Goal: Understand process/instructions

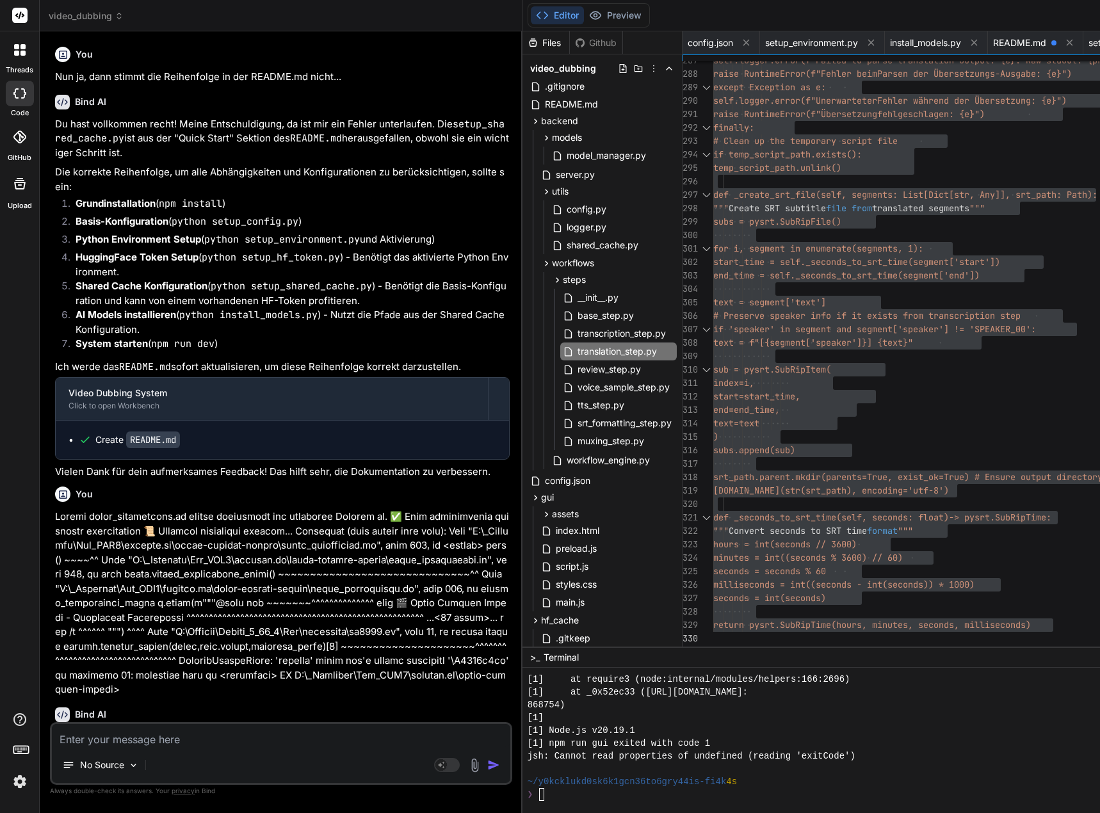
scroll to position [12811, 0]
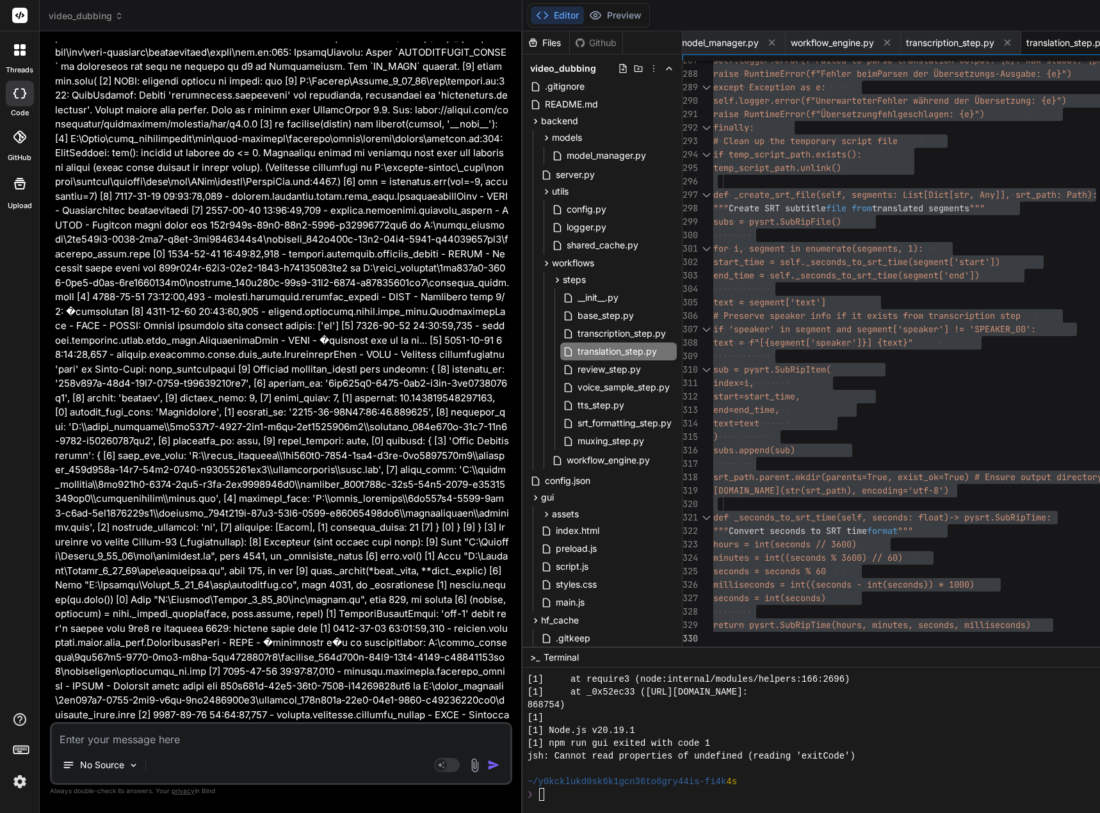
click at [99, 740] on textarea at bounding box center [281, 735] width 459 height 23
type textarea "D"
type textarea "x"
type textarea "De"
type textarea "x"
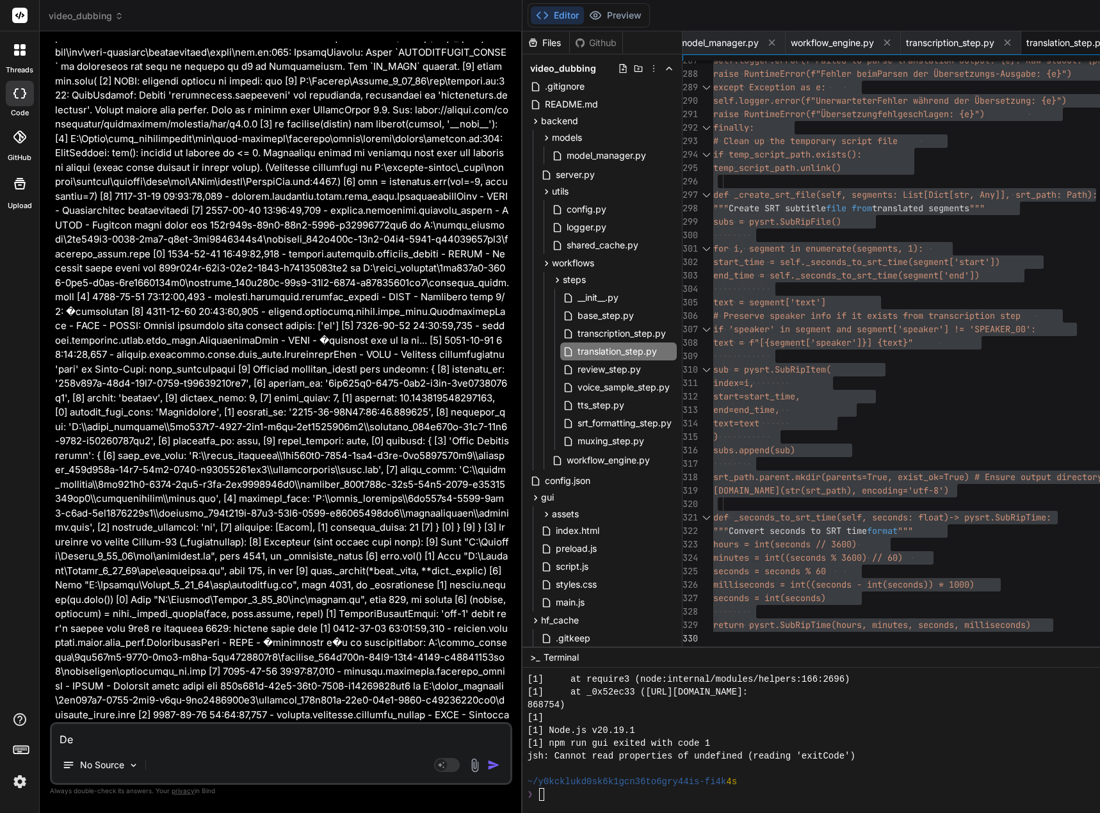
type textarea "Der"
type textarea "x"
type textarea "Der"
type textarea "x"
type textarea "Der F"
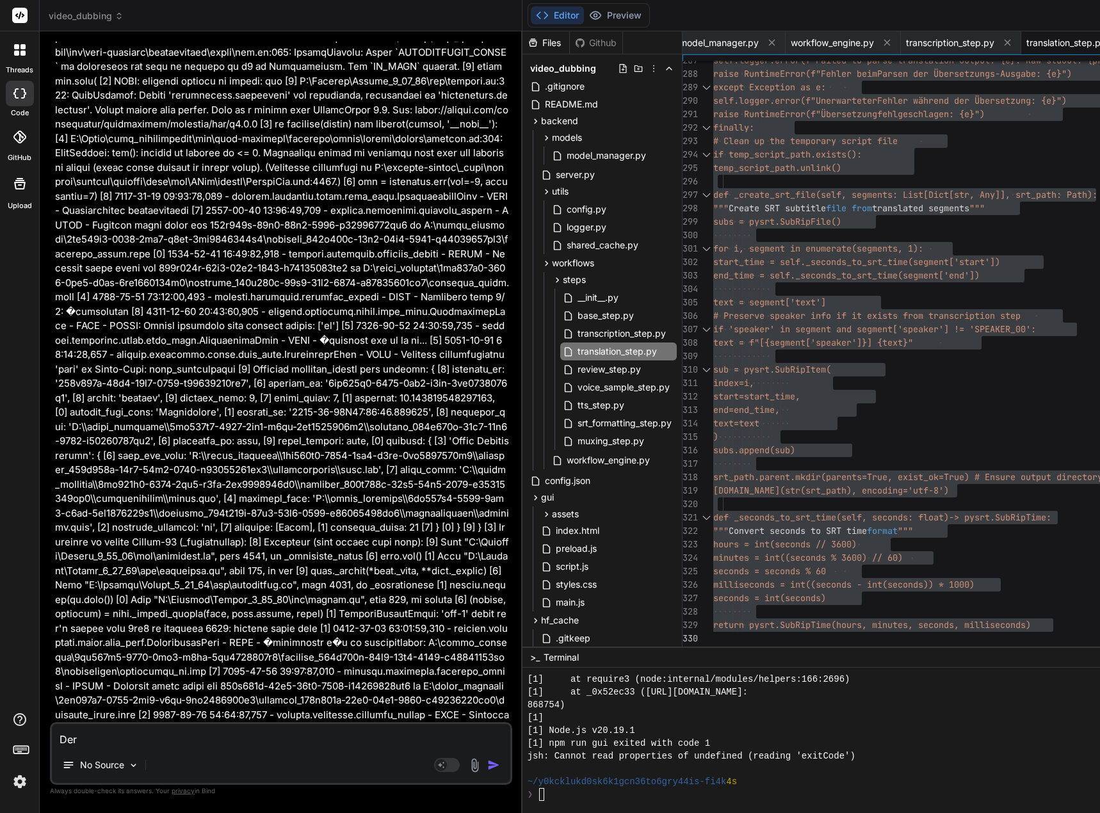
type textarea "x"
type textarea "Der Fe"
type textarea "x"
type textarea "Der Feh"
type textarea "x"
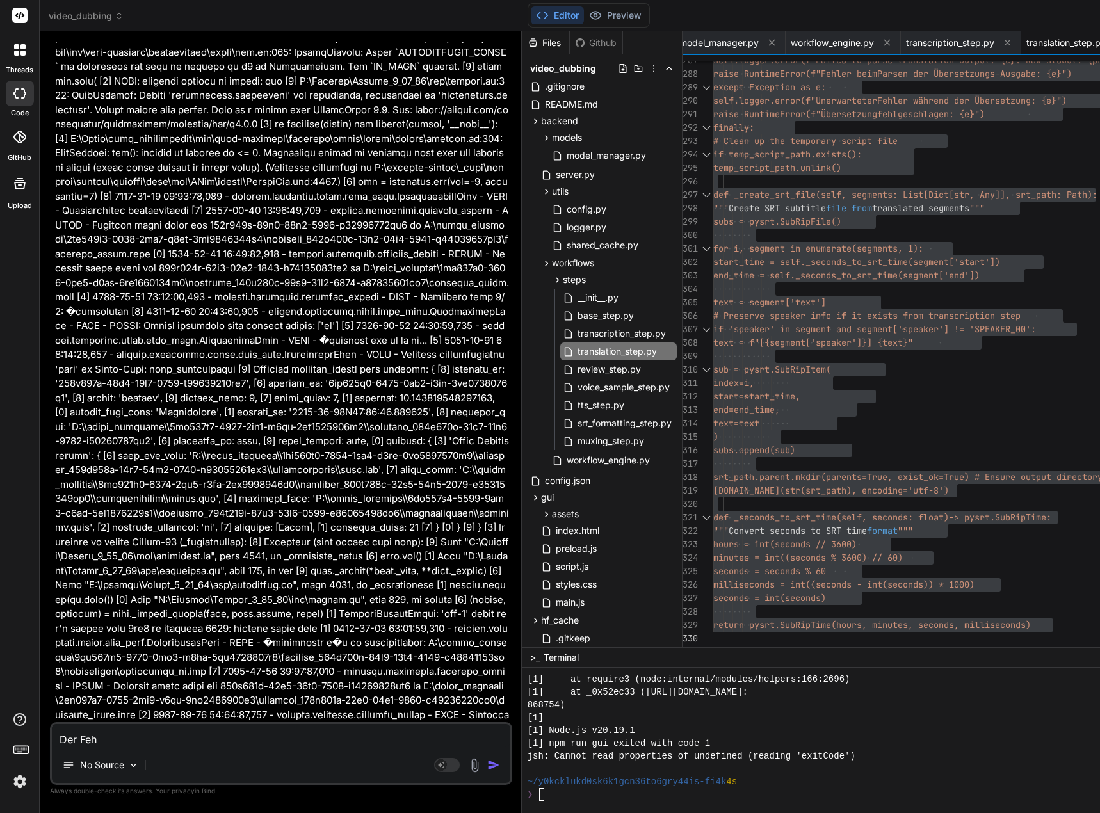
type textarea "Der Fehl"
type textarea "x"
type textarea "Der Fehle"
type textarea "x"
type textarea "Der Fehler"
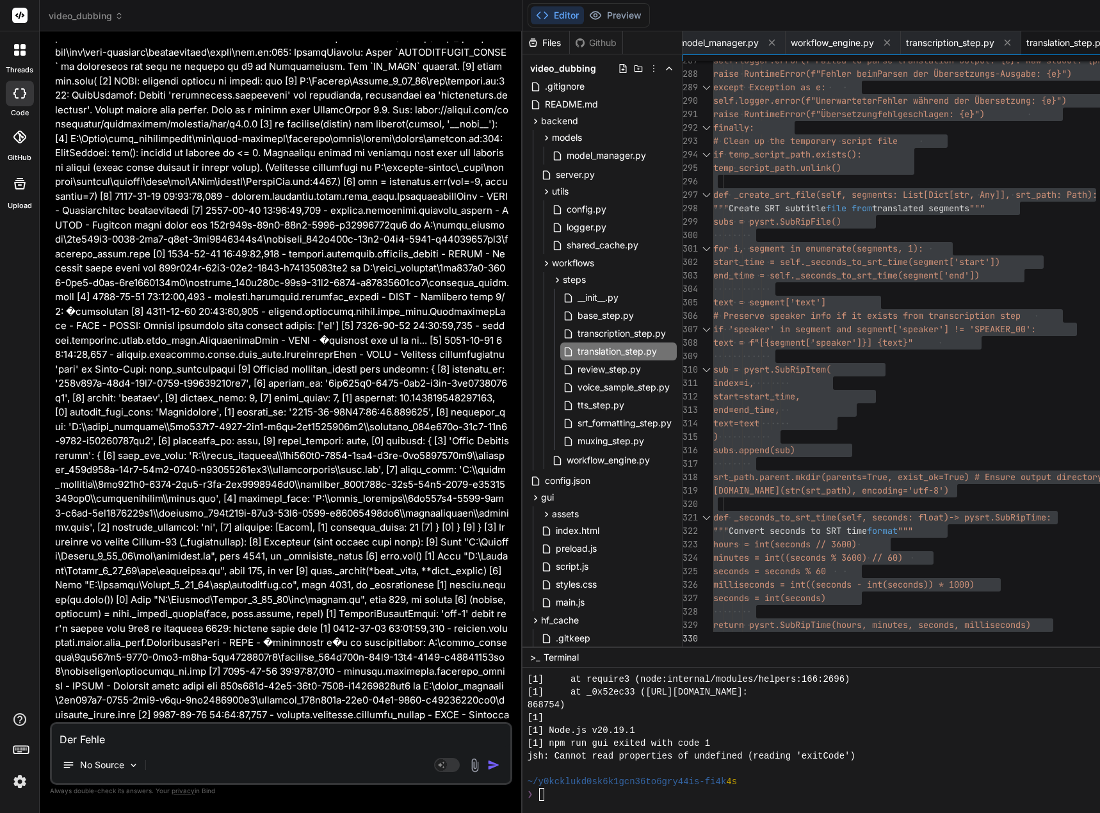
type textarea "x"
type textarea "Der Fehler"
type textarea "x"
type textarea "Der Fehler b"
type textarea "x"
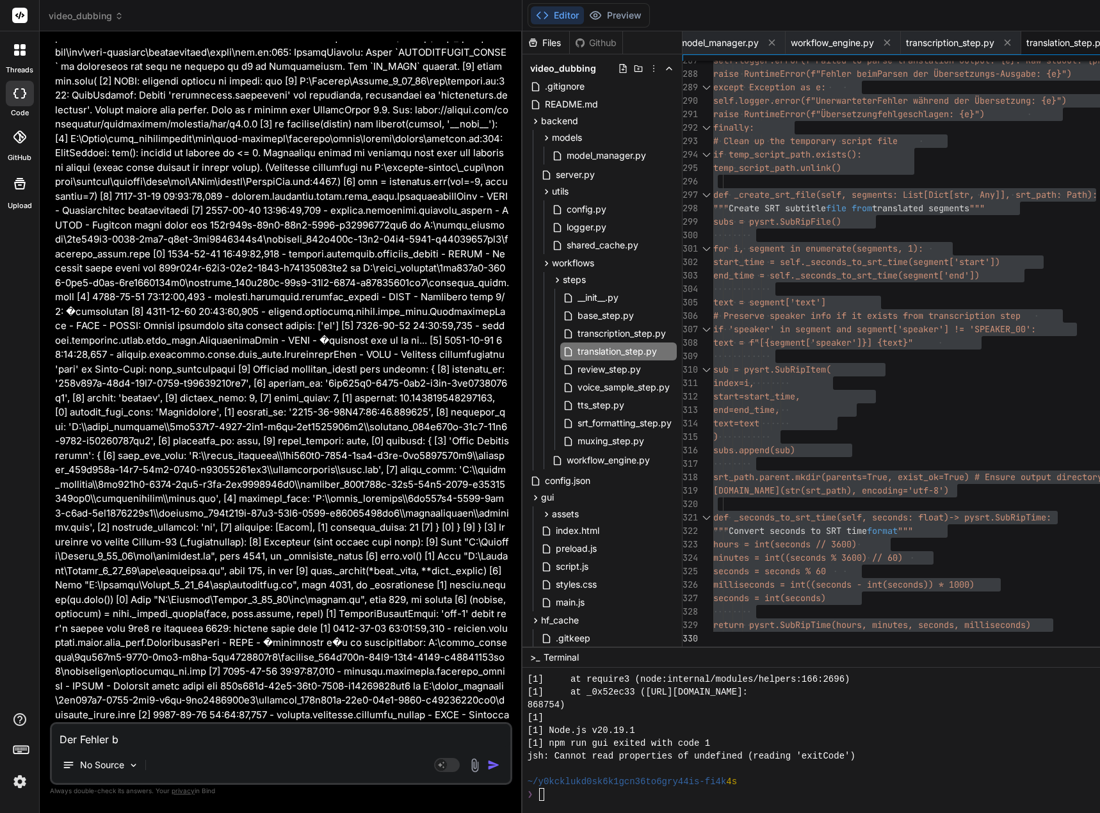
type textarea "Der Fehler be"
type textarea "x"
type textarea "Der Fehler bei"
type textarea "x"
type textarea "Der Fehler bei"
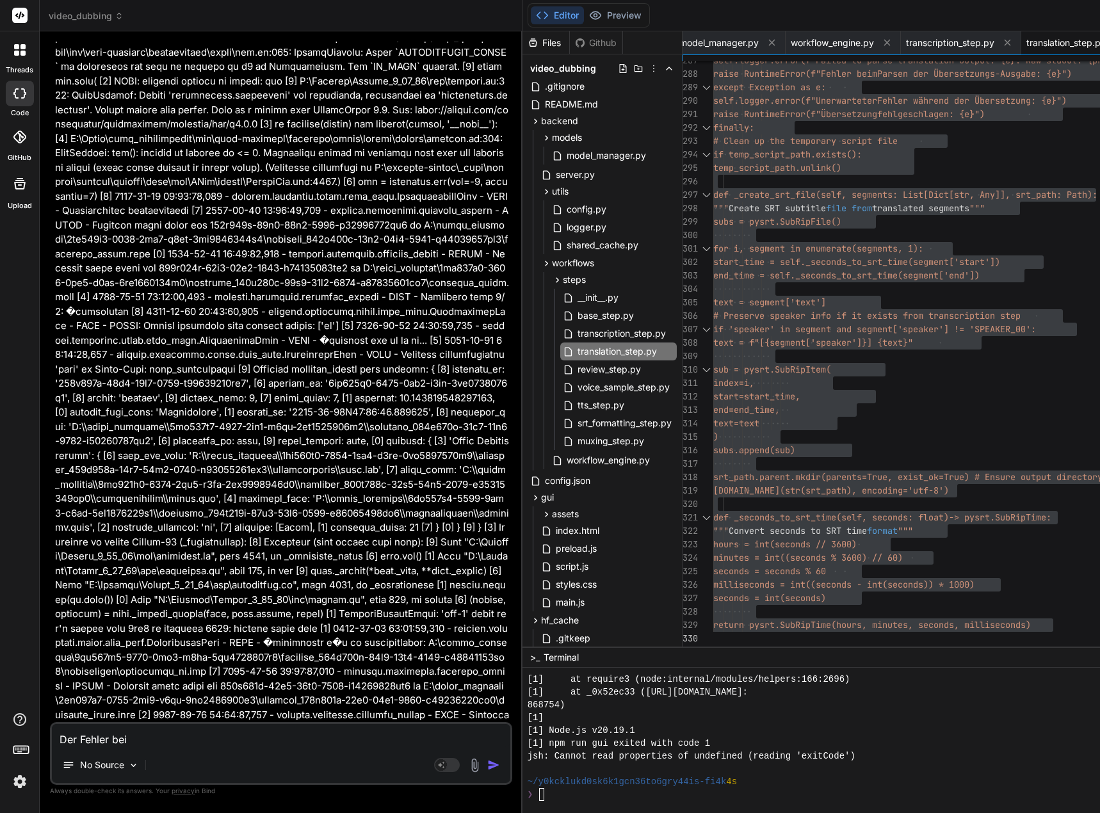
type textarea "x"
type textarea "Der Fehler bei d"
type textarea "x"
type textarea "Der Fehler bei de"
type textarea "x"
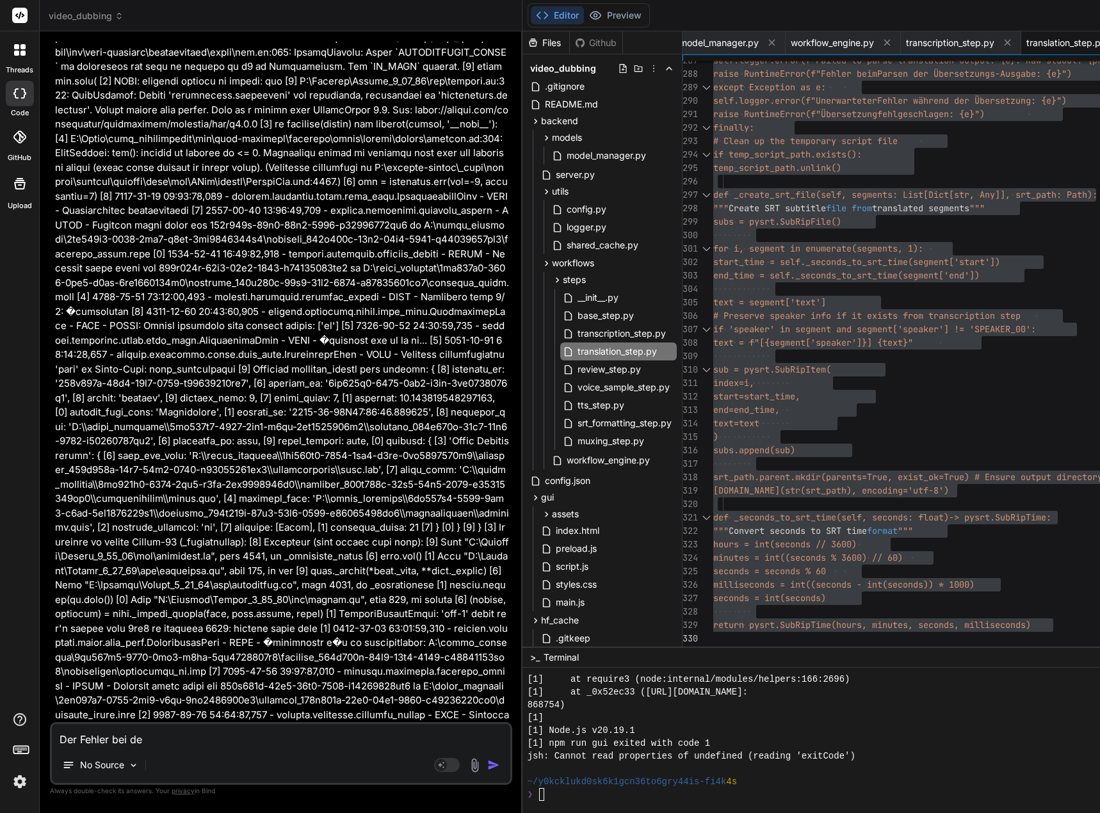
type textarea "Der Fehler bei der"
type textarea "x"
type textarea "Der Fehler bei der"
type textarea "x"
type textarea "Der Fehler bei der Ü"
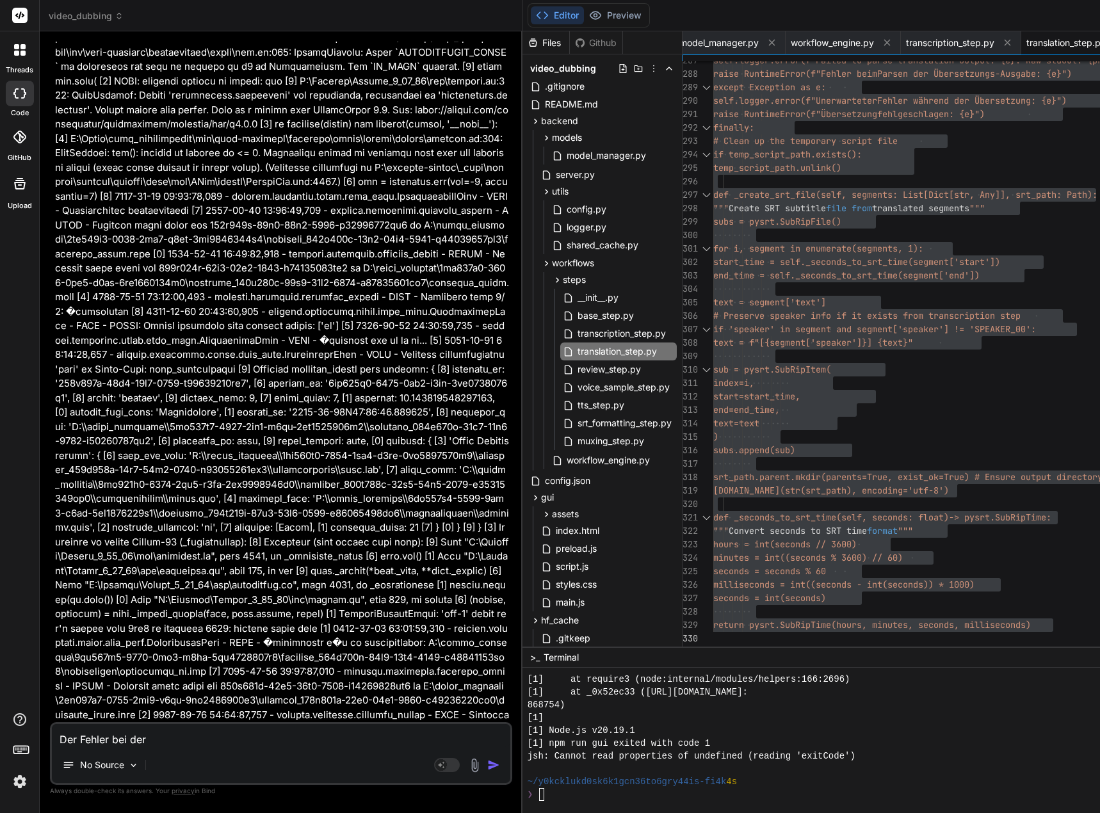
type textarea "x"
type textarea "Der Fehler bei der Üb"
type textarea "x"
type textarea "Der Fehler bei der Übe"
type textarea "x"
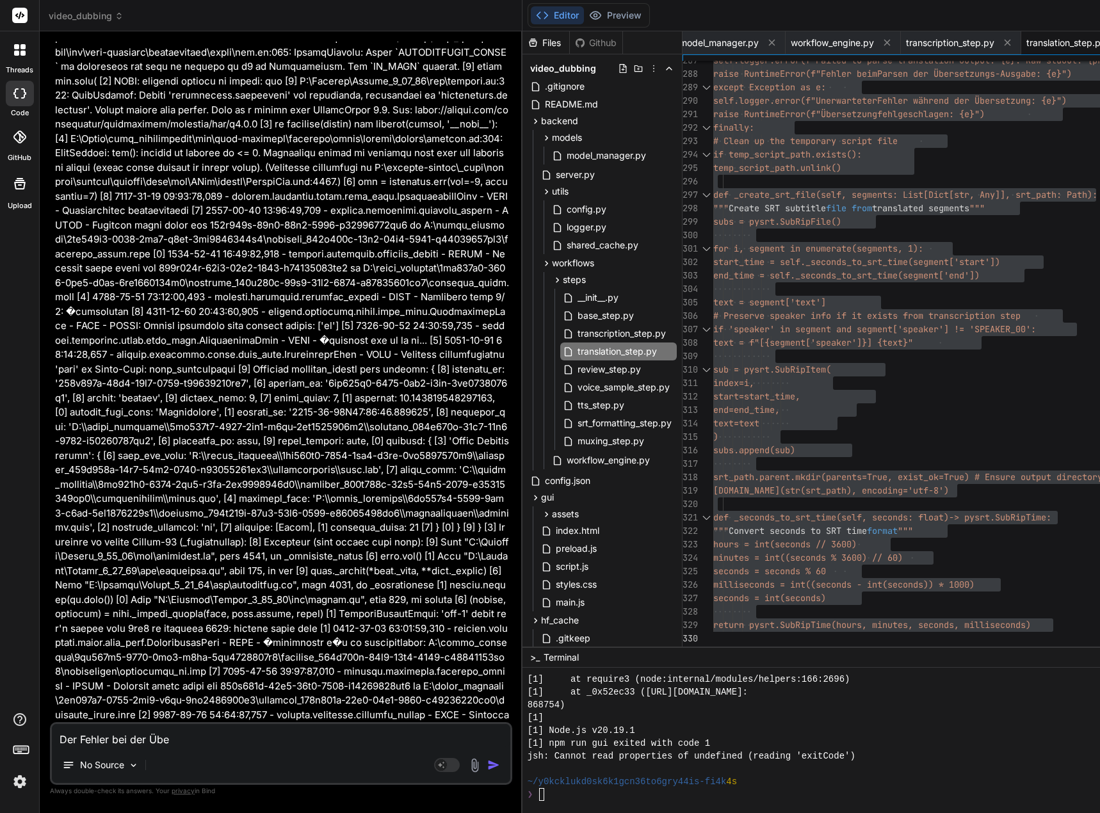
type textarea "Der Fehler bei der Über"
type textarea "x"
type textarea "Der Fehler bei der Übers"
type textarea "x"
type textarea "Der Fehler bei der Überse"
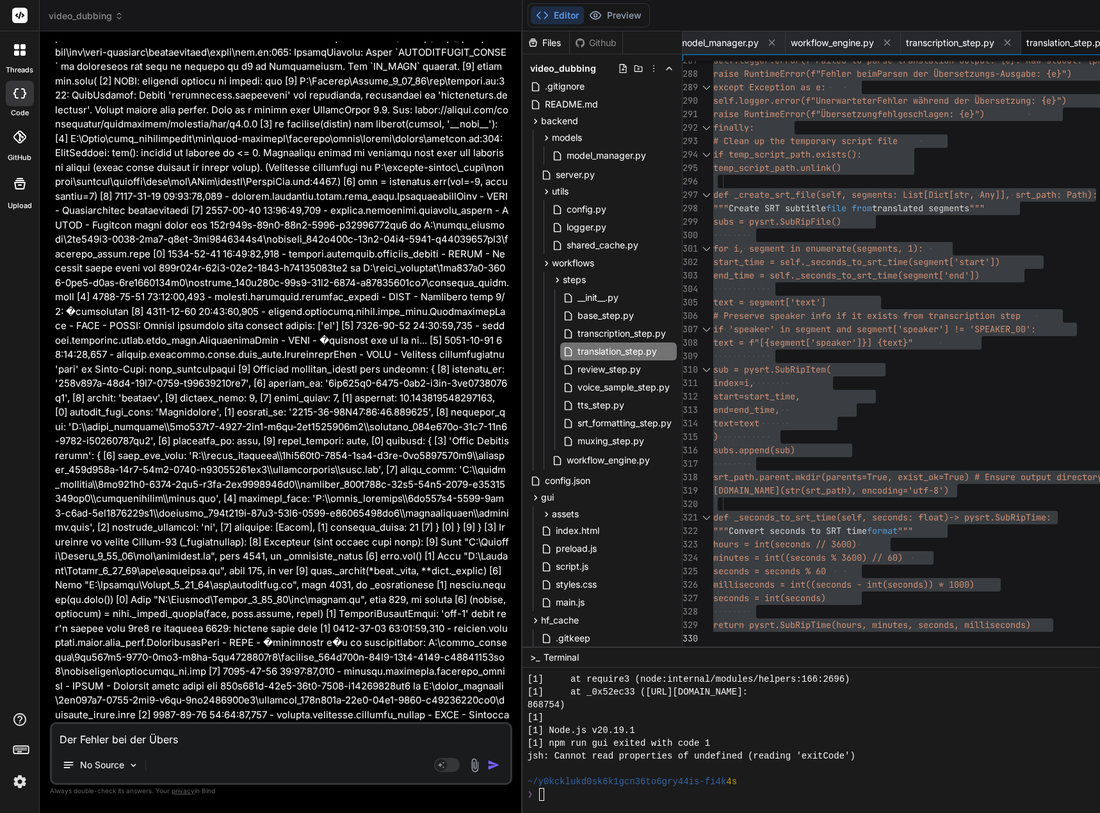
type textarea "x"
type textarea "Der Fehler bei der Überset"
type textarea "x"
type textarea "Der Fehler bei der Übersetz"
type textarea "x"
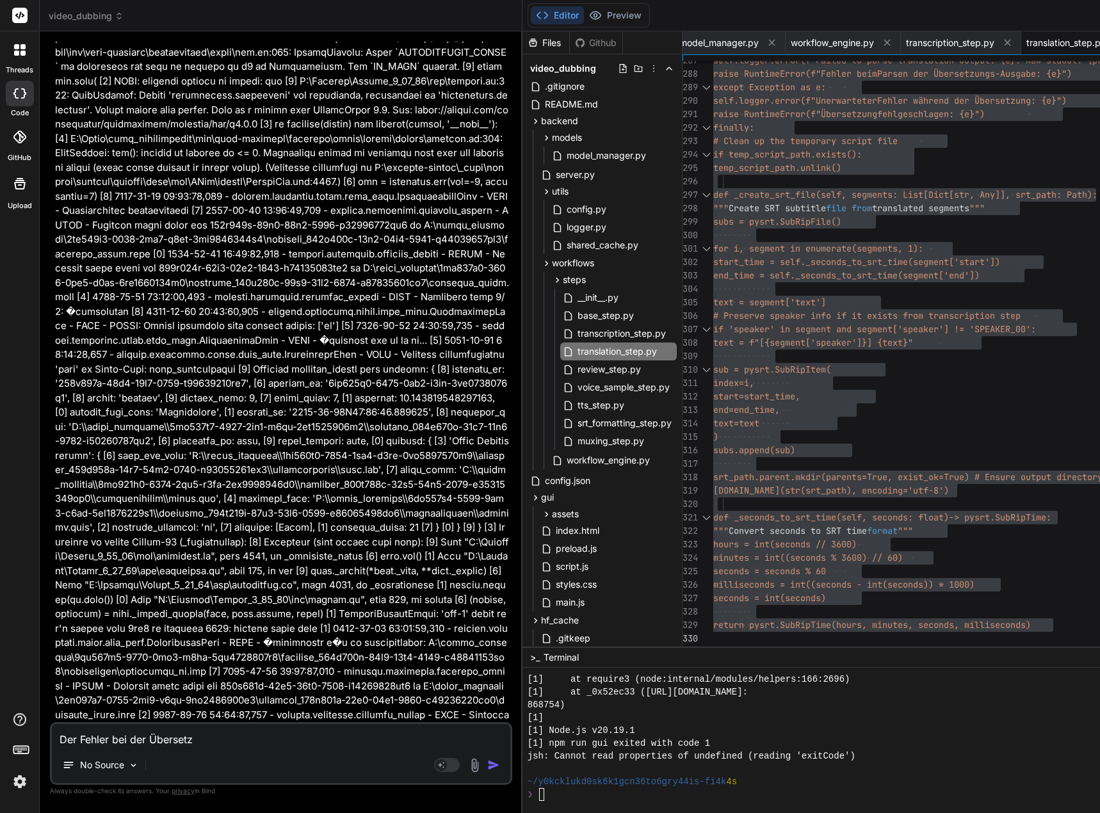
type textarea "Der Fehler bei der Übersetzu"
type textarea "x"
type textarea "Der Fehler bei der Übersetzun"
type textarea "x"
type textarea "Der Fehler bei der Übersetzung"
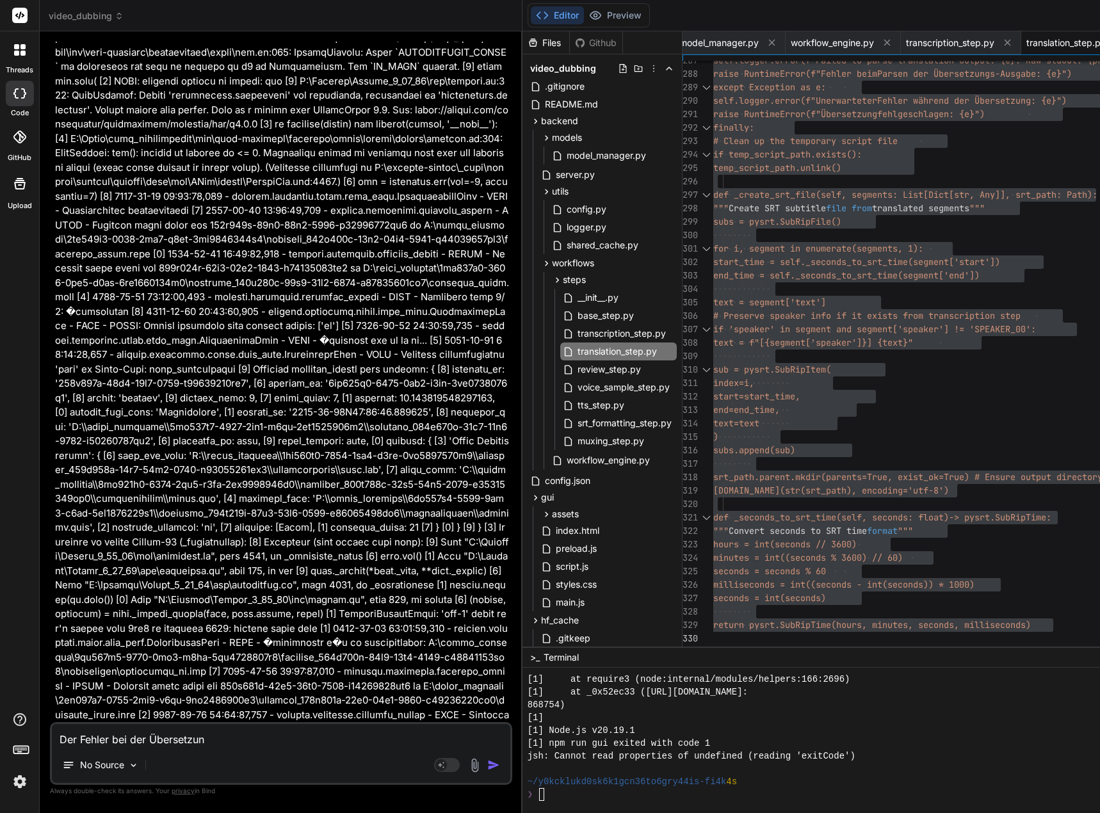
type textarea "x"
type textarea "Der Fehler bei der Übersetzung"
type textarea "x"
type textarea "Der Fehler bei der Übersetzung b"
type textarea "x"
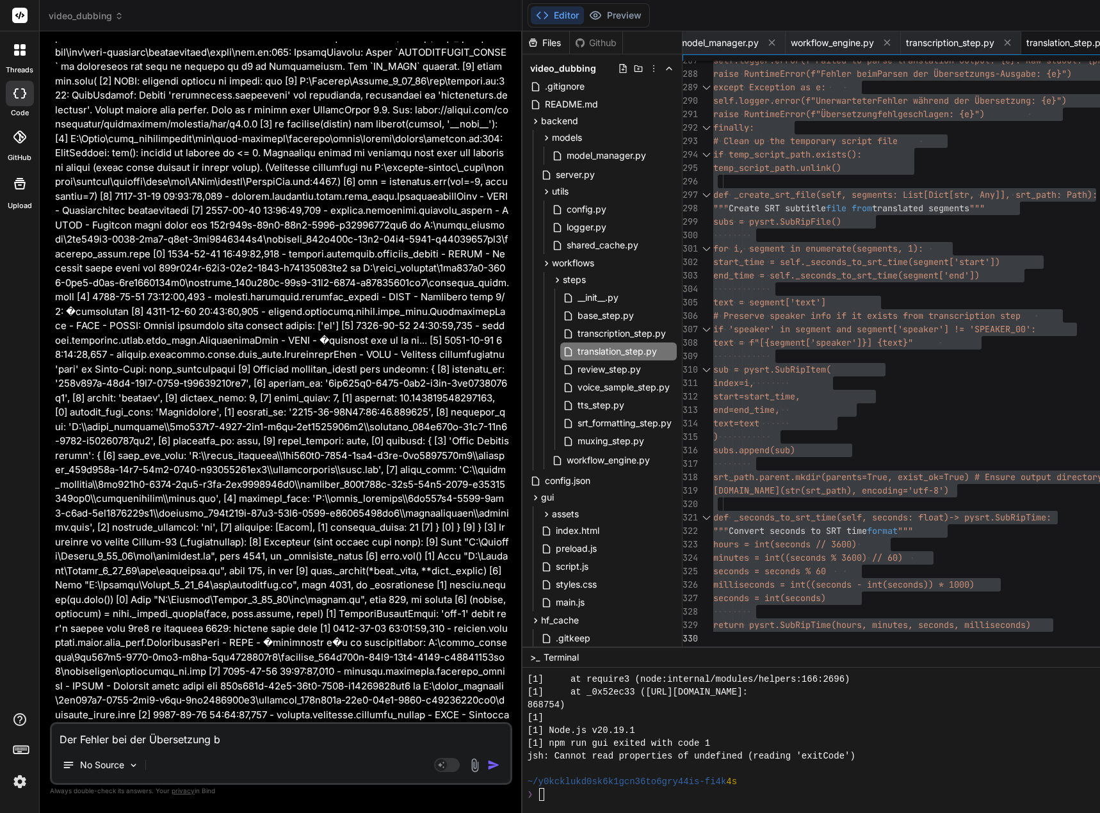
type textarea "Der Fehler bei der Übersetzung bz"
type textarea "x"
type textarea "Der Fehler bei der Übersetzung bzw"
type textarea "x"
type textarea "Der Fehler bei der Übersetzung bzw."
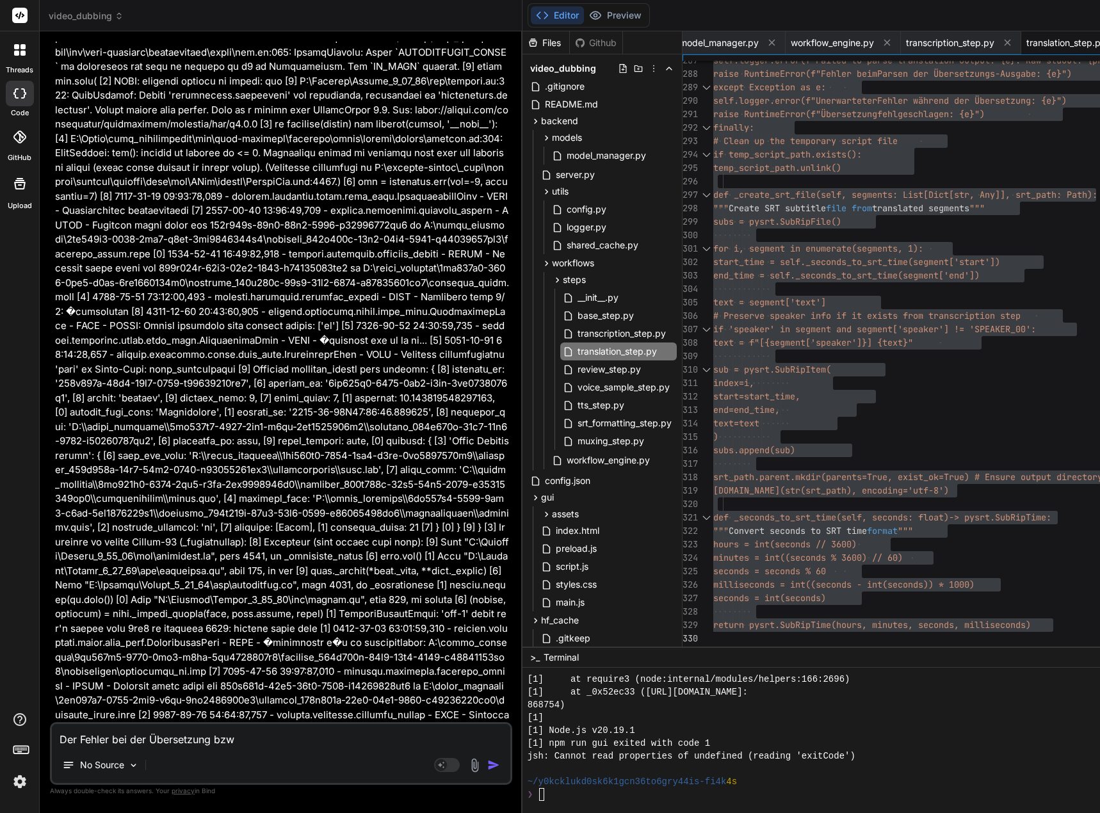
type textarea "x"
type textarea "Der Fehler bei der Übersetzung bzw."
type textarea "x"
type textarea "Der Fehler bei der Übersetzung bzw. d"
type textarea "x"
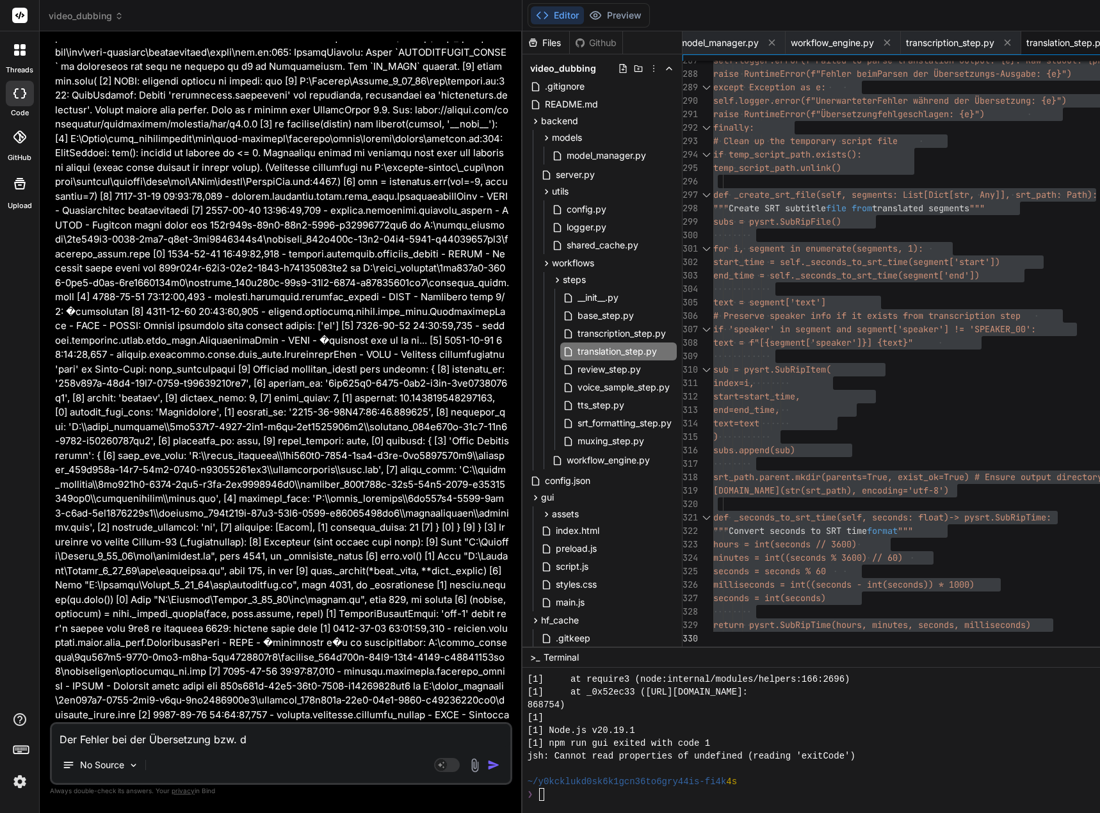
type textarea "Der Fehler bei der Übersetzung bzw. di"
type textarea "x"
type textarea "Der Fehler bei der Übersetzung bzw. die"
type textarea "x"
type textarea "Der Fehler bei der Übersetzung bzw. die"
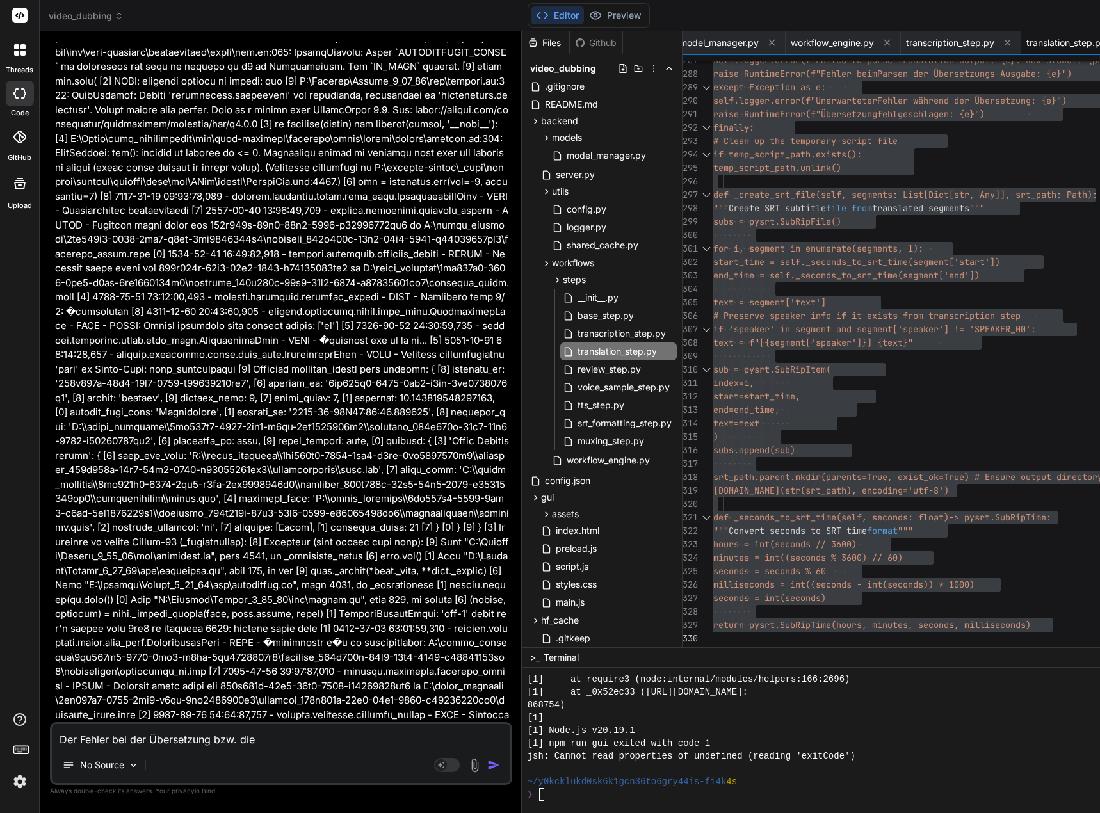
type textarea "x"
type textarea "Der Fehler bei der Übersetzung bzw. die f"
type textarea "x"
type textarea "Der Fehler bei der Übersetzung bzw. die fa"
type textarea "x"
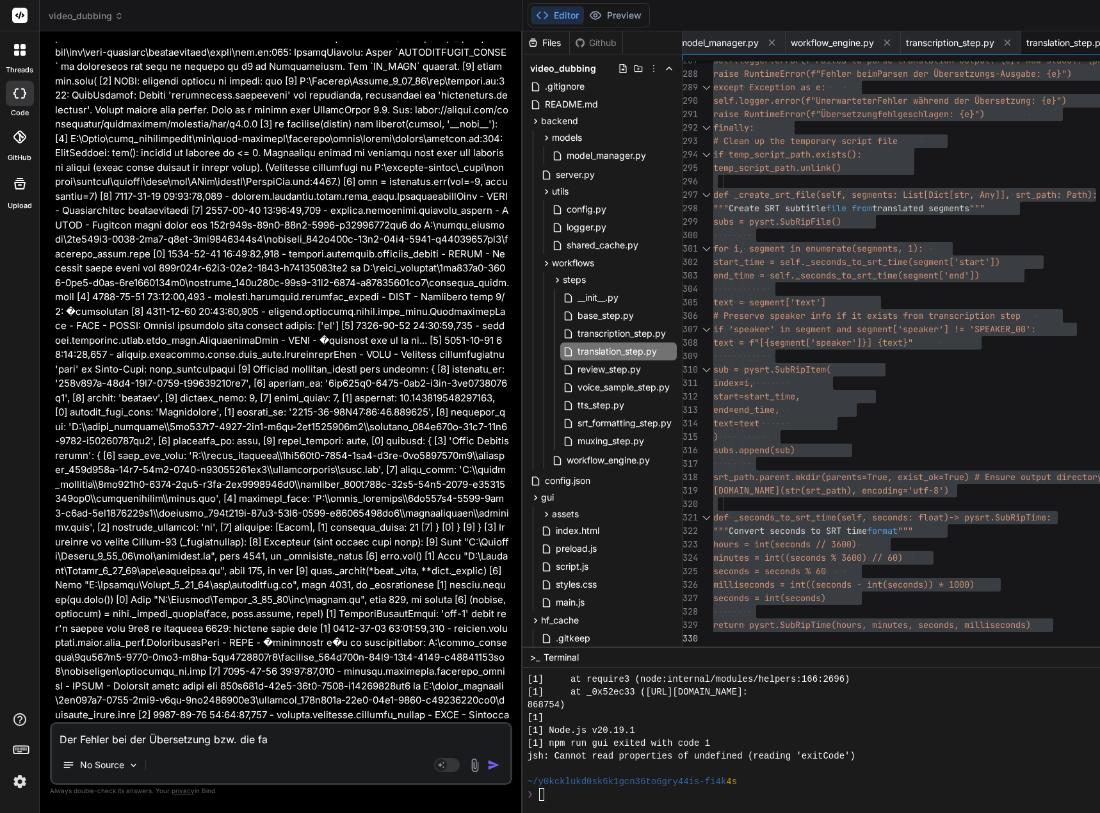
type textarea "Der Fehler bei der Übersetzung bzw. die fal"
type textarea "x"
type textarea "Der Fehler bei der Übersetzung bzw. die fals"
type textarea "x"
type textarea "Der Fehler bei der Übersetzung bzw. die falsc"
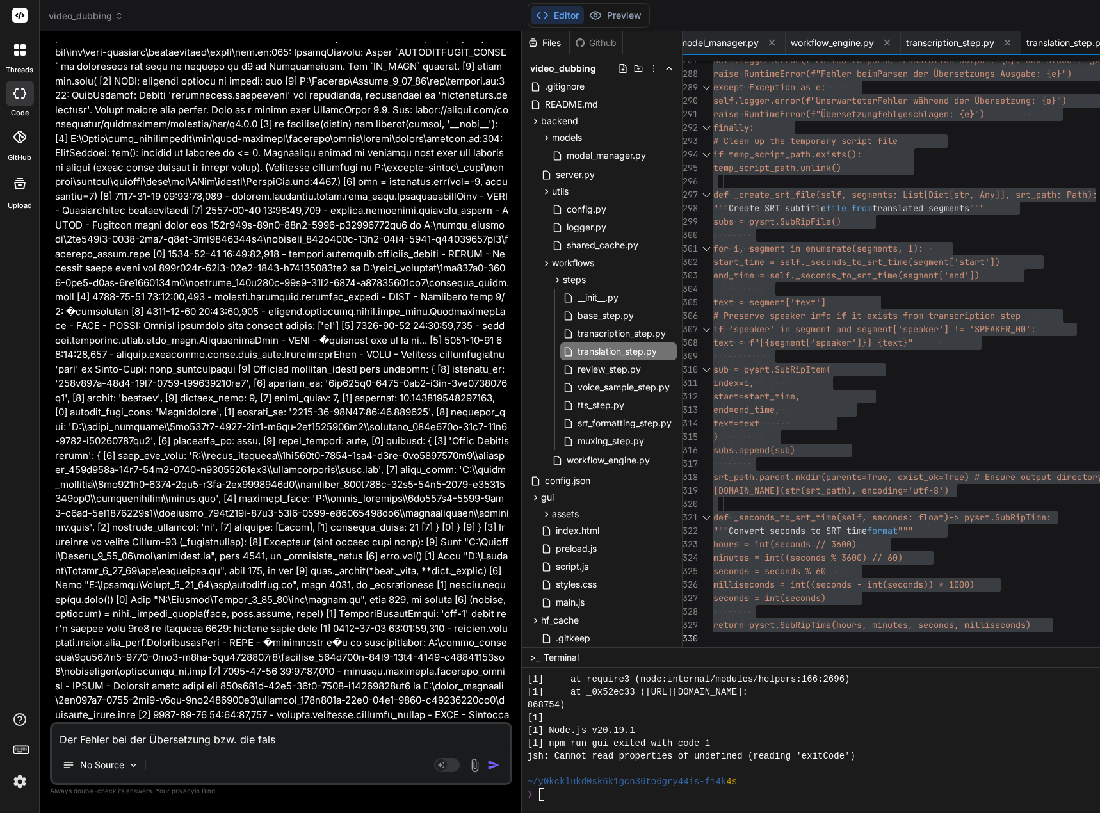
type textarea "x"
type textarea "Der Fehler bei der Übersetzung bzw. die falsch"
type textarea "x"
type textarea "Der Fehler bei der Übersetzung bzw. die falsche"
type textarea "x"
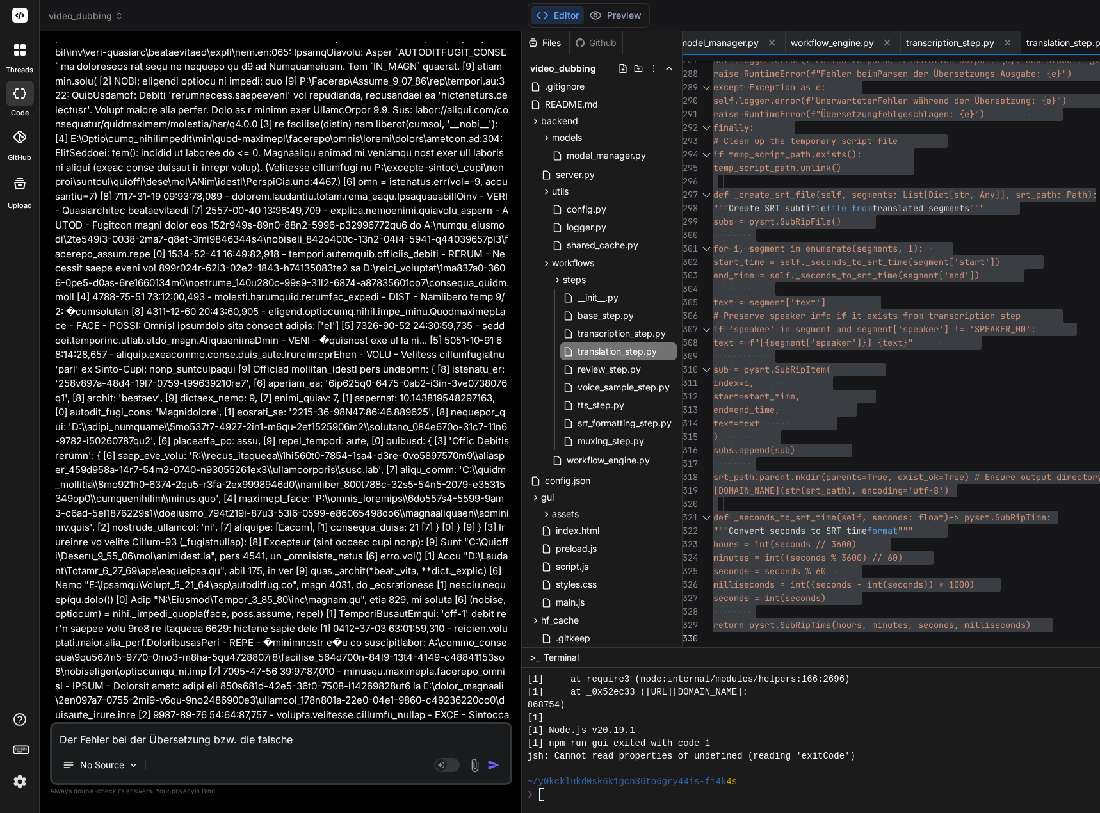
type textarea "Der Fehler bei der Übersetzung bzw. die falschen"
type textarea "x"
type textarea "Der Fehler bei der Übersetzung bzw. die falschen"
type textarea "x"
type textarea "Der Fehler bei der Übersetzung bzw. die falschen Z"
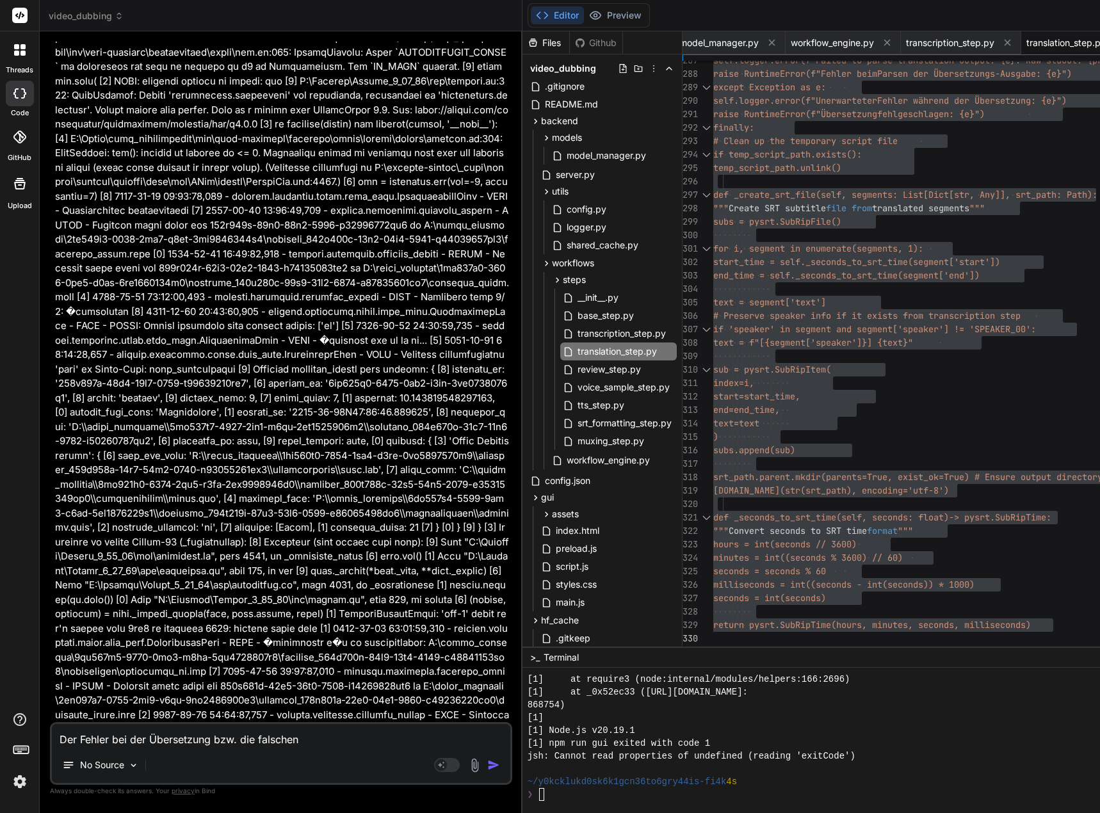
type textarea "x"
type textarea "Der Fehler bei der Übersetzung bzw. die falschen Ze"
type textarea "x"
type textarea "Der Fehler bei der Übersetzung bzw. die falschen Zei"
type textarea "x"
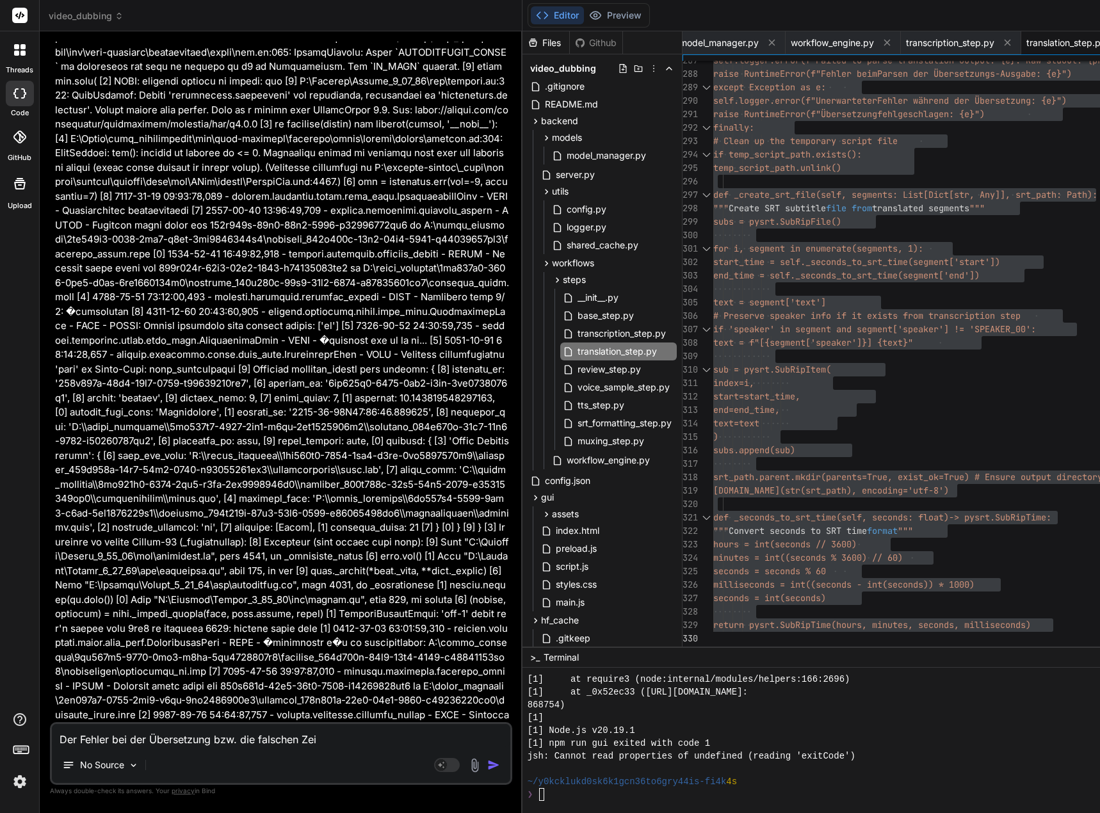
type textarea "Der Fehler bei der Übersetzung bzw. die falschen Zeic"
type textarea "x"
type textarea "Der Fehler bei der Übersetzung bzw. die falschen Zeich"
type textarea "x"
type textarea "Der Fehler bei der Übersetzung bzw. die falschen Zeiche"
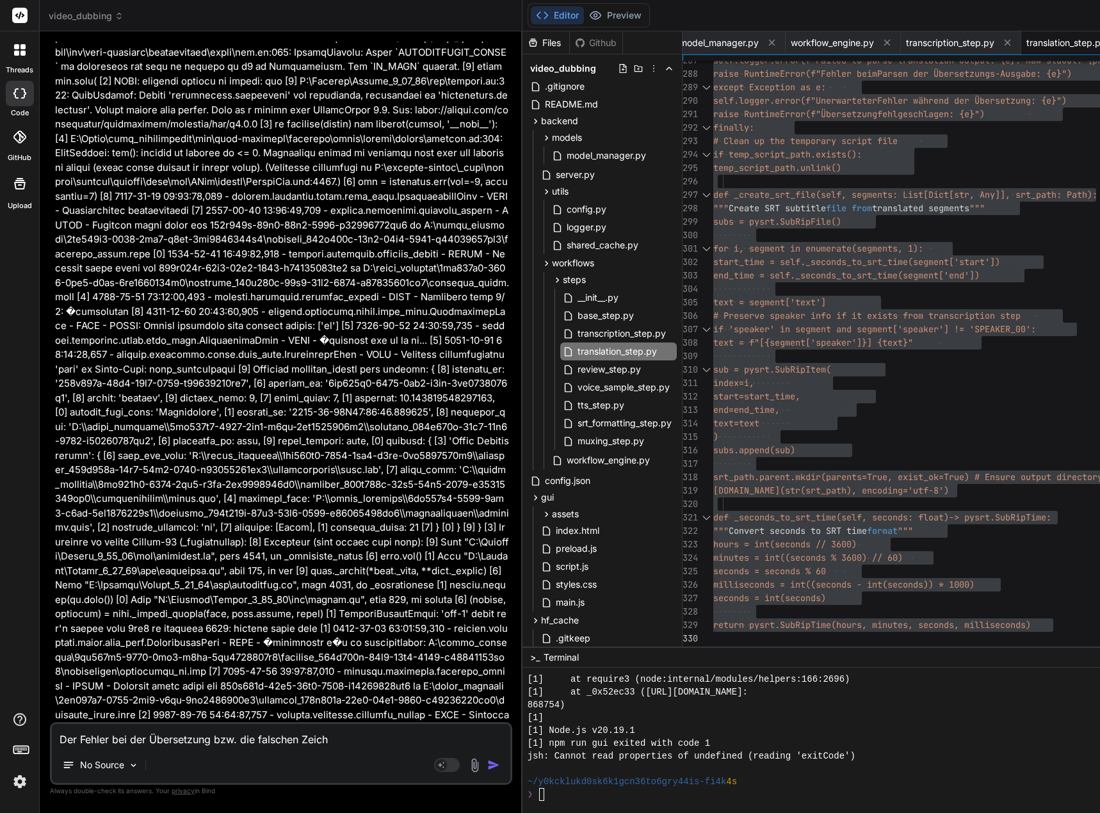
type textarea "x"
type textarea "Der Fehler bei der Übersetzung bzw. die falschen Zeichen"
type textarea "x"
type textarea "Der Fehler bei der Übersetzung bzw. die falschen Zeichen"
type textarea "x"
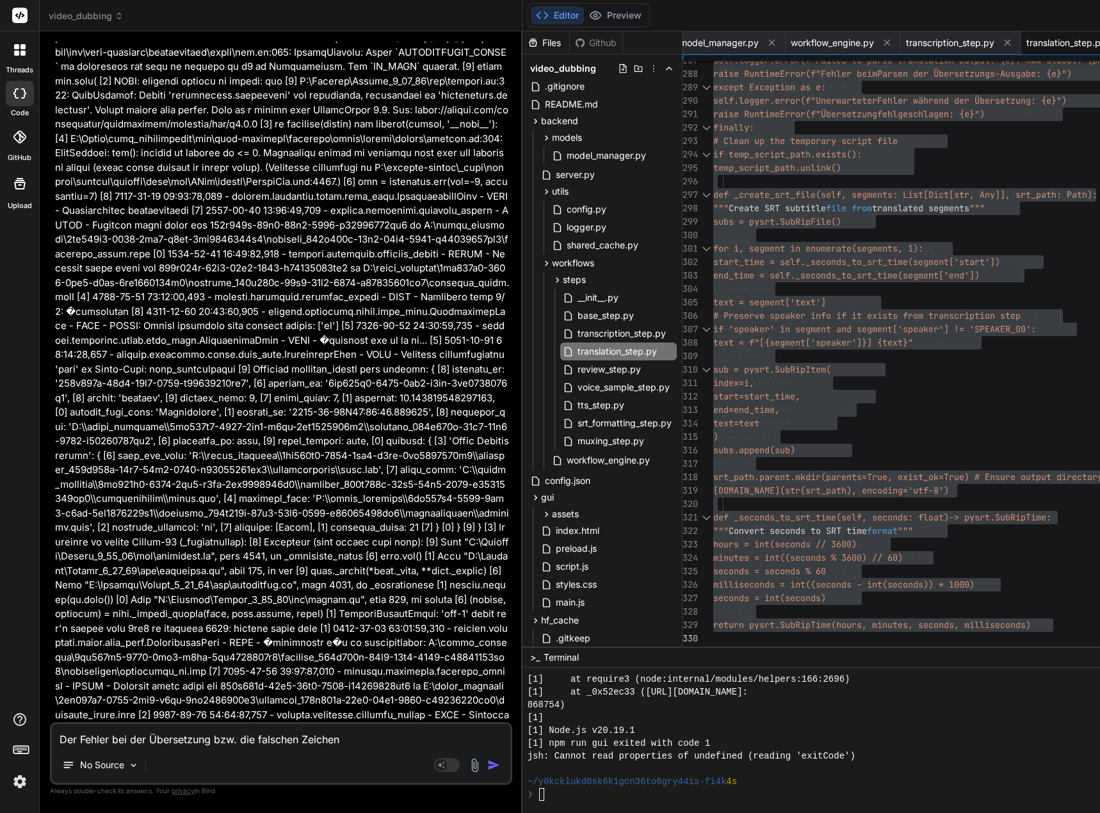
type textarea "Der Fehler bei der Übersetzung bzw. die falschen Zeichen s"
type textarea "x"
type textarea "Der Fehler bei der Übersetzung bzw. die falschen Zeichen si"
type textarea "x"
type textarea "Der Fehler bei der Übersetzung bzw. die falschen Zeichen sin"
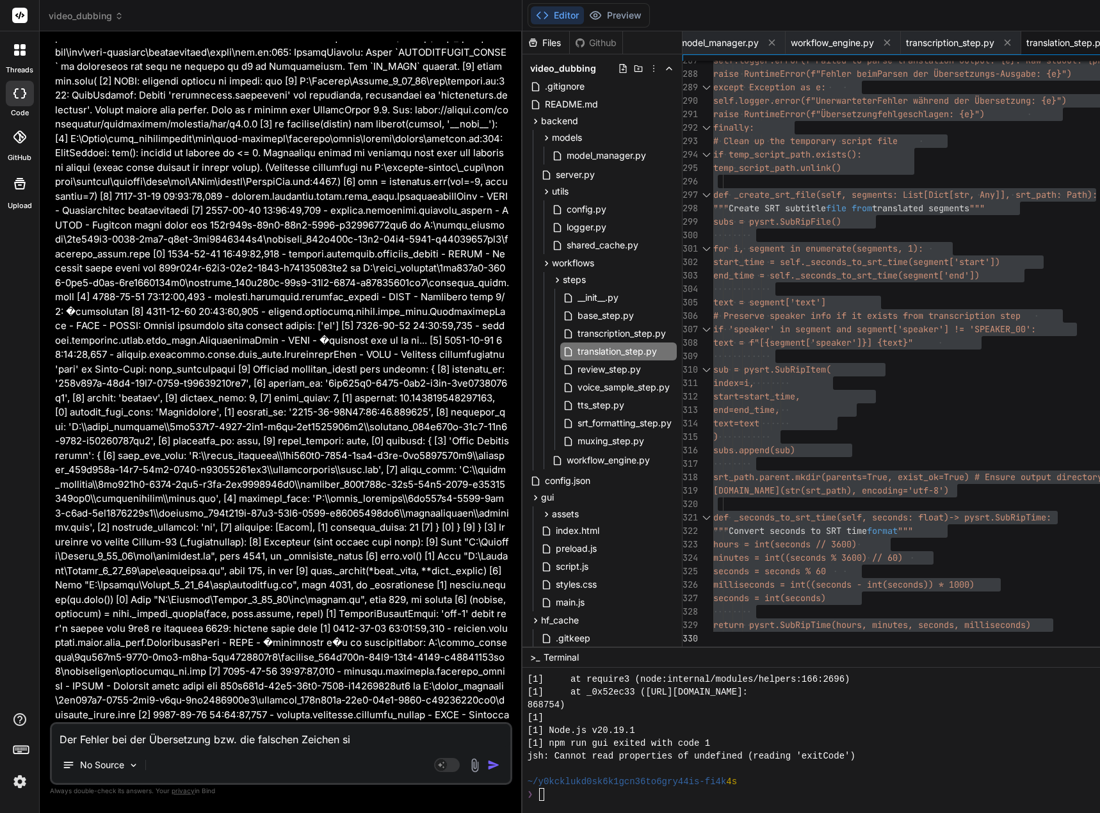
type textarea "x"
type textarea "Der Fehler bei der Übersetzung bzw. die falschen Zeichen sind"
type textarea "x"
type textarea "Der Fehler bei der Übersetzung bzw. die falschen Zeichen sind"
type textarea "x"
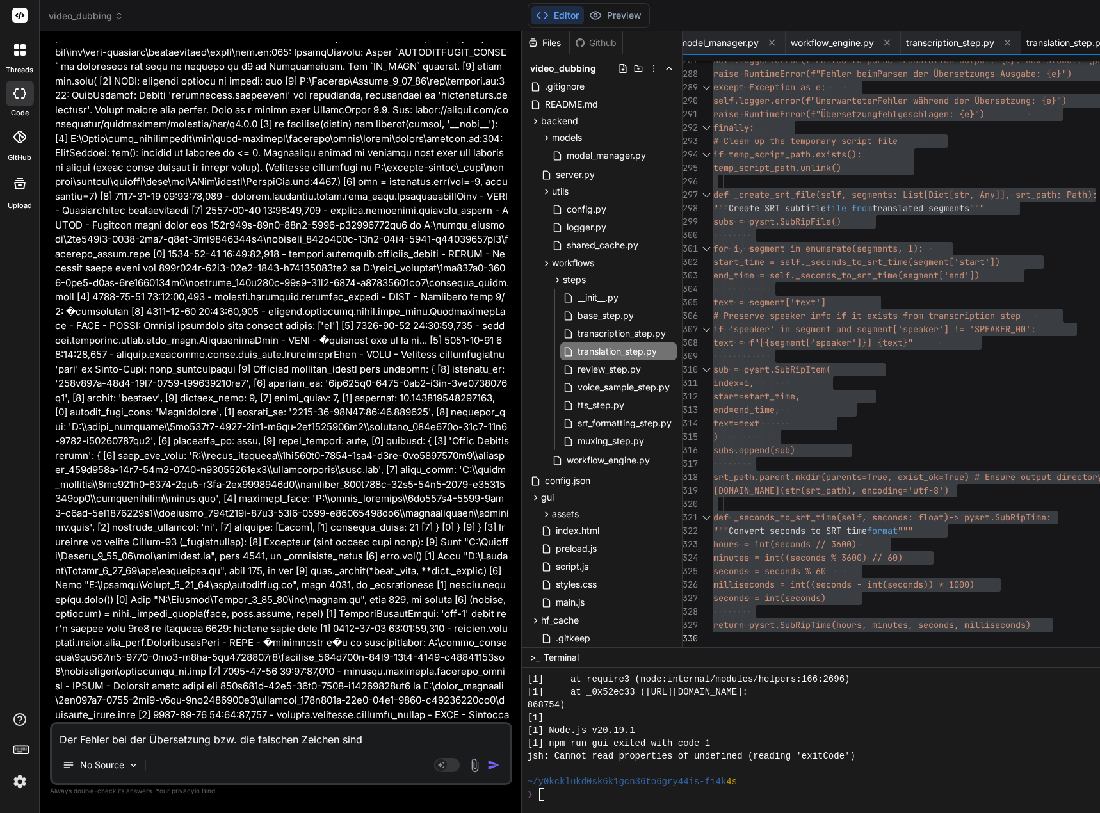
type textarea "Der Fehler bei der Übersetzung bzw. die falschen Zeichen sind i"
type textarea "x"
type textarea "Der Fehler bei der Übersetzung bzw. die falschen Zeichen sind im"
type textarea "x"
type textarea "Der Fehler bei der Übersetzung bzw. die falschen Zeichen sind imm"
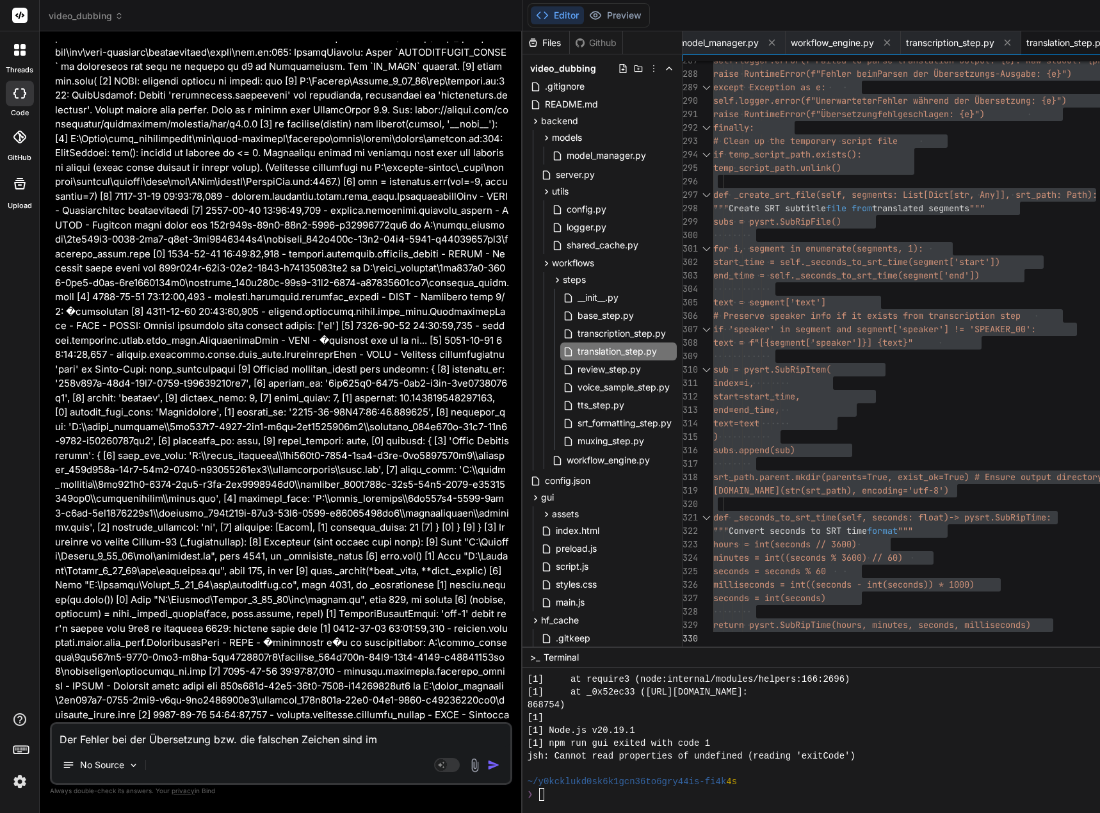
type textarea "x"
type textarea "Der Fehler bei der Übersetzung bzw. die falschen Zeichen sind imme"
type textarea "x"
type textarea "Der Fehler bei der Übersetzung bzw. die falschen Zeichen sind immer"
type textarea "x"
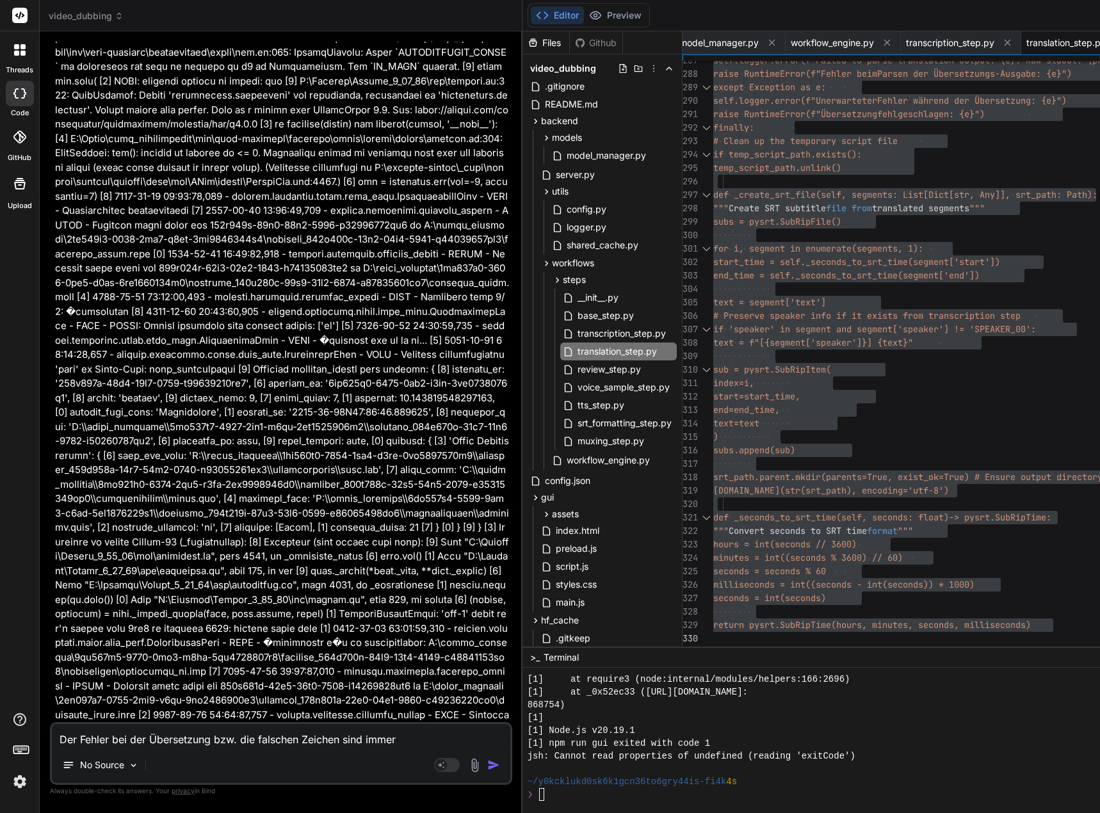
type textarea "Der Fehler bei der Übersetzung bzw. die falschen Zeichen sind immer"
type textarea "x"
type textarea "Der Fehler bei der Übersetzung bzw. die falschen Zeichen sind immer n"
type textarea "x"
type textarea "Der Fehler bei der Übersetzung bzw. die falschen Zeichen sind immer no"
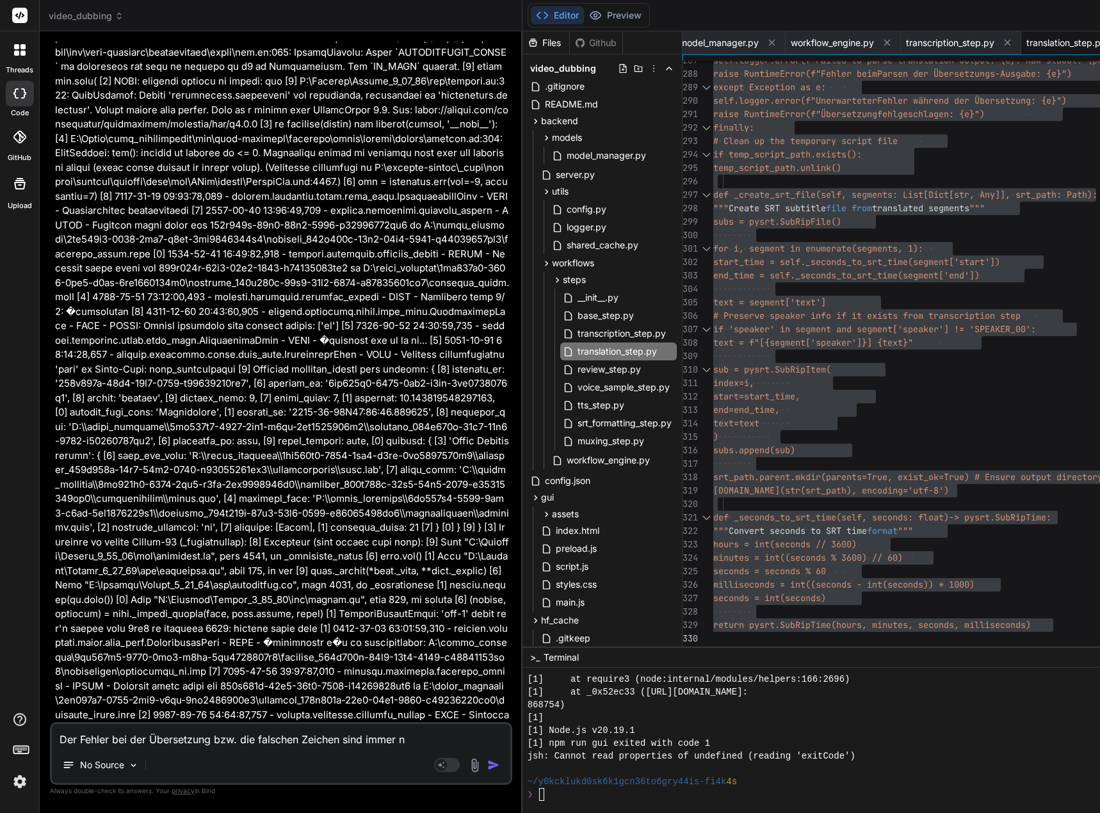
type textarea "x"
type textarea "Der Fehler bei der Übersetzung bzw. die falschen Zeichen sind immer noc"
type textarea "x"
type textarea "Der Fehler bei der Übersetzung bzw. die falschen Zeichen sind immer noch"
type textarea "x"
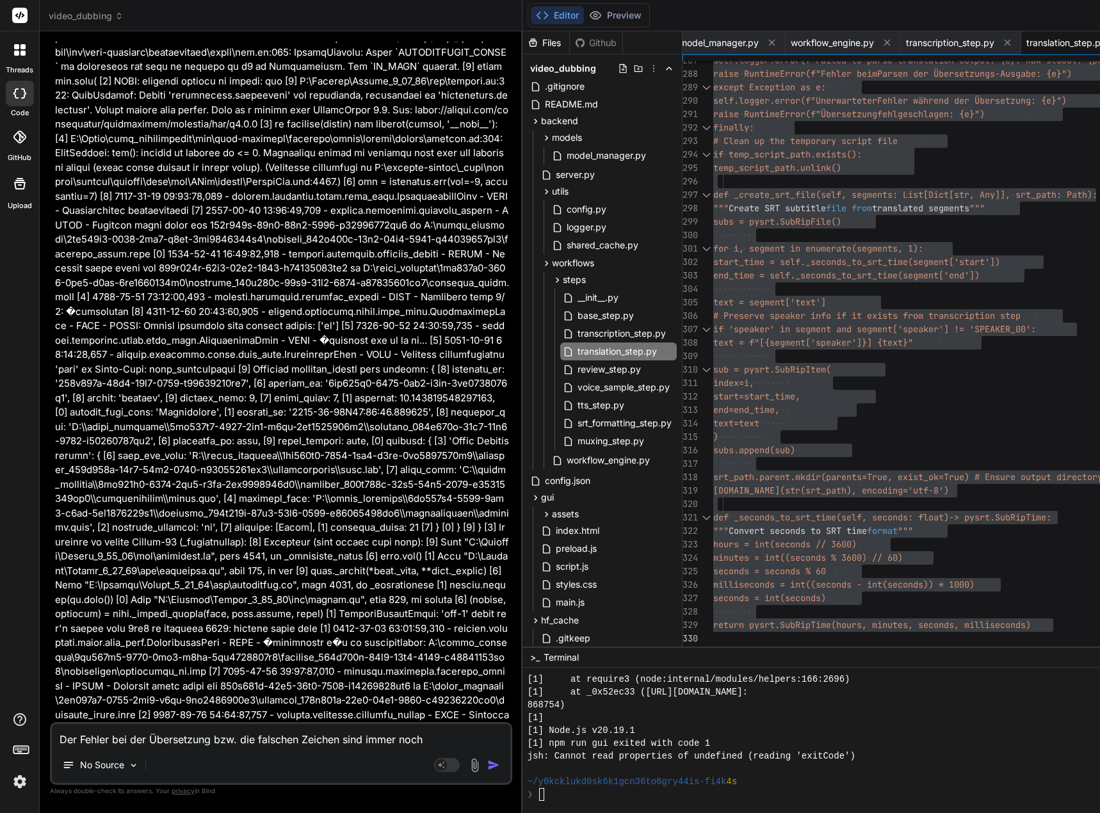
type textarea "Der Fehler bei der Übersetzung bzw. die falschen Zeichen sind immer noch."
type textarea "x"
type textarea "Der Fehler bei der Übersetzung bzw. die falschen Zeichen sind immer noch."
type textarea "x"
type textarea "Der Fehler bei der Übersetzung bzw. die falschen Zeichen sind immer noch. D"
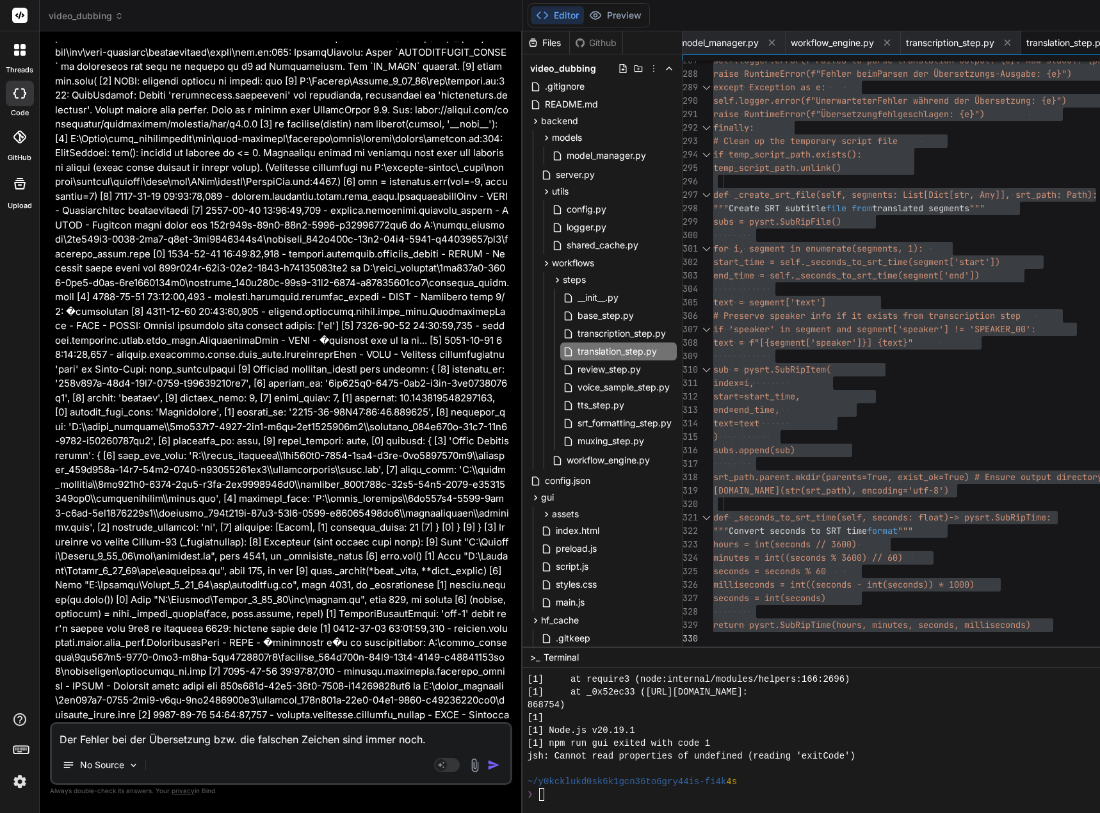
type textarea "x"
type textarea "Der Fehler bei der Übersetzung bzw. die falschen Zeichen sind immer noch. De"
type textarea "x"
type textarea "Der Fehler bei der Übersetzung bzw. die falschen Zeichen sind immer noch. Der"
type textarea "x"
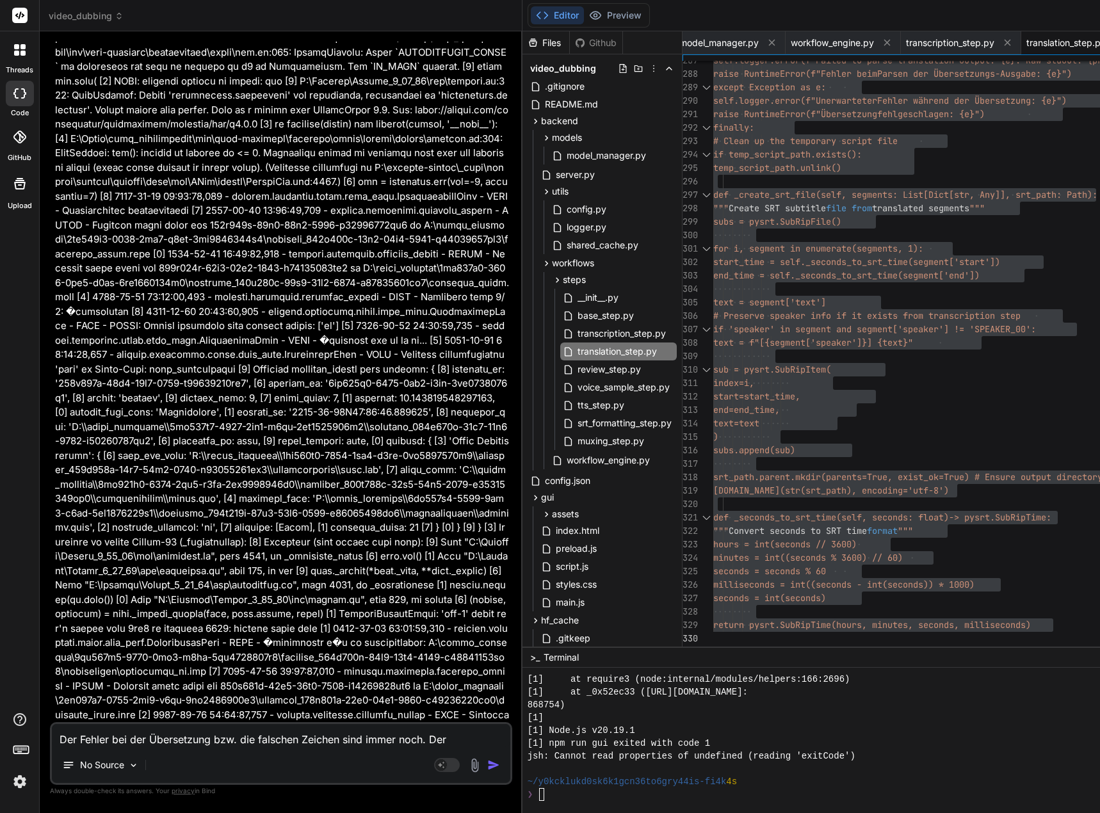
type textarea "Der Fehler bei der Übersetzung bzw. die falschen Zeichen sind immer noch. Der"
type textarea "x"
type textarea "Der Fehler bei der Übersetzung bzw. die falschen Zeichen sind immer noch. Der T"
type textarea "x"
type textarea "Der Fehler bei der Übersetzung bzw. die falschen Zeichen sind immer noch. Der TT"
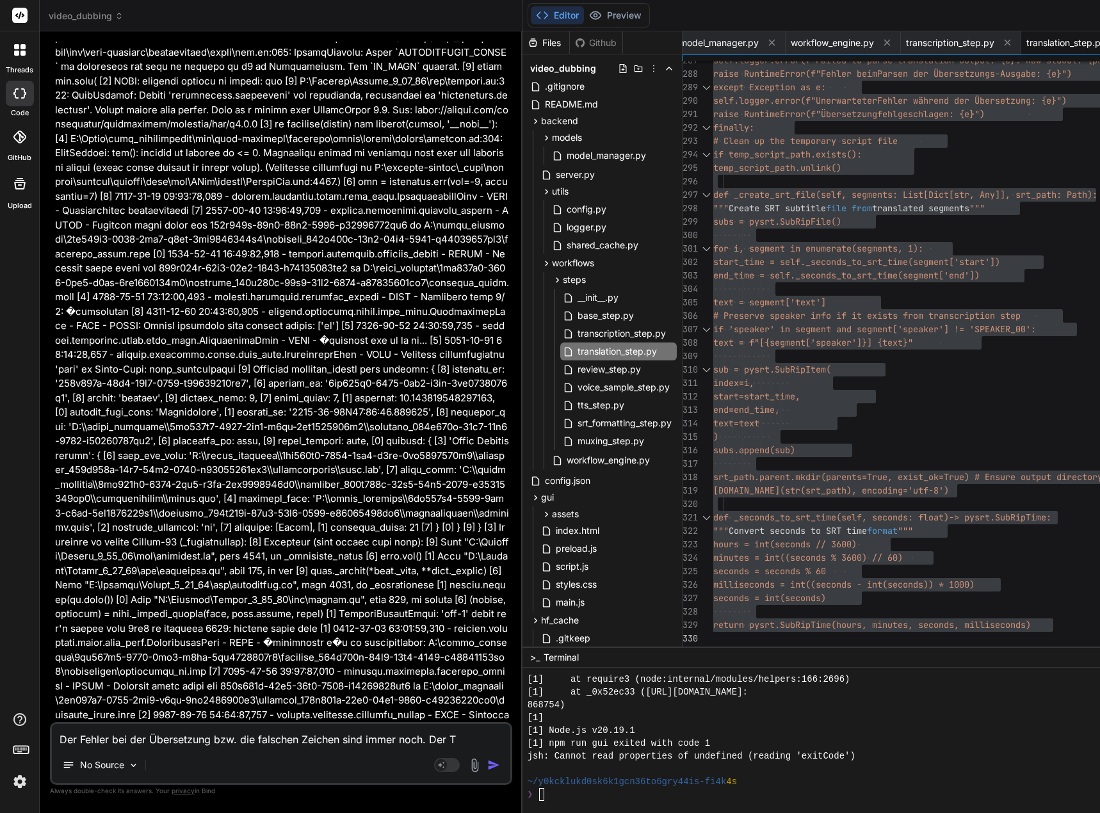
type textarea "x"
type textarea "Der Fehler bei der Übersetzung bzw. die falschen Zeichen sind immer noch. Der T…"
type textarea "x"
type textarea "Der Fehler bei der Übersetzung bzw. die falschen Zeichen sind immer noch. Der T…"
type textarea "x"
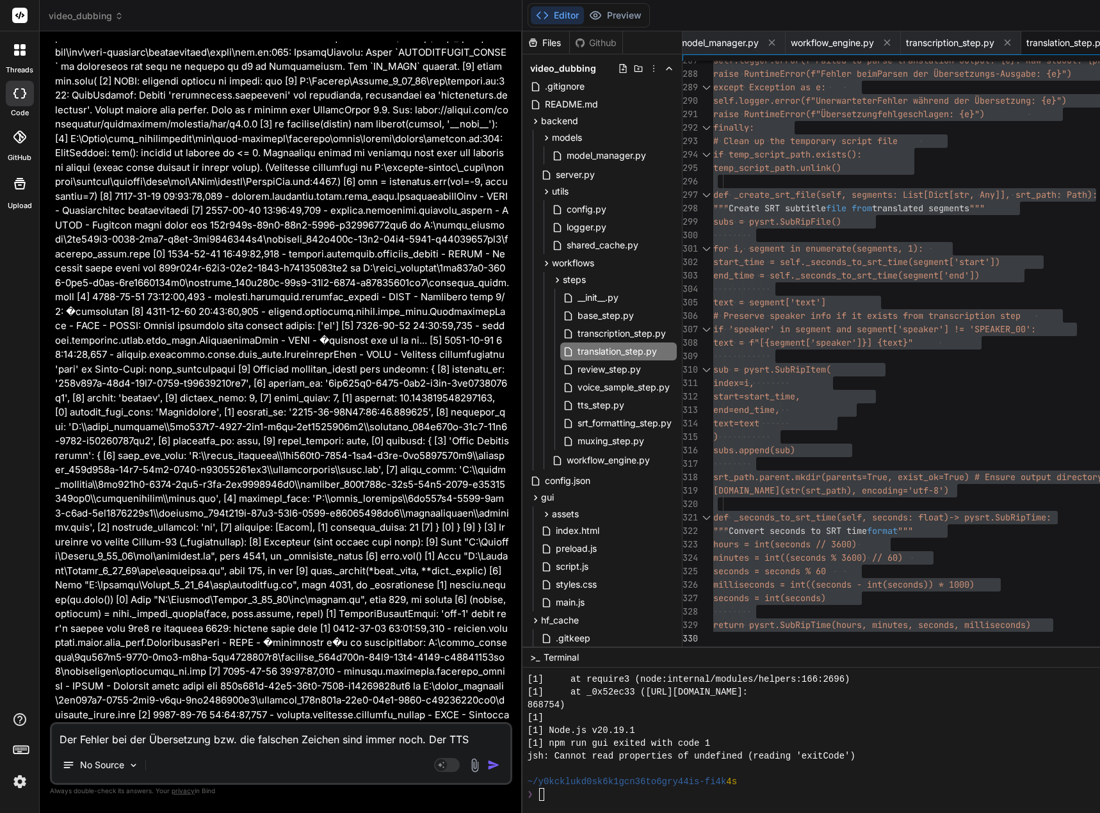
type textarea "Der Fehler bei der Übersetzung bzw. die falschen Zeichen sind immer noch. Der T…"
type textarea "x"
type textarea "Der Fehler bei der Übersetzung bzw. die falschen Zeichen sind immer noch. Der T…"
type textarea "x"
type textarea "Der Fehler bei der Übersetzung bzw. die falschen Zeichen sind immer noch. Der T…"
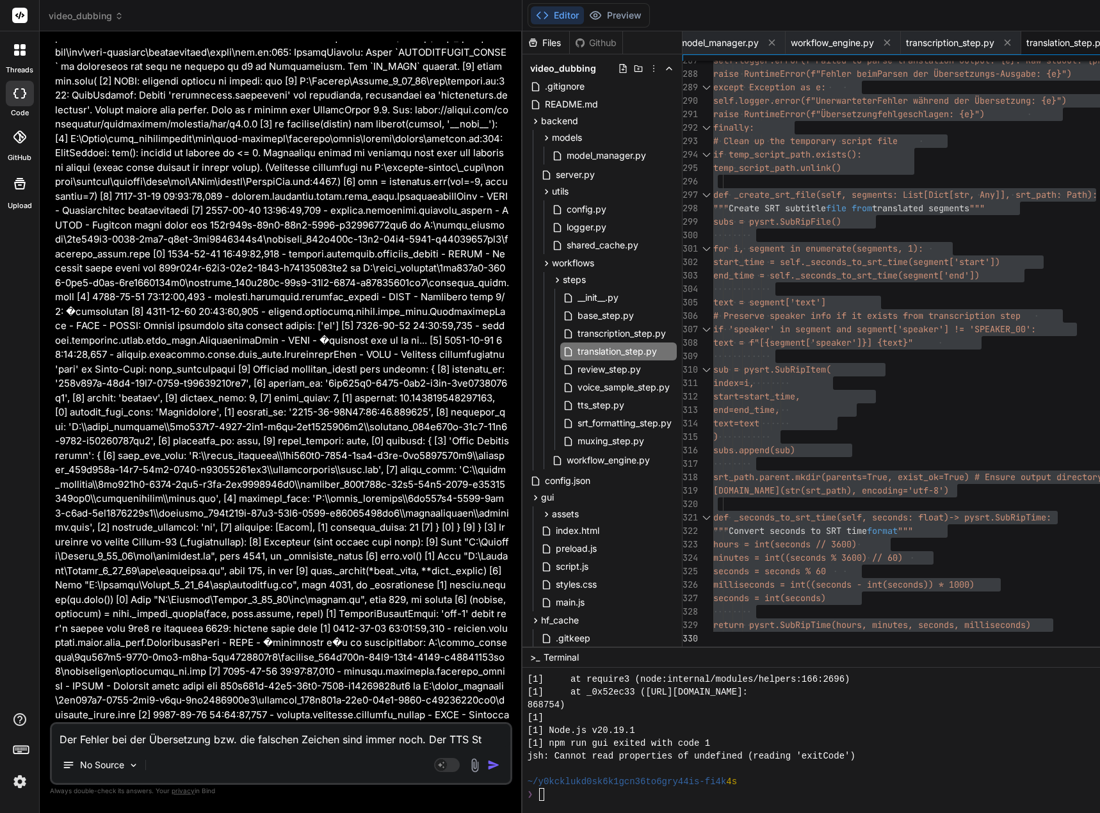
type textarea "x"
type textarea "Der Fehler bei der Übersetzung bzw. die falschen Zeichen sind immer noch. Der T…"
type textarea "x"
type textarea "Der Fehler bei der Übersetzung bzw. die falschen Zeichen sind immer noch. Der T…"
type textarea "x"
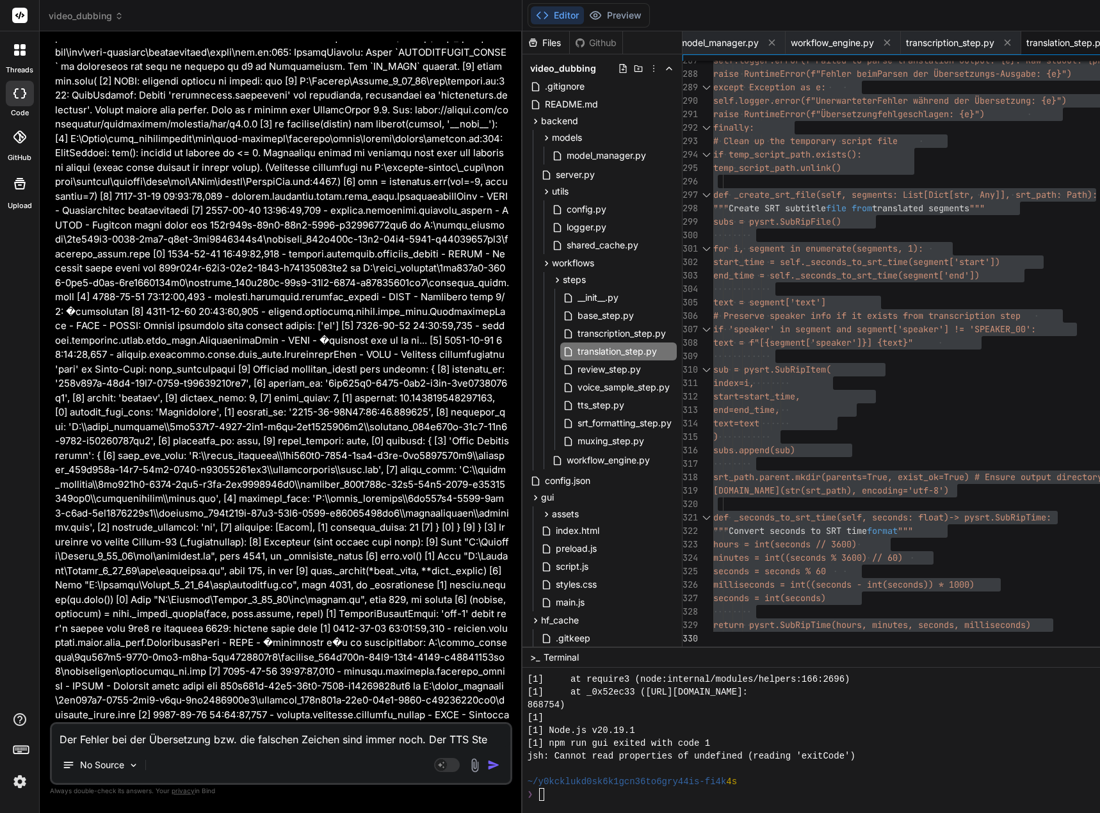
type textarea "Der Fehler bei der Übersetzung bzw. die falschen Zeichen sind immer noch. Der T…"
type textarea "x"
type textarea "Der Fehler bei der Übersetzung bzw. die falschen Zeichen sind immer noch. Der T…"
type textarea "x"
type textarea "Der Fehler bei der Übersetzung bzw. die falschen Zeichen sind immer noch. Der T…"
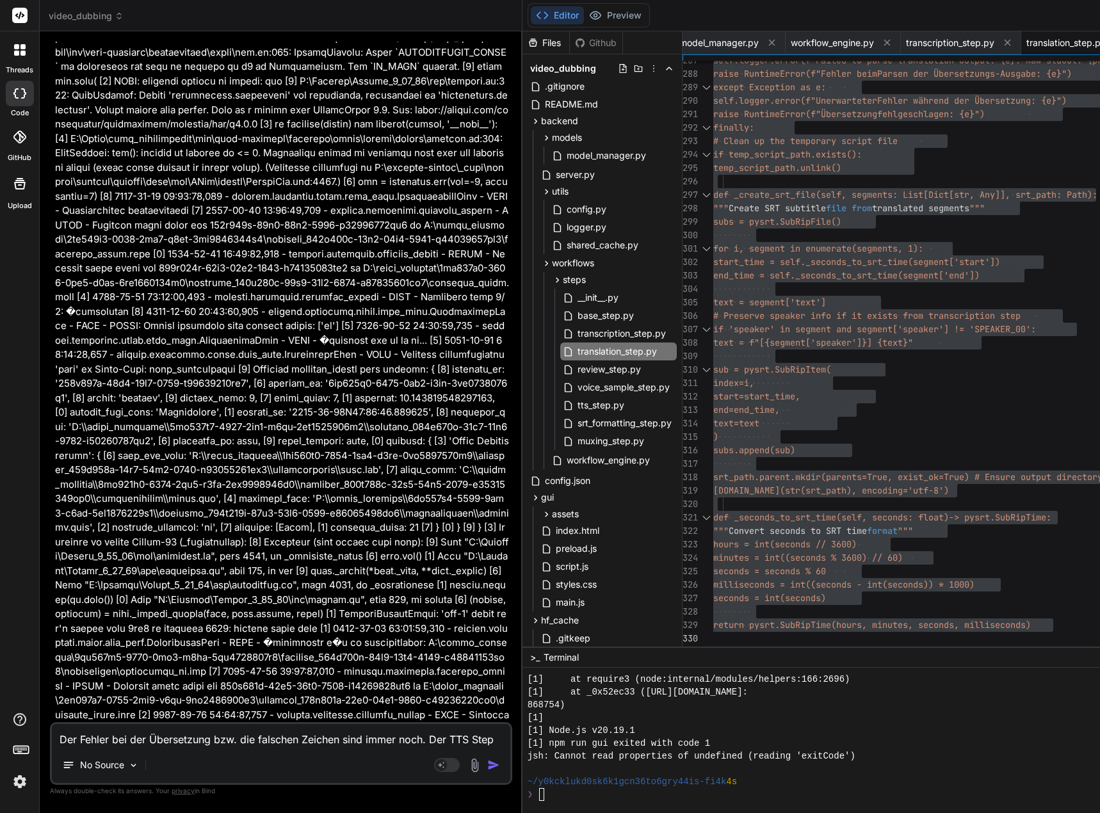
type textarea "x"
type textarea "Der Fehler bei der Übersetzung bzw. die falschen Zeichen sind immer noch. Der T…"
type textarea "x"
type textarea "Der Fehler bei der Übersetzung bzw. die falschen Zeichen sind immer noch. Der T…"
type textarea "x"
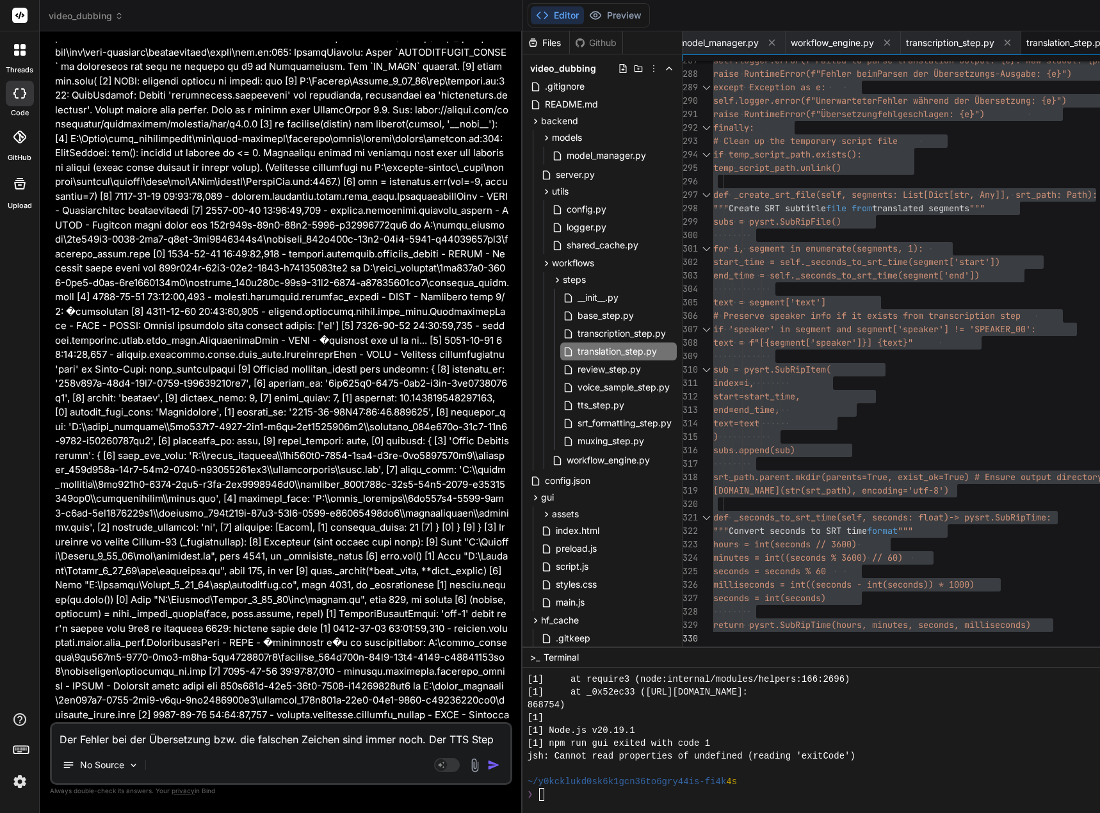
type textarea "Der Fehler bei der Übersetzung bzw. die falschen Zeichen sind immer noch. Der T…"
type textarea "x"
type textarea "Der Fehler bei der Übersetzung bzw. die falschen Zeichen sind immer noch. Der T…"
type textarea "x"
type textarea "Der Fehler bei der Übersetzung bzw. die falschen Zeichen sind immer noch. Der T…"
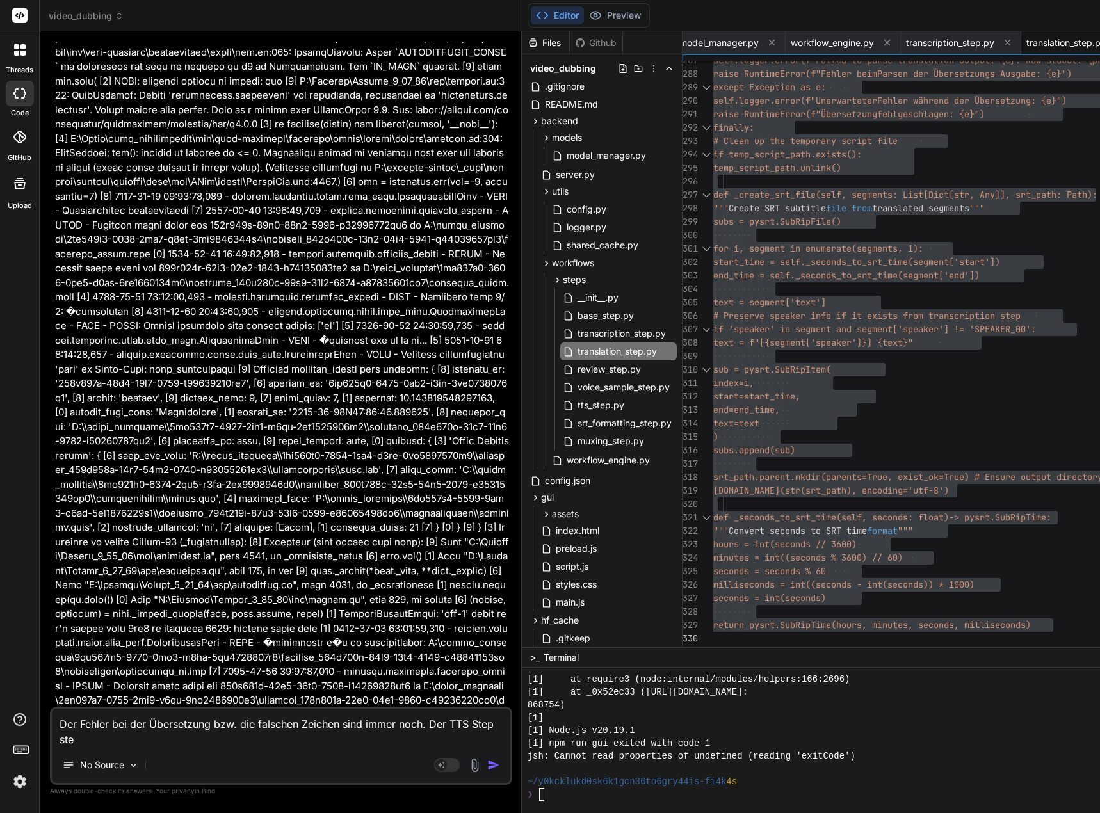
type textarea "x"
type textarea "Der Fehler bei der Übersetzung bzw. die falschen Zeichen sind immer noch. Der T…"
type textarea "x"
type textarea "Der Fehler bei der Übersetzung bzw. die falschen Zeichen sind immer noch. Der T…"
type textarea "x"
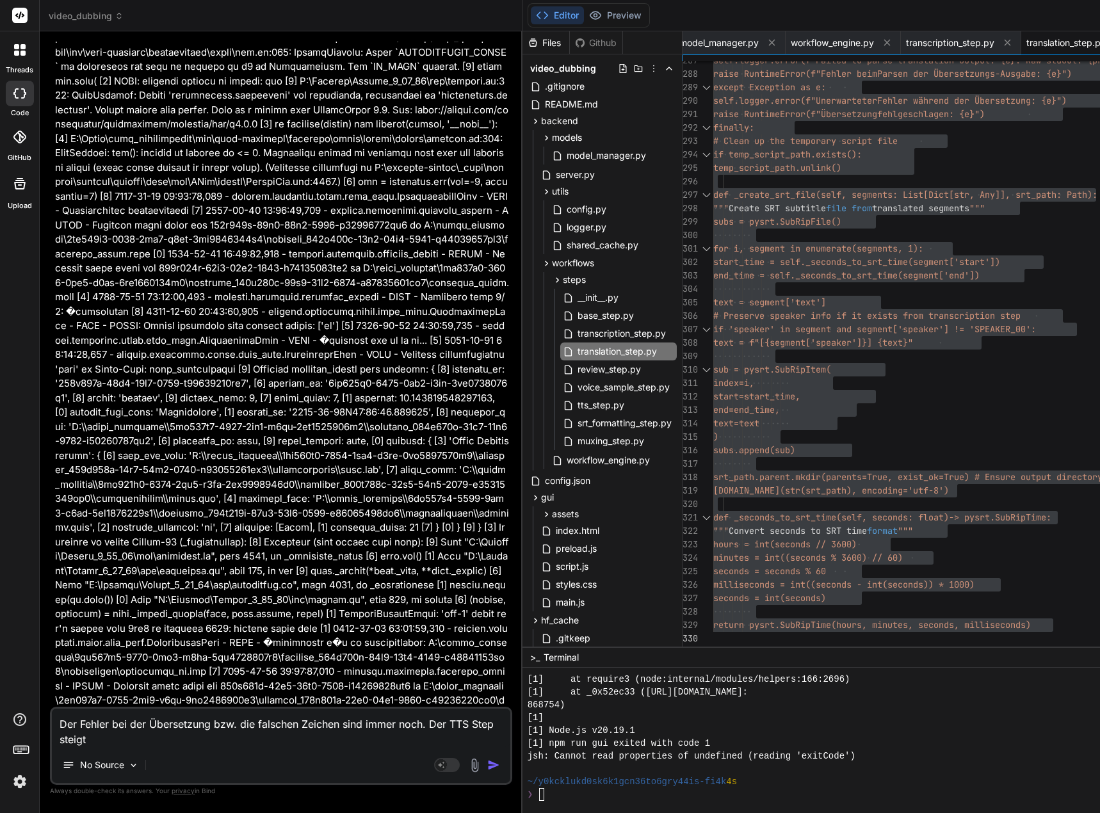
type textarea "Der Fehler bei der Übersetzung bzw. die falschen Zeichen sind immer noch. Der T…"
type textarea "x"
type textarea "Der Fehler bei der Übersetzung bzw. die falschen Zeichen sind immer noch. Der T…"
type textarea "x"
type textarea "Der Fehler bei der Übersetzung bzw. die falschen Zeichen sind immer noch. Der T…"
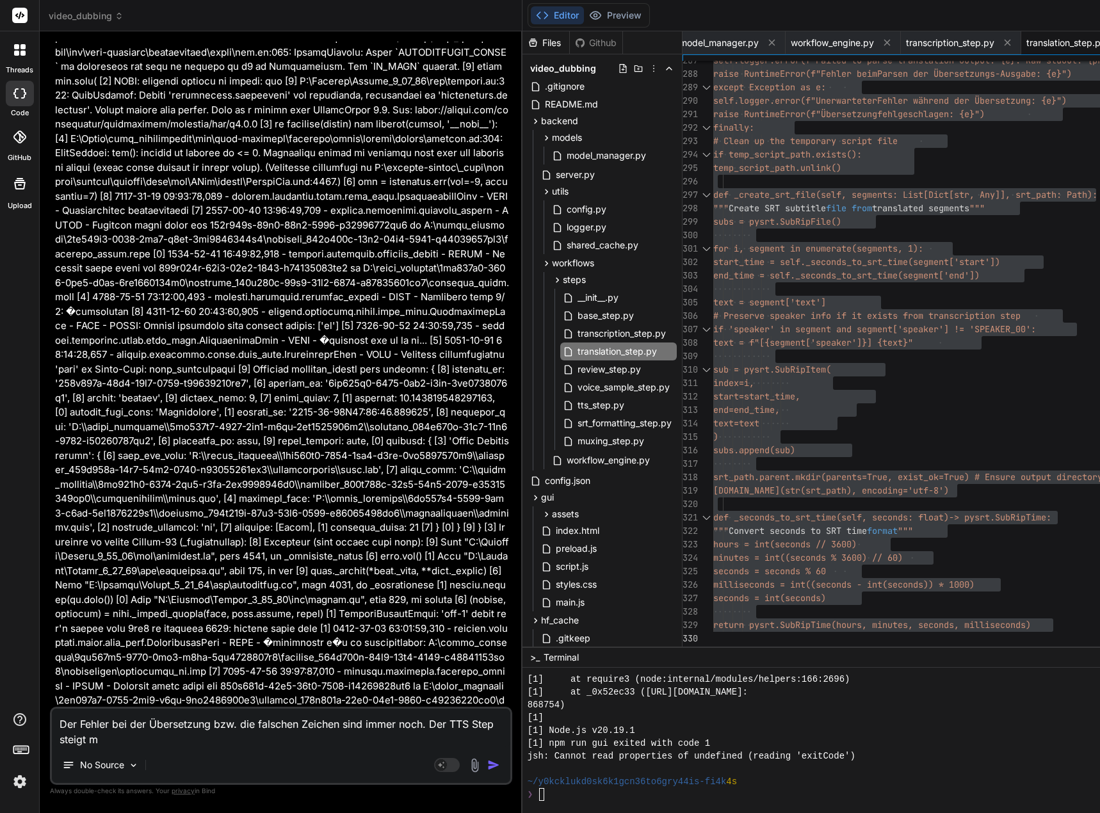
type textarea "x"
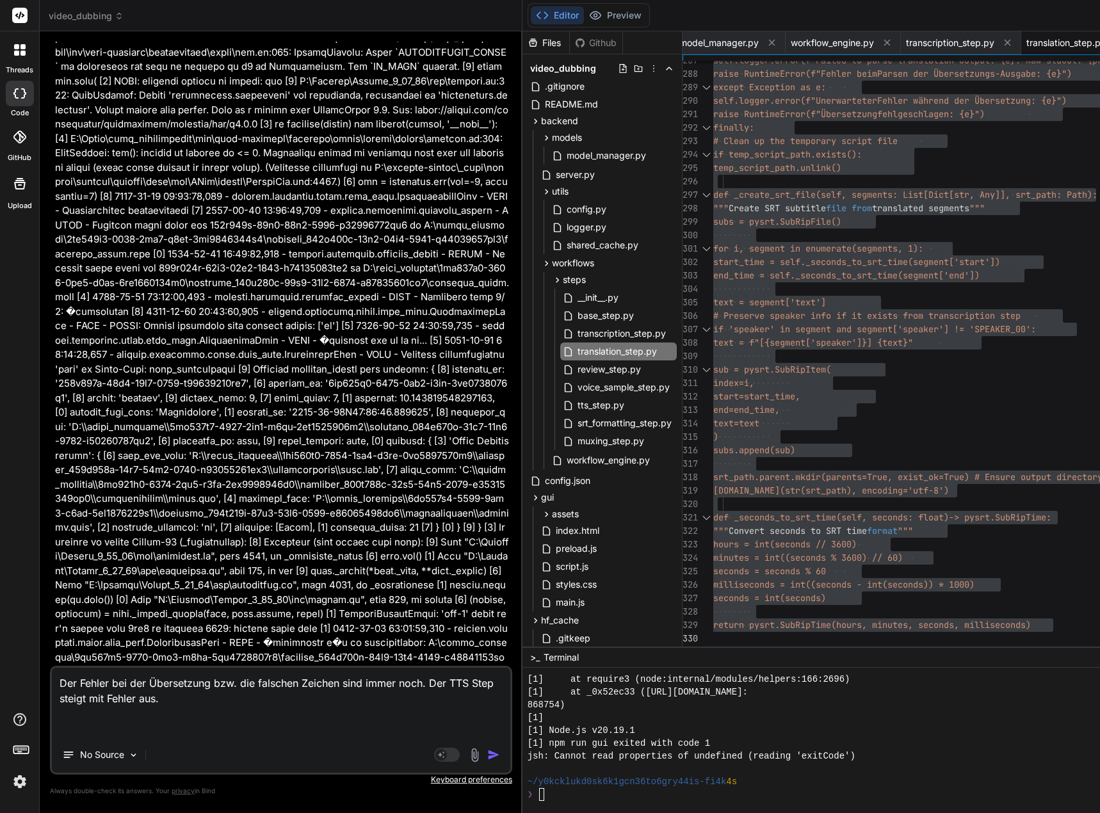
paste textarea "Windows PowerShell Copyright (C) Microsoft Corporation. Alle Rechte vorbehalten…"
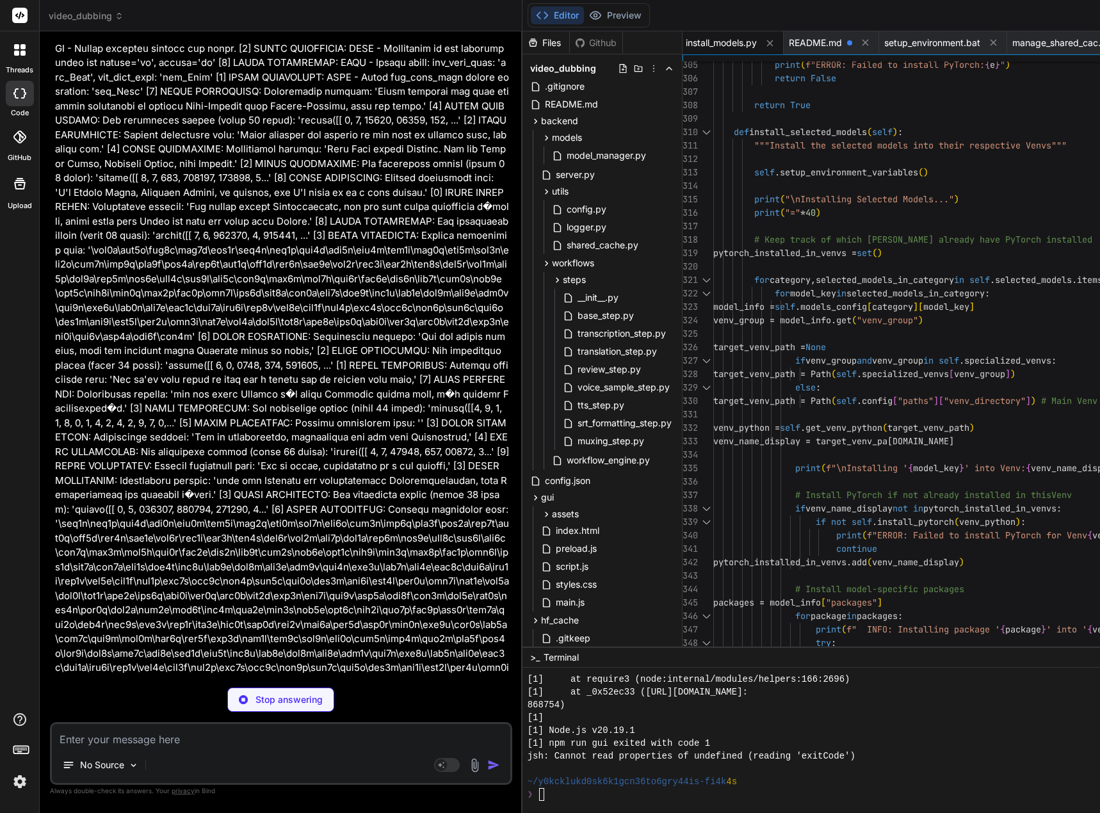
scroll to position [151391, 0]
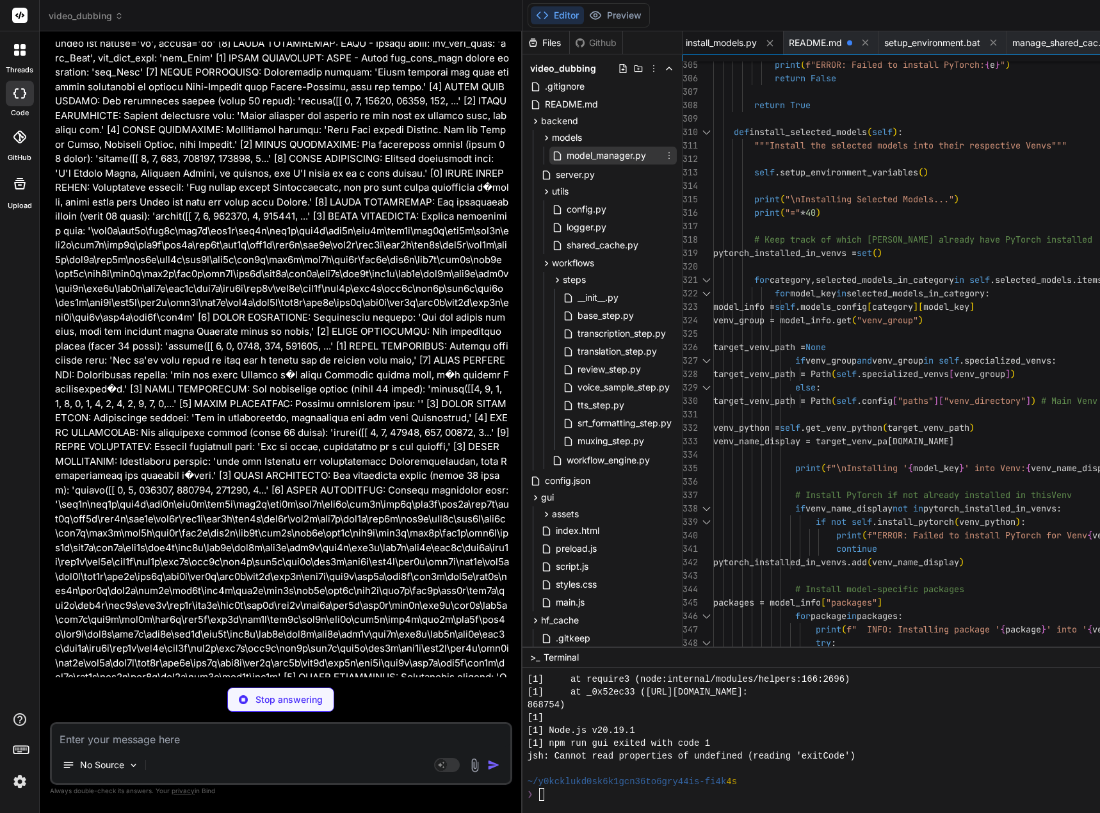
click at [623, 158] on span "model_manager.py" at bounding box center [607, 155] width 82 height 15
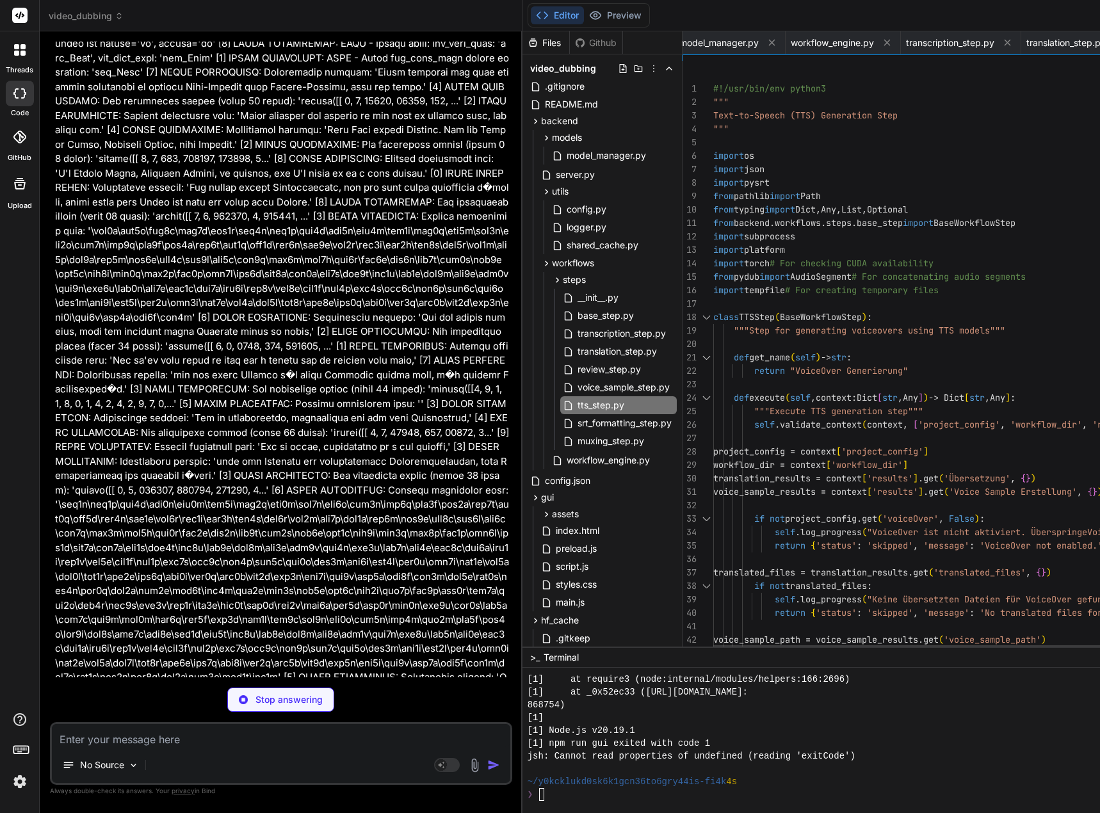
scroll to position [13, 0]
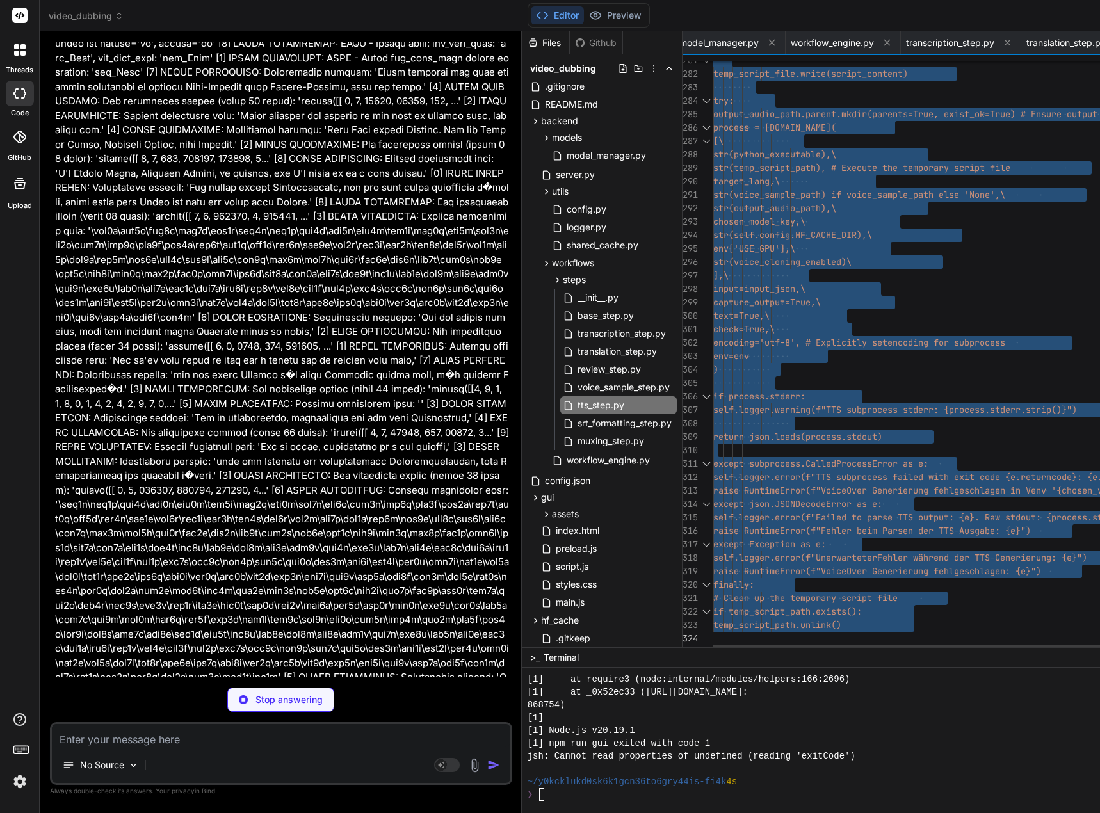
drag, startPoint x: 723, startPoint y: 86, endPoint x: 719, endPoint y: 736, distance: 649.5
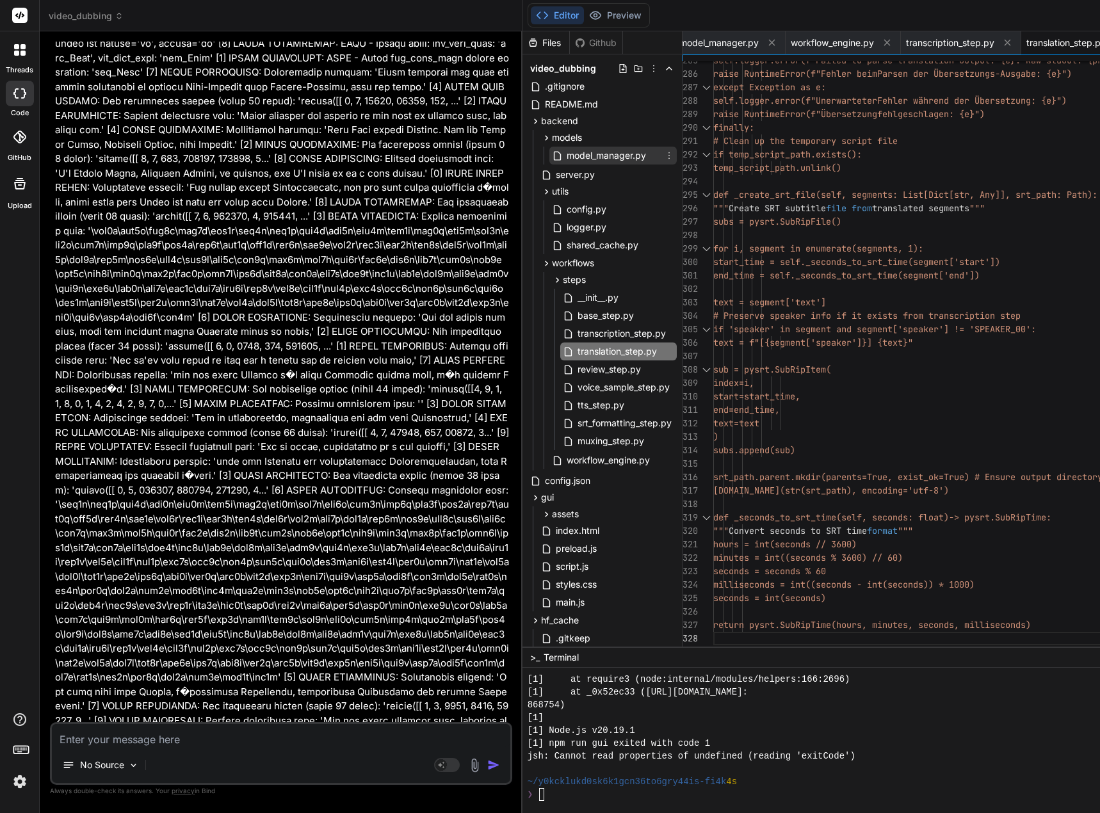
drag, startPoint x: 617, startPoint y: 160, endPoint x: 648, endPoint y: 160, distance: 30.1
click at [617, 160] on span "model_manager.py" at bounding box center [607, 155] width 82 height 15
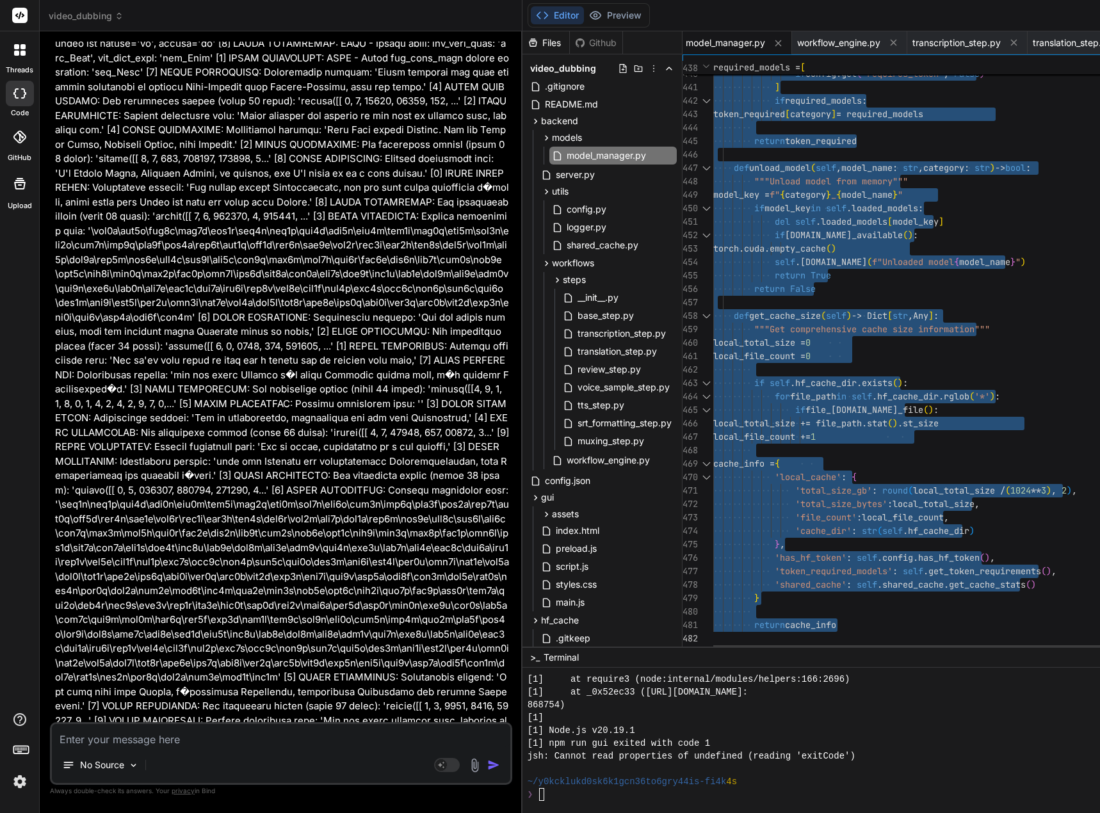
drag, startPoint x: 724, startPoint y: 88, endPoint x: 733, endPoint y: 805, distance: 717.5
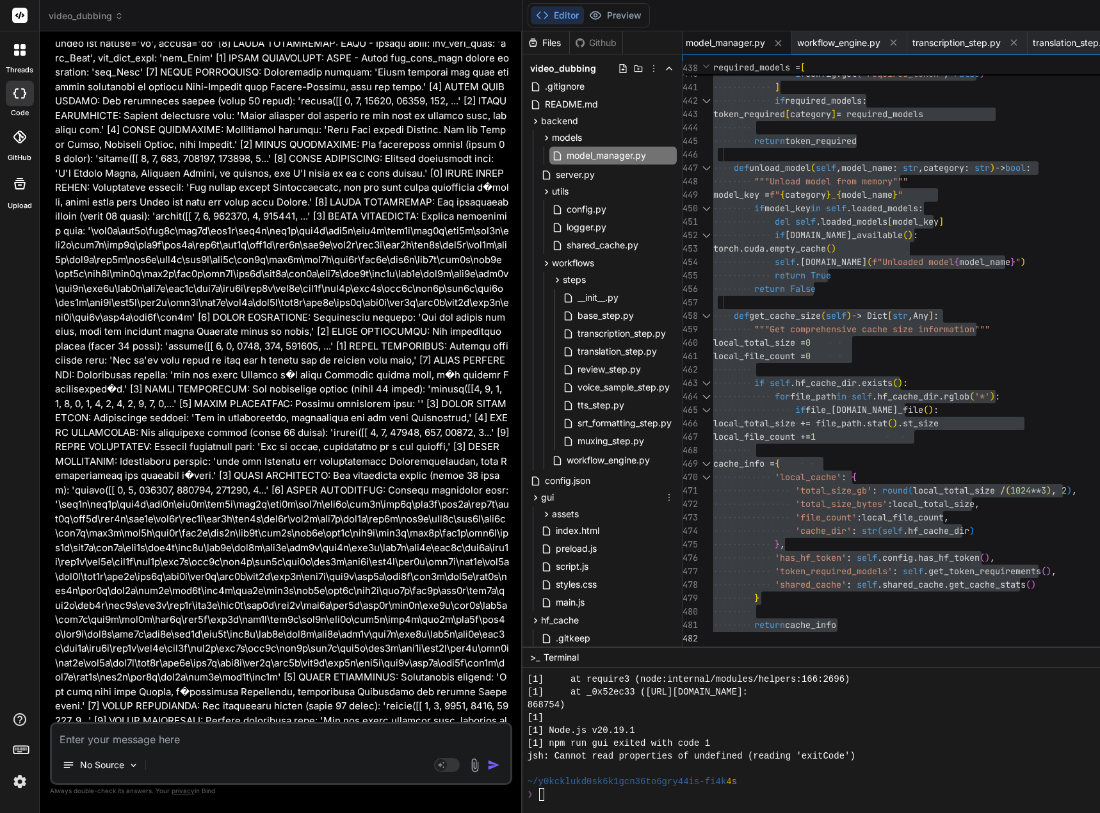
scroll to position [256, 0]
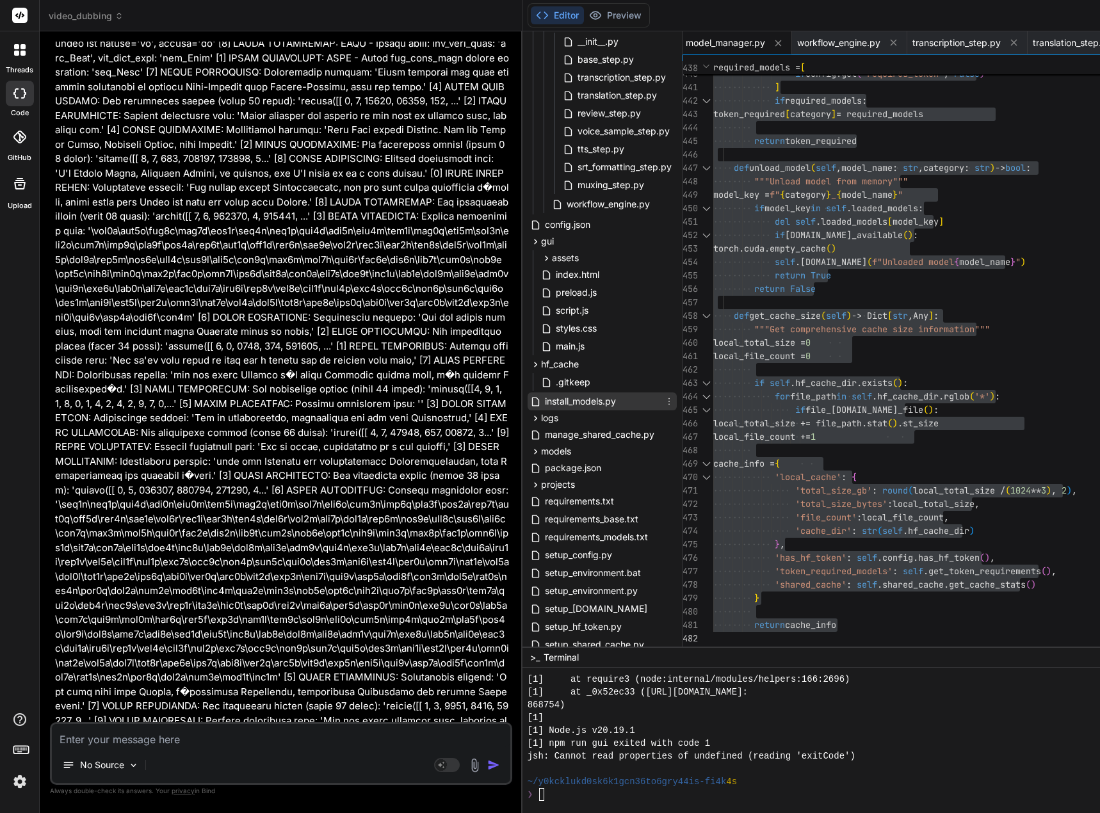
click at [610, 402] on span "install_models.py" at bounding box center [581, 401] width 74 height 15
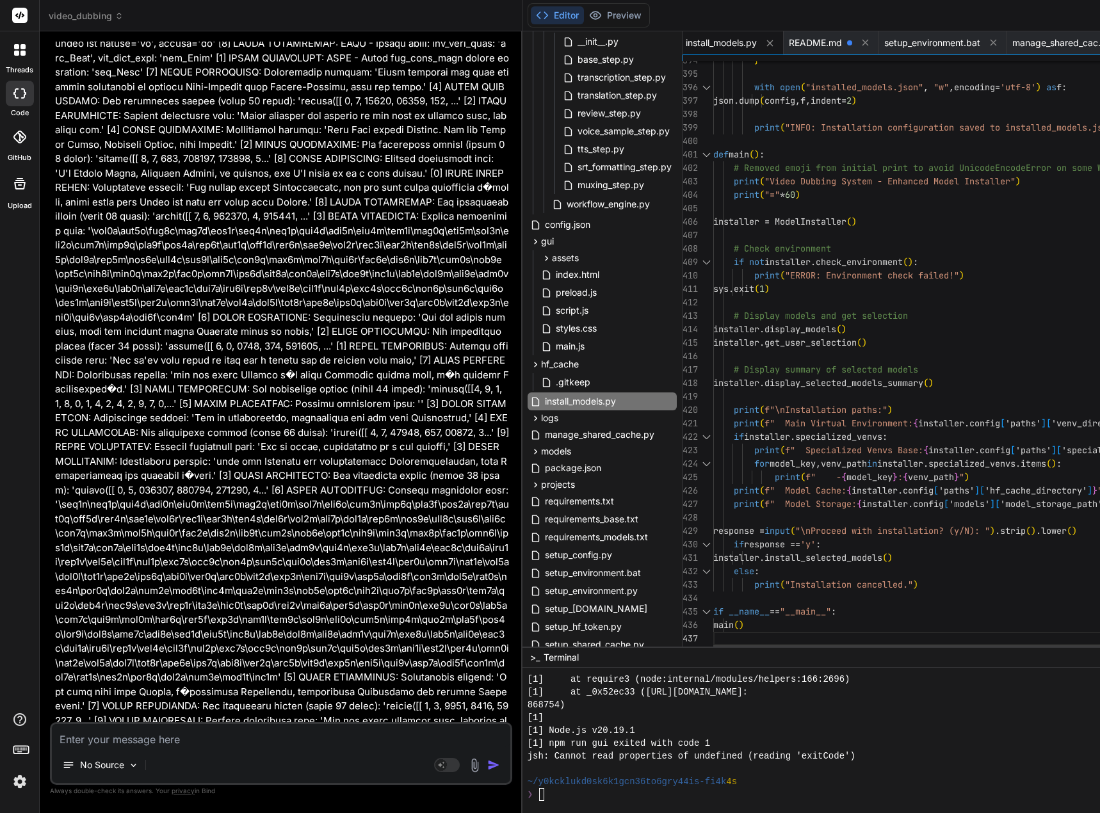
scroll to position [13, 0]
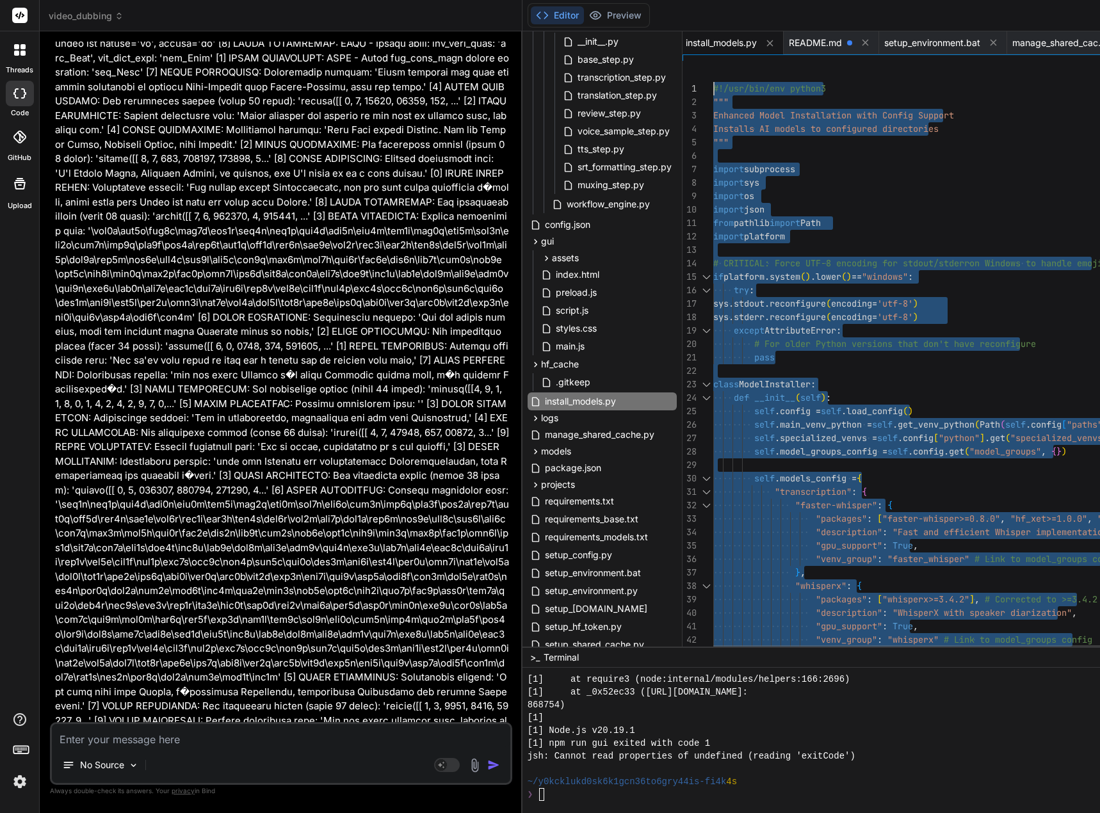
drag, startPoint x: 730, startPoint y: 641, endPoint x: 651, endPoint y: -78, distance: 722.3
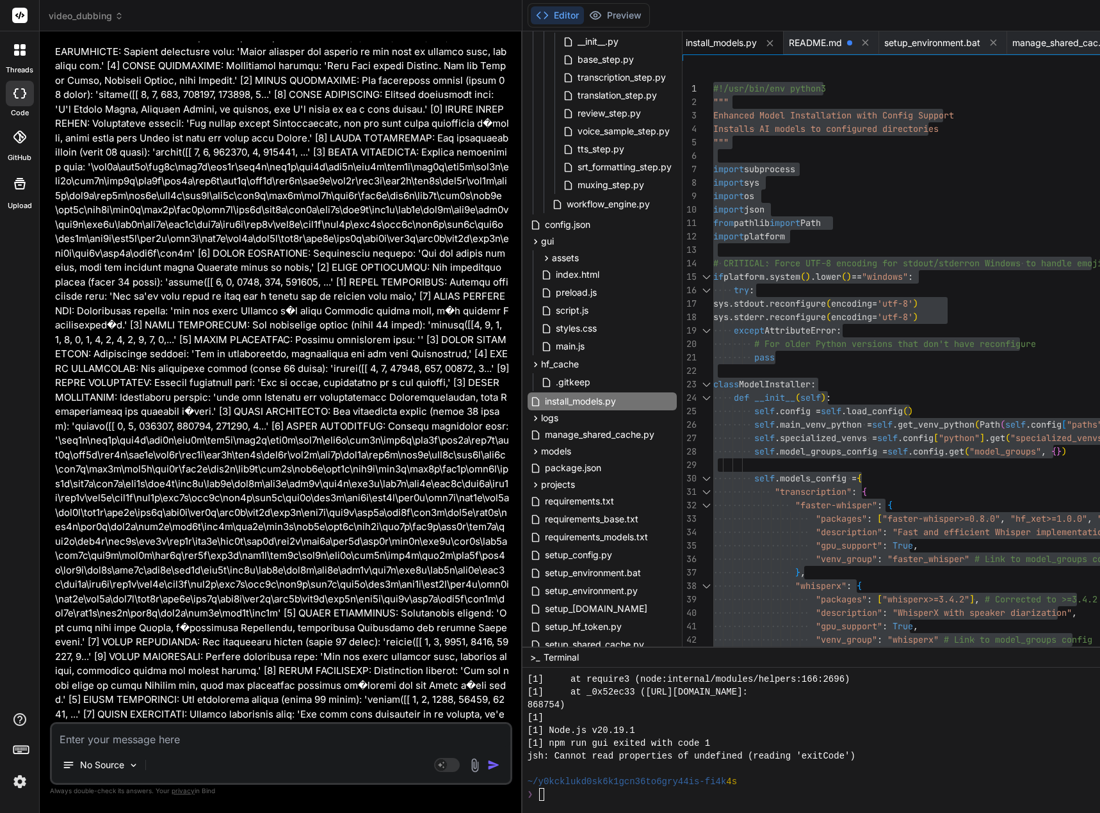
scroll to position [151519, 0]
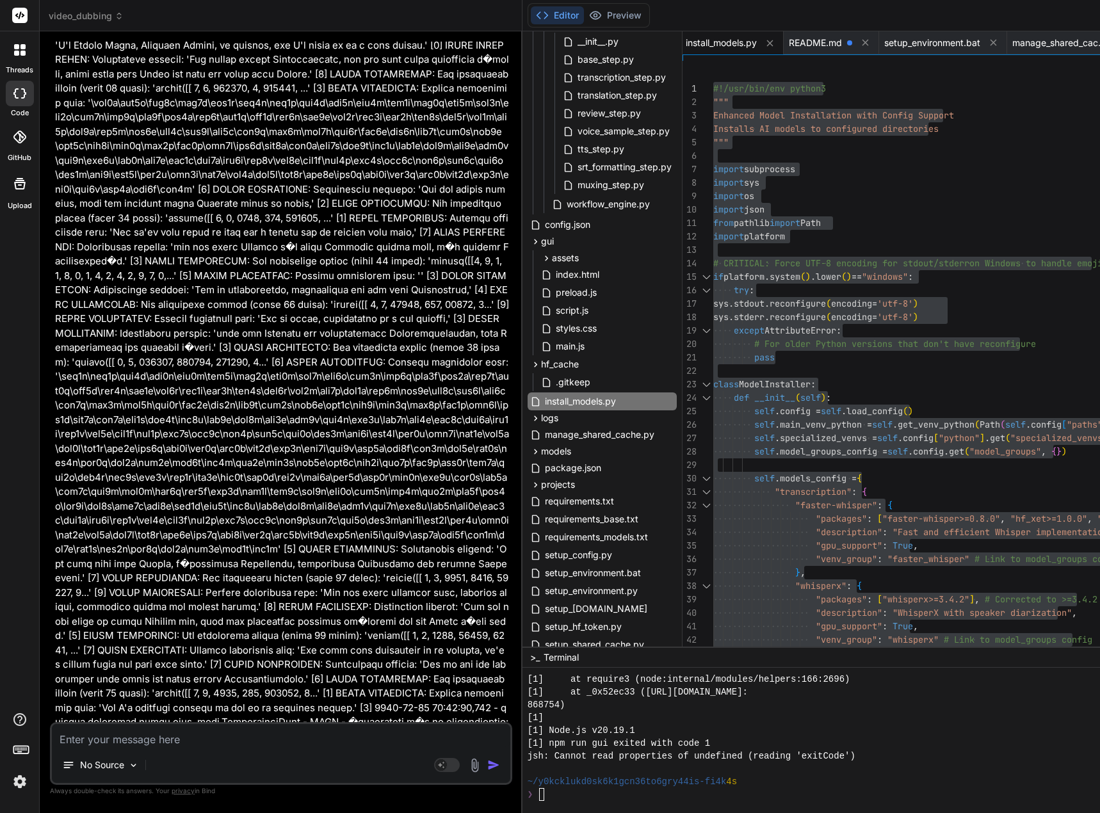
drag, startPoint x: 208, startPoint y: 636, endPoint x: 79, endPoint y: 635, distance: 129.4
copy pre "python install_models.py"
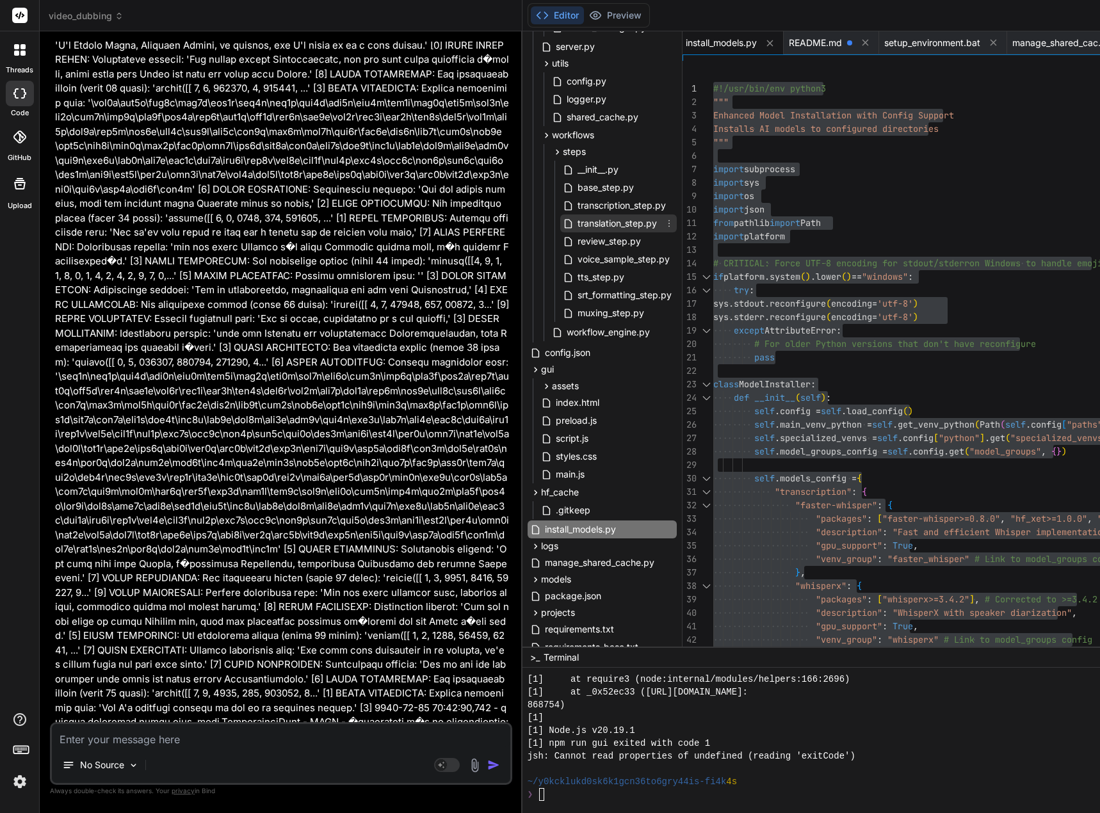
click at [641, 229] on span "translation_step.py" at bounding box center [617, 223] width 82 height 15
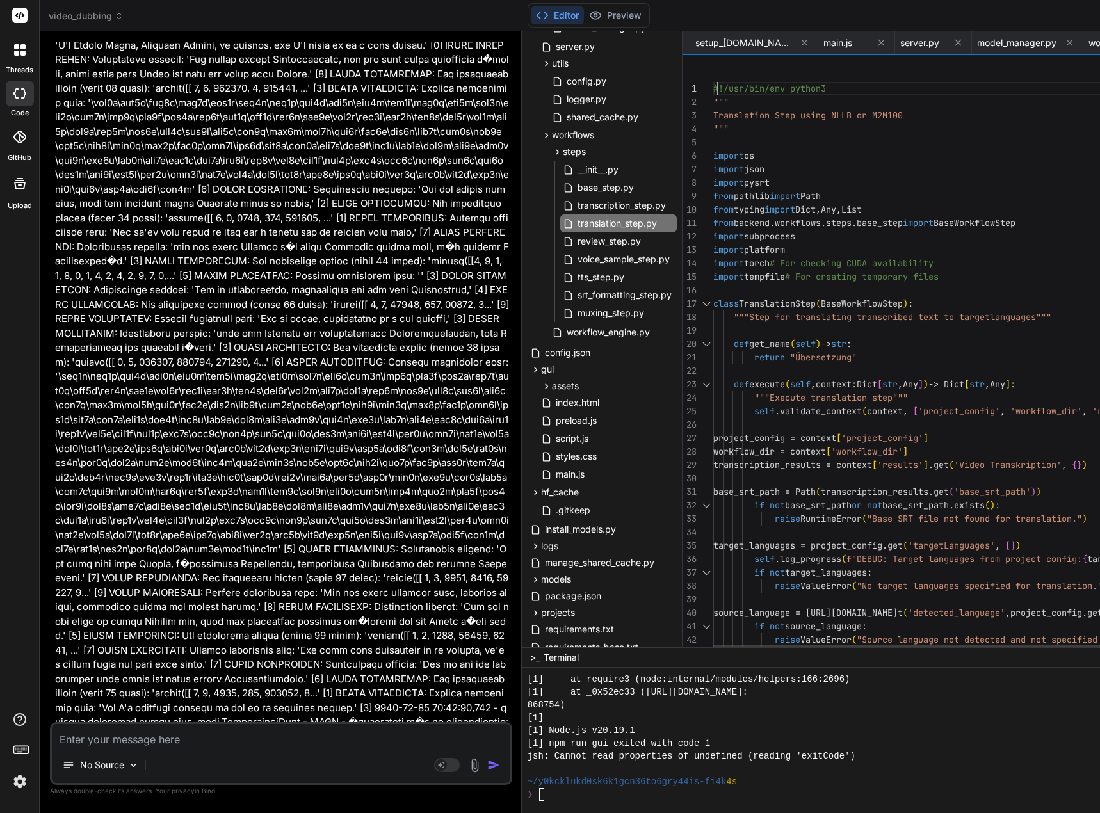
scroll to position [13, 0]
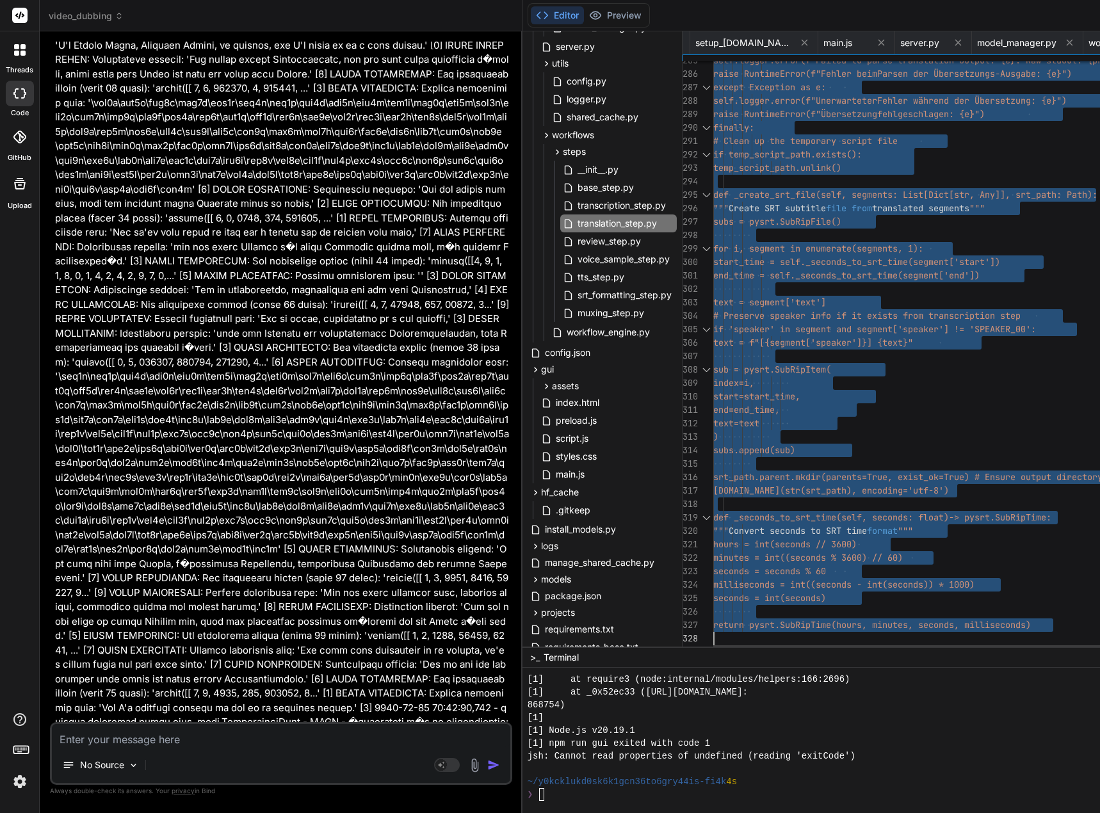
drag, startPoint x: 723, startPoint y: 88, endPoint x: 737, endPoint y: 726, distance: 638.1
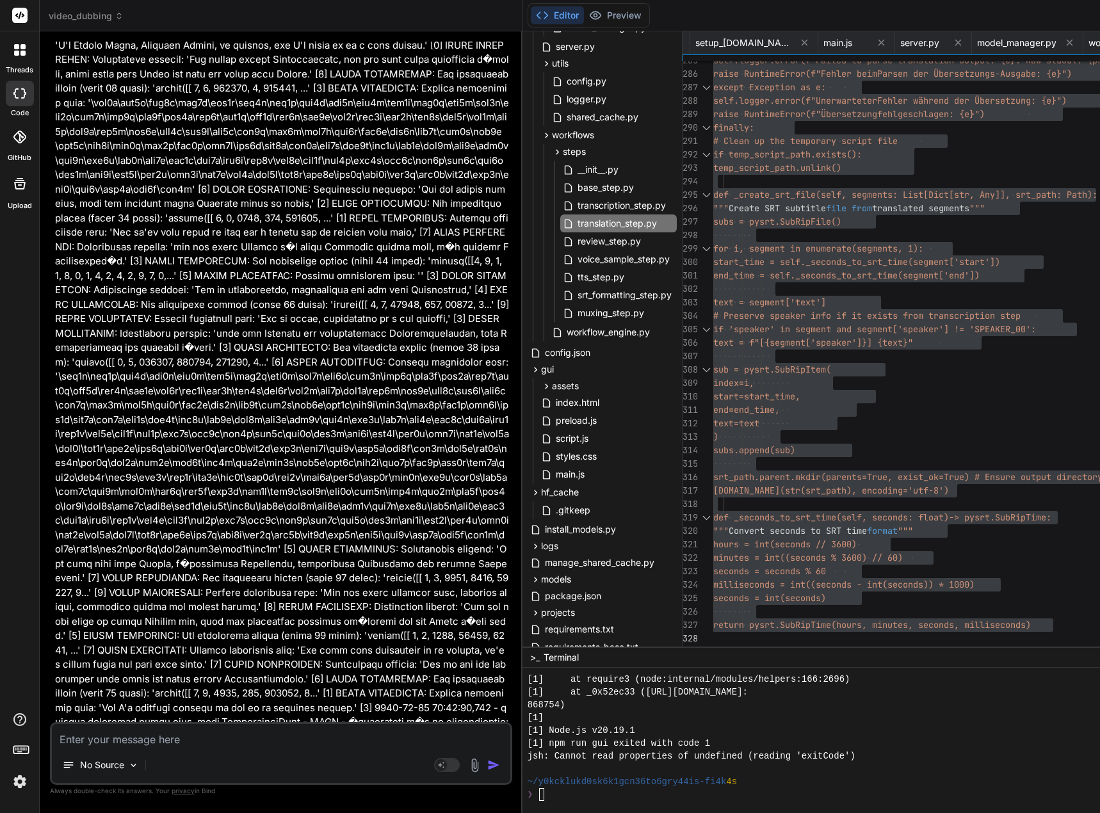
click at [297, 732] on textarea at bounding box center [281, 735] width 459 height 23
paste textarea "PS D:\_Projekte\Syn_PRG1\[DOMAIN_NAME]\video-dubbing-system> python install_mod…"
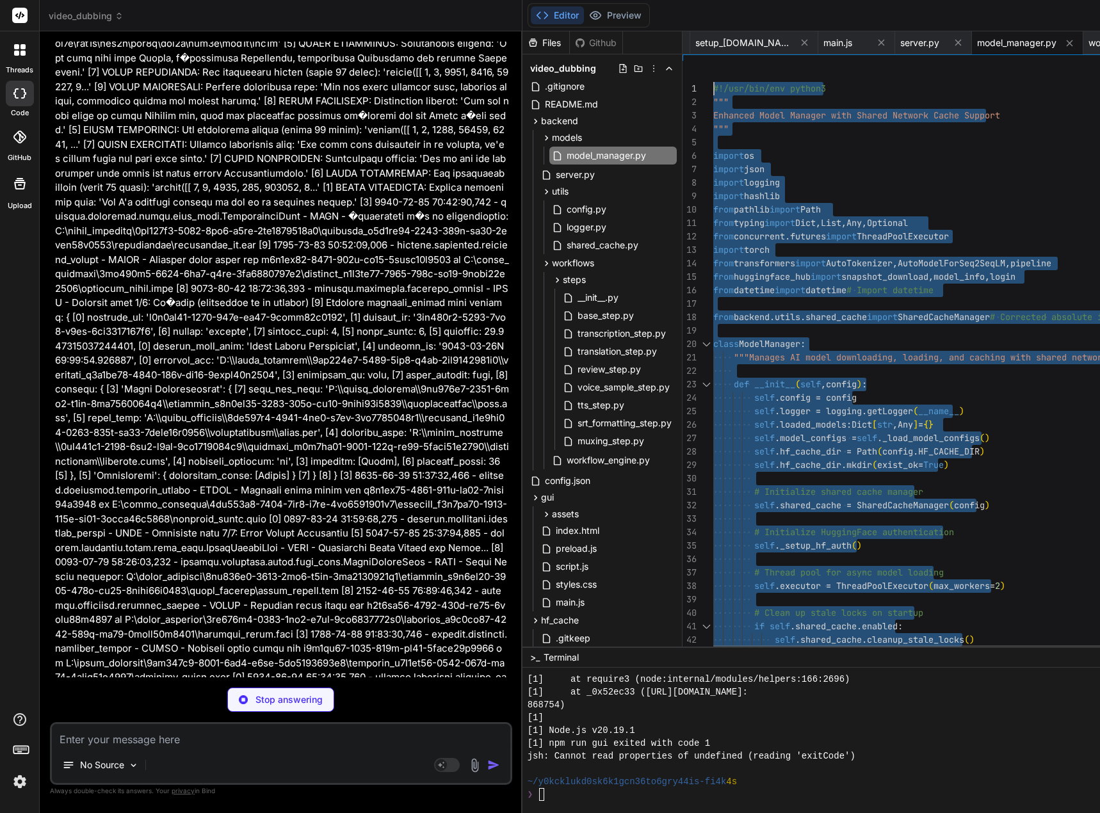
drag, startPoint x: 737, startPoint y: 638, endPoint x: 730, endPoint y: -78, distance: 715.5
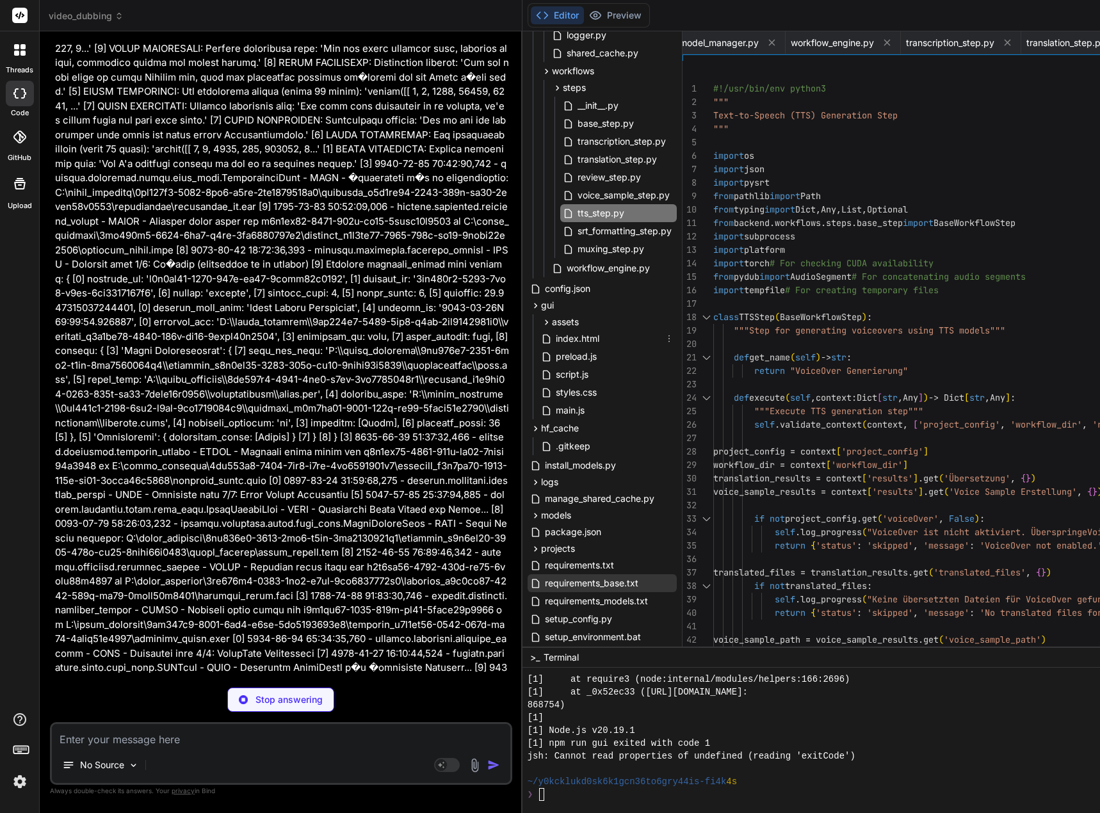
scroll to position [291, 0]
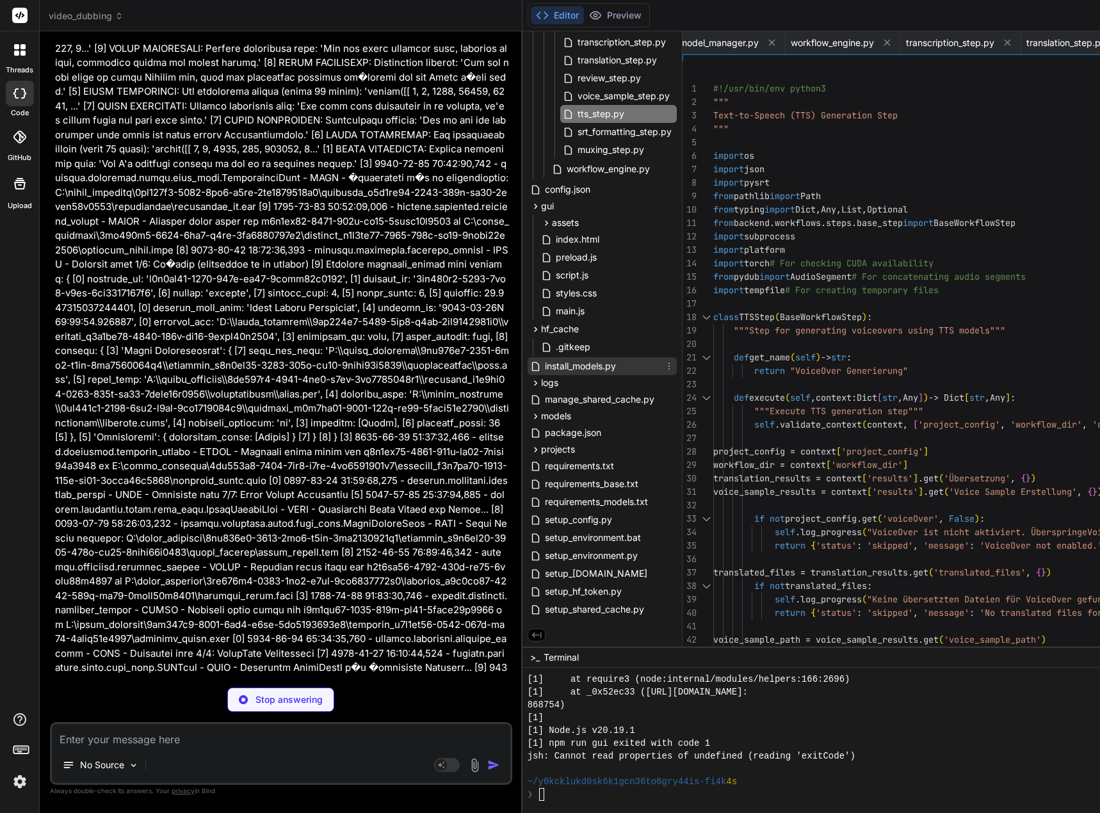
drag, startPoint x: 603, startPoint y: 366, endPoint x: 630, endPoint y: 368, distance: 27.0
click at [603, 366] on span "install_models.py" at bounding box center [581, 366] width 74 height 15
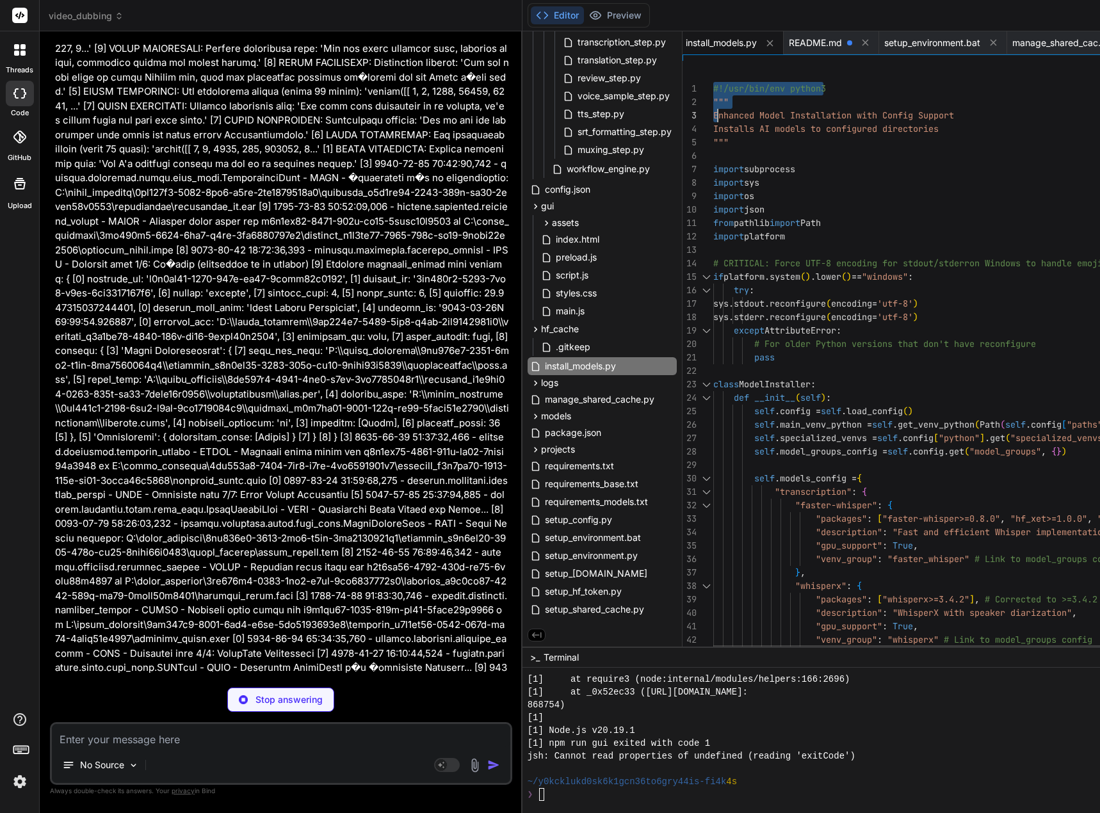
scroll to position [13, 0]
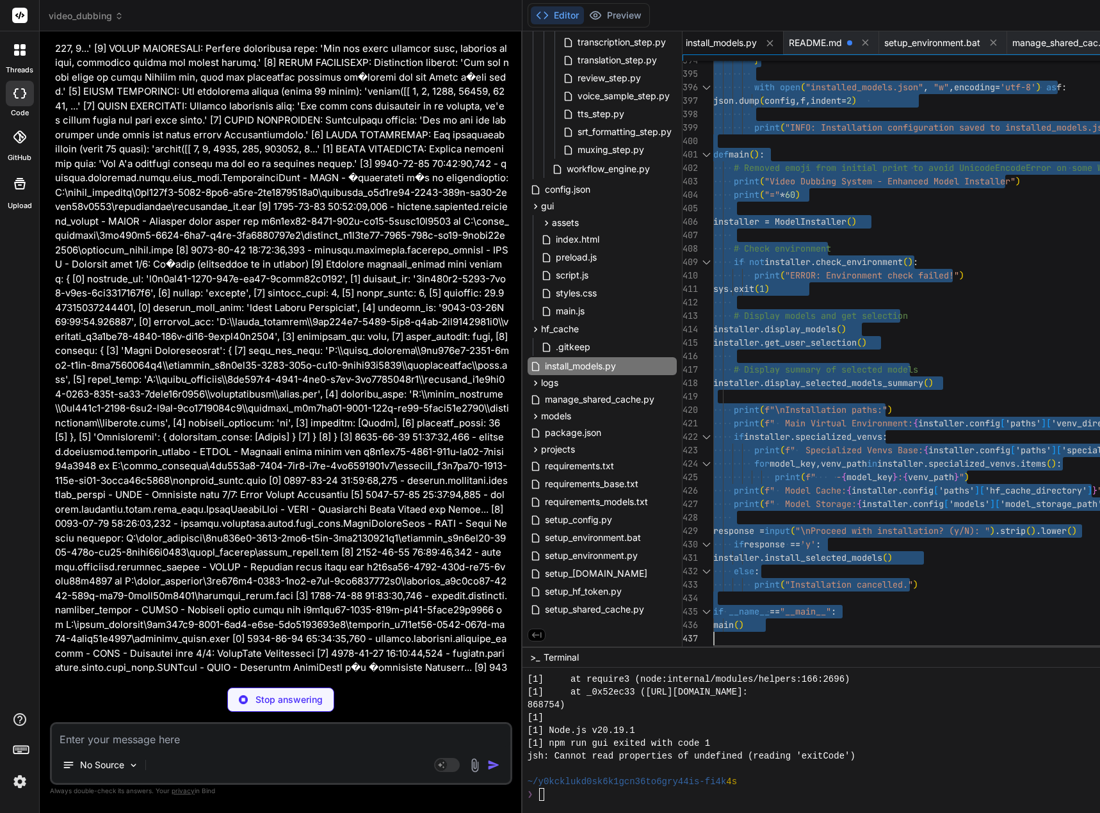
drag, startPoint x: 724, startPoint y: 86, endPoint x: 756, endPoint y: 763, distance: 677.2
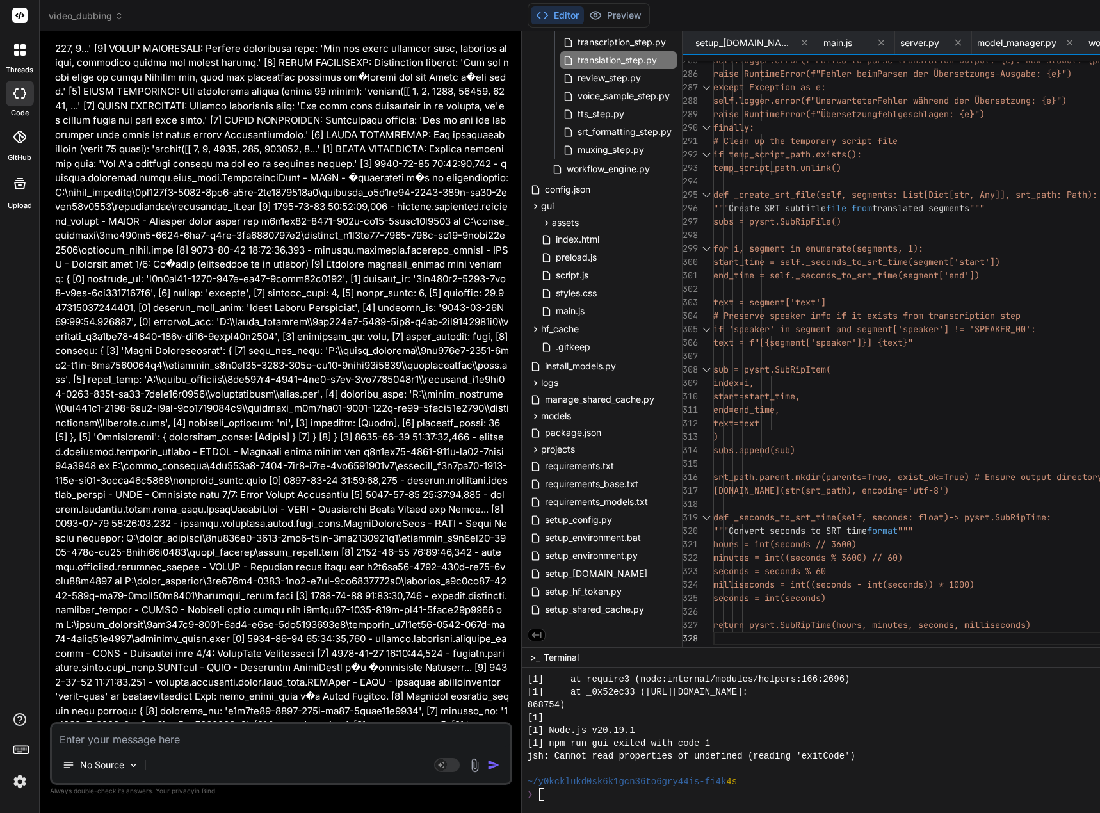
click at [165, 735] on textarea at bounding box center [281, 735] width 459 height 23
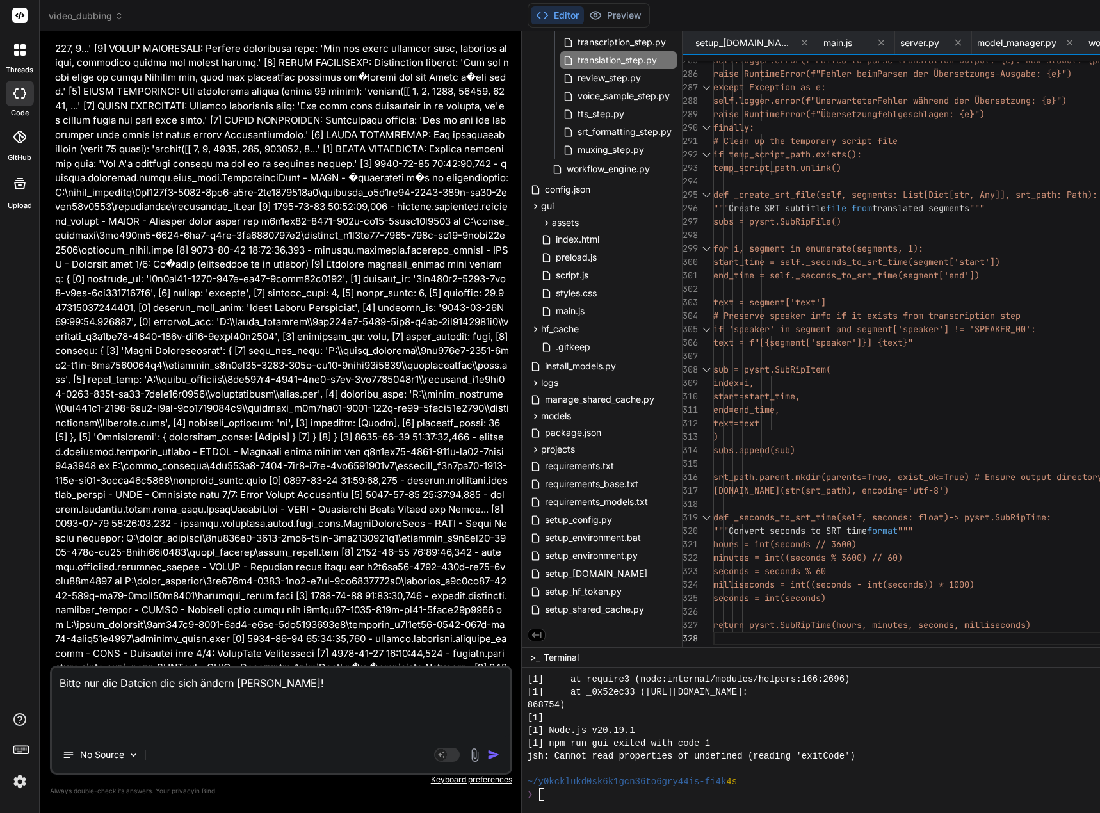
paste textarea "PS D:\_Projekte\Syn_PRG1\[DOMAIN_NAME]\video-dubbing-system> python install_mod…"
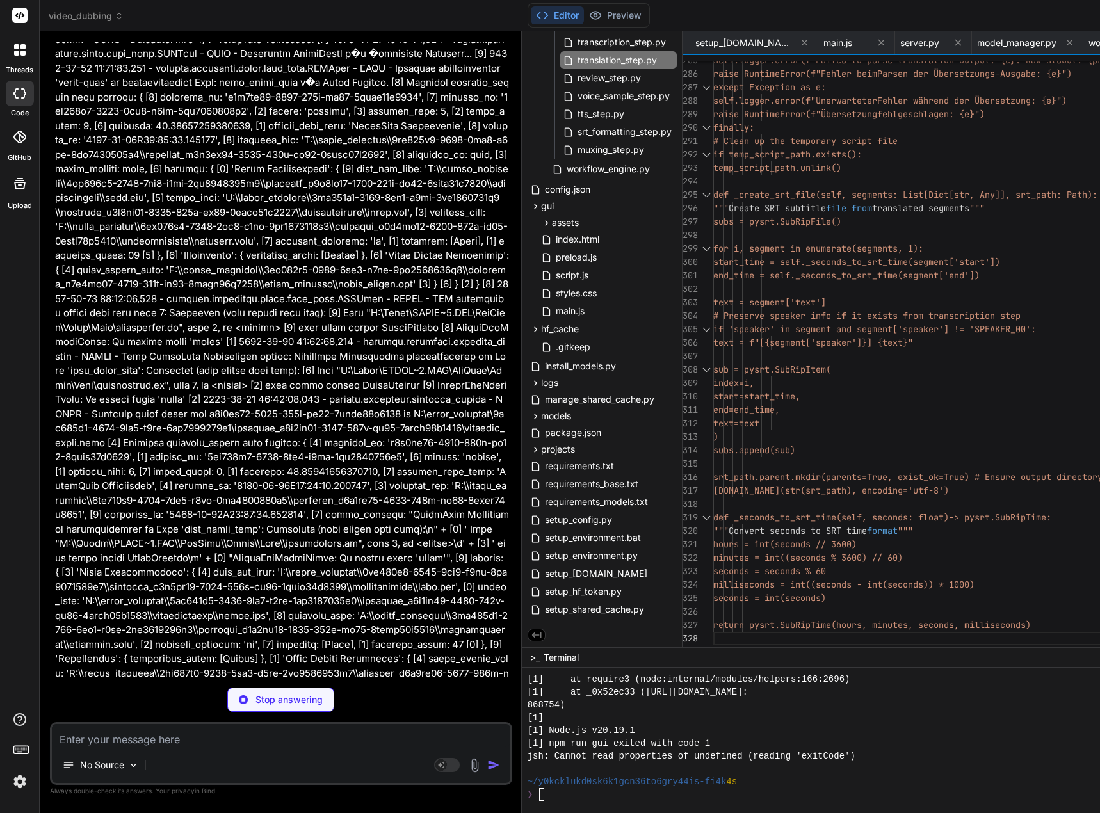
scroll to position [152683, 0]
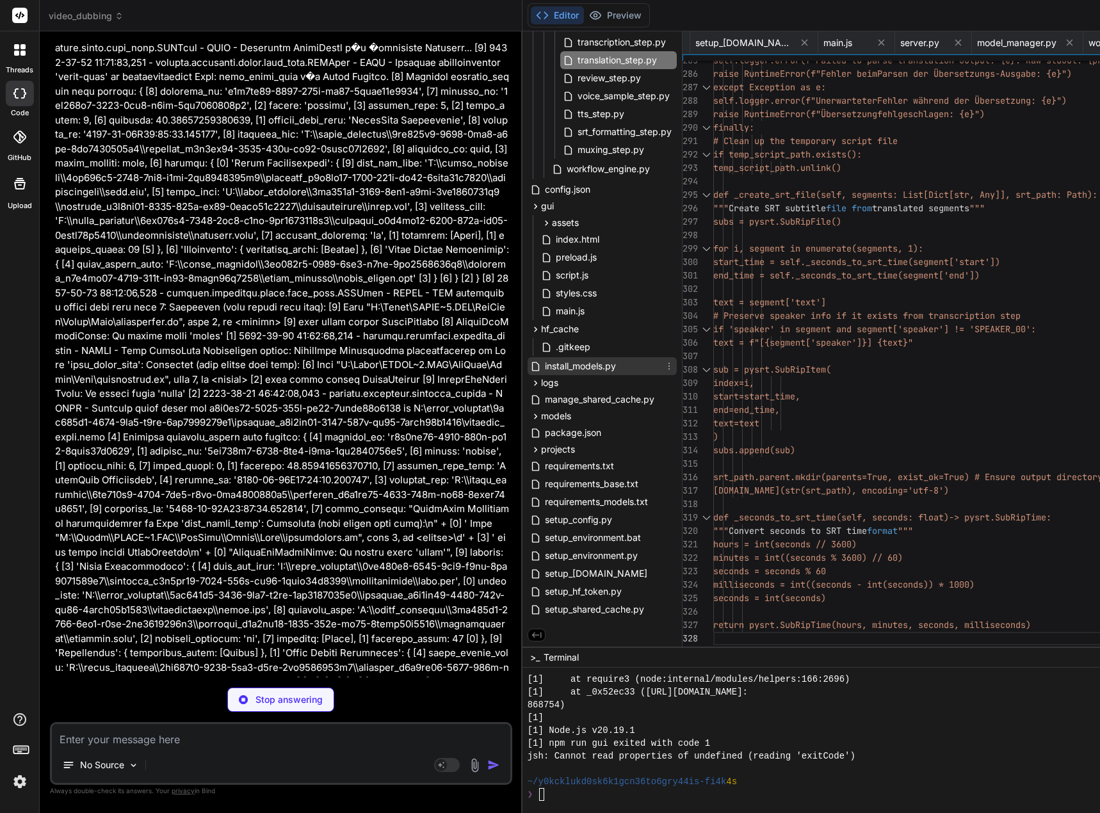
click at [603, 364] on span "install_models.py" at bounding box center [581, 366] width 74 height 15
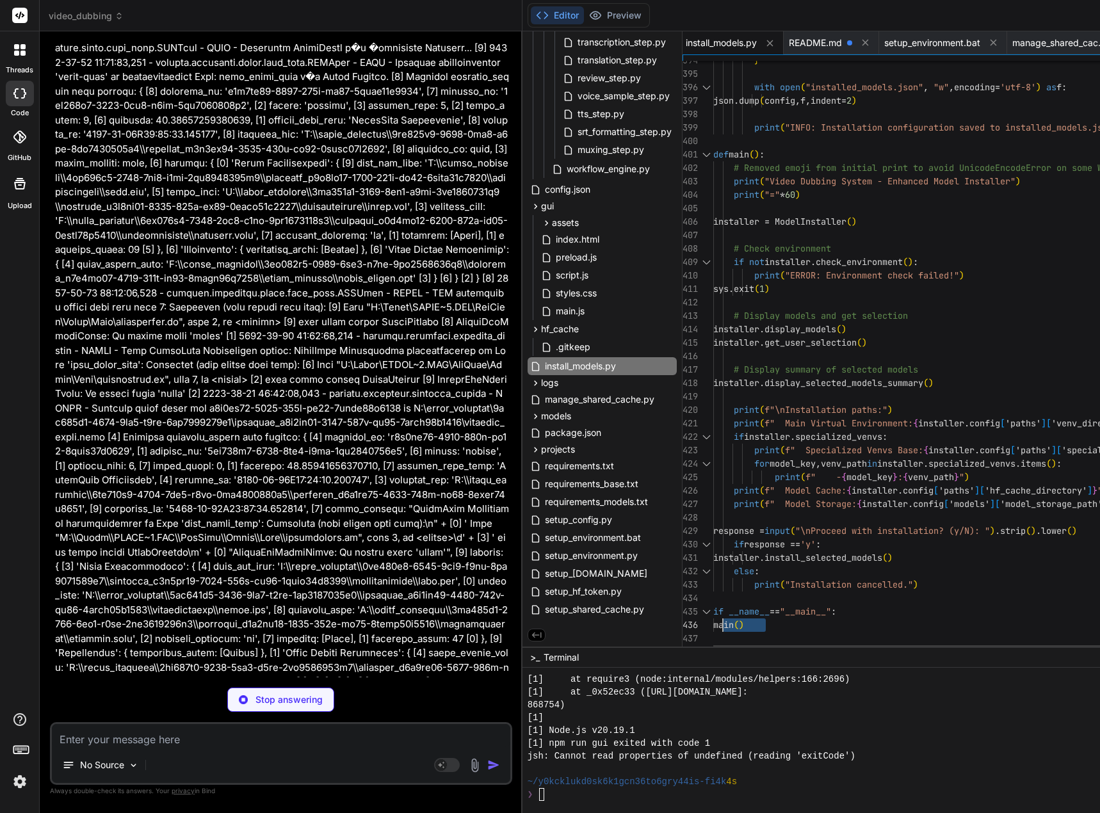
scroll to position [13, 0]
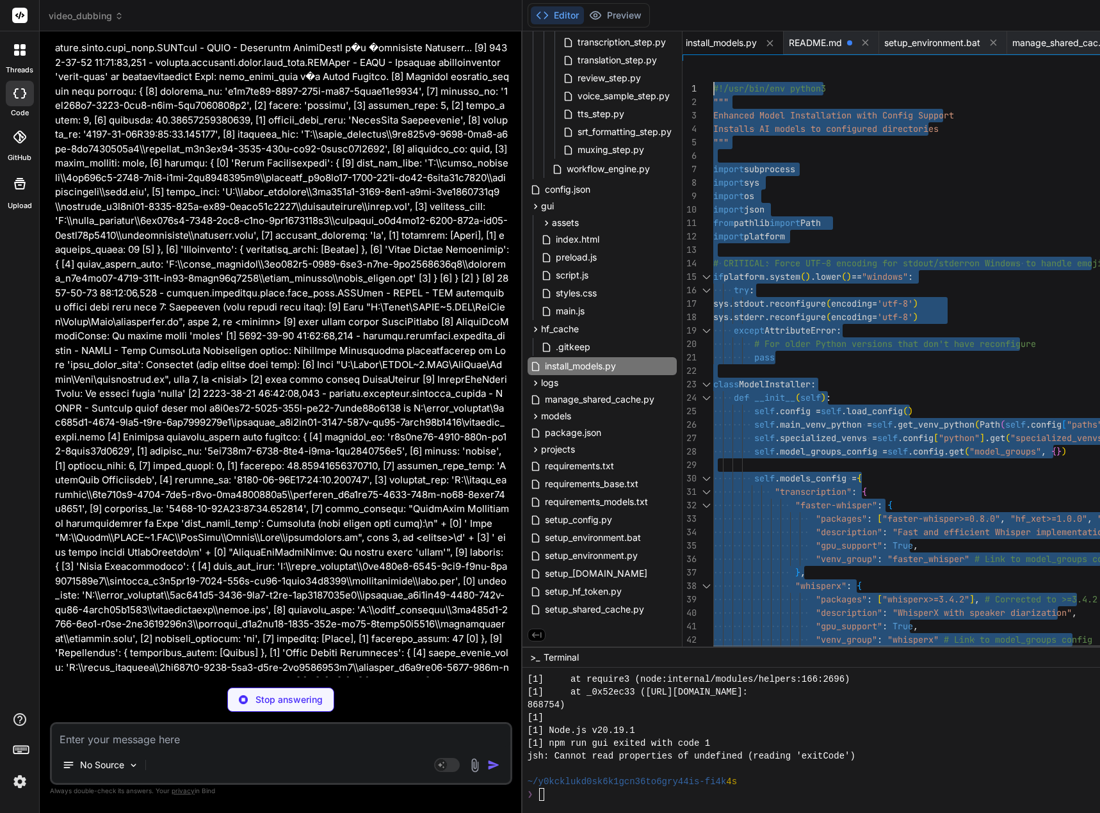
drag, startPoint x: 735, startPoint y: 639, endPoint x: 687, endPoint y: -78, distance: 718.4
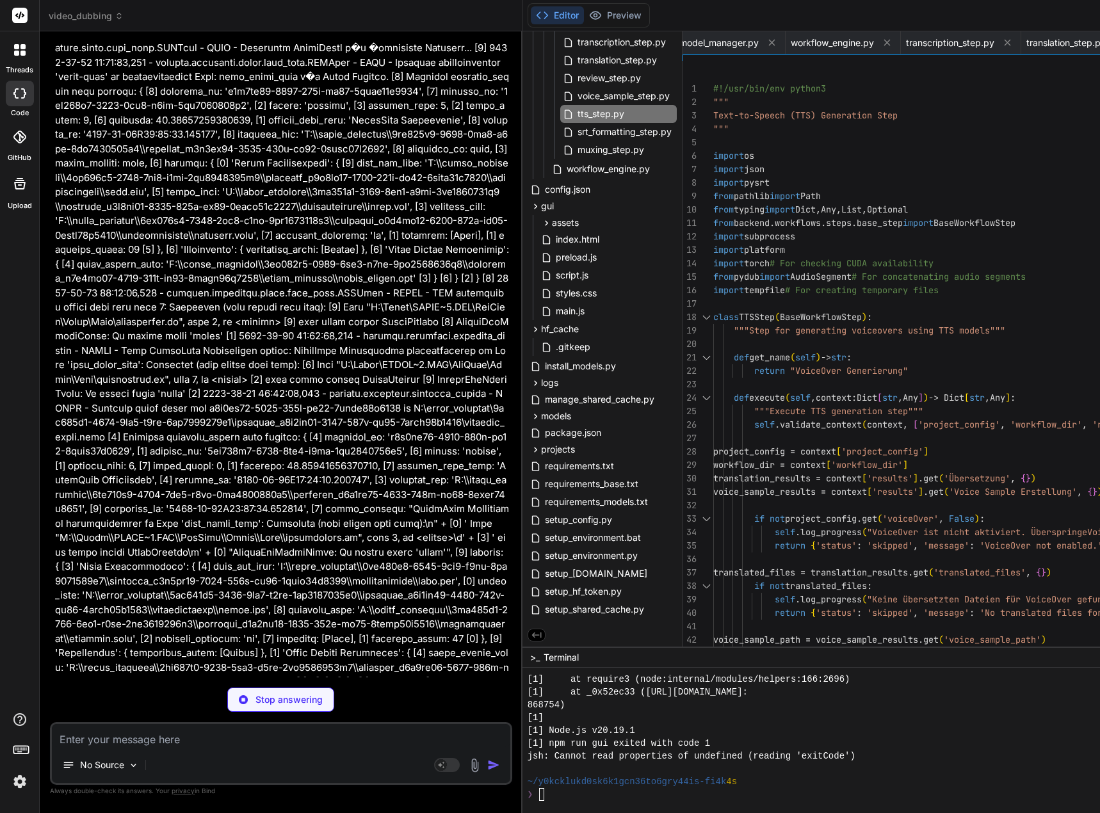
scroll to position [152722, 0]
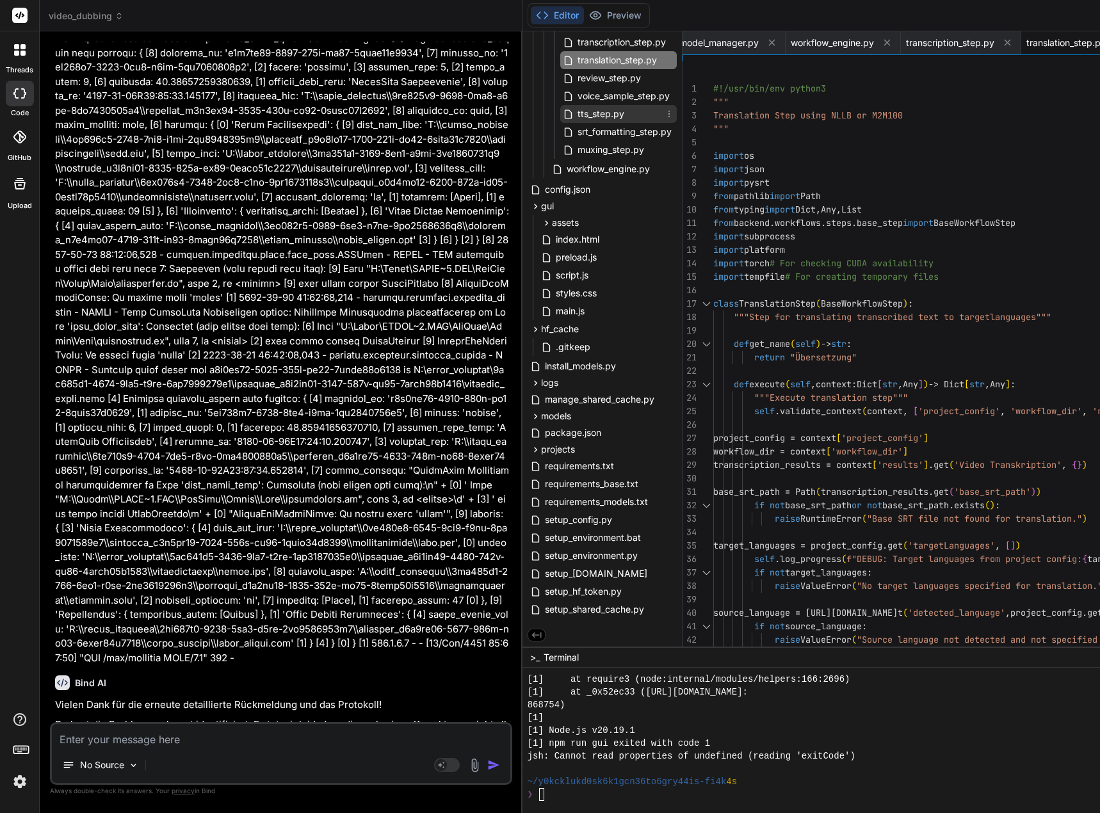
click at [616, 111] on span "tts_step.py" at bounding box center [600, 113] width 49 height 15
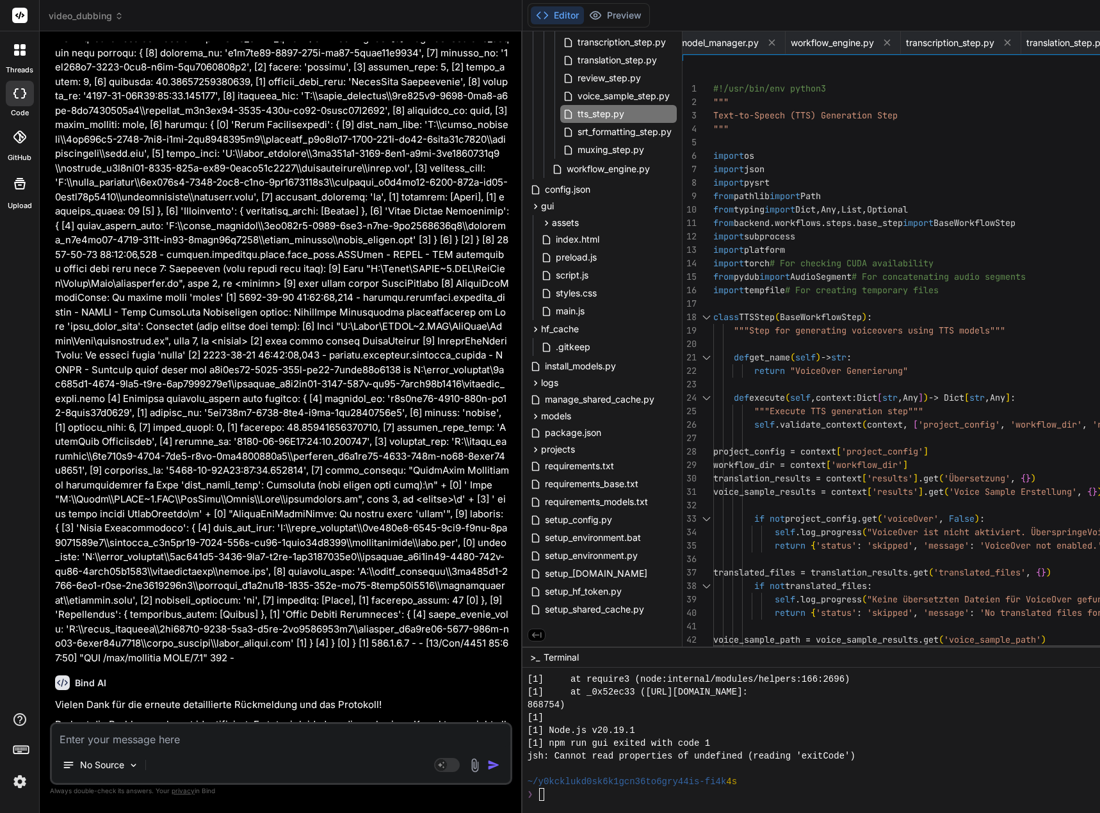
scroll to position [13, 0]
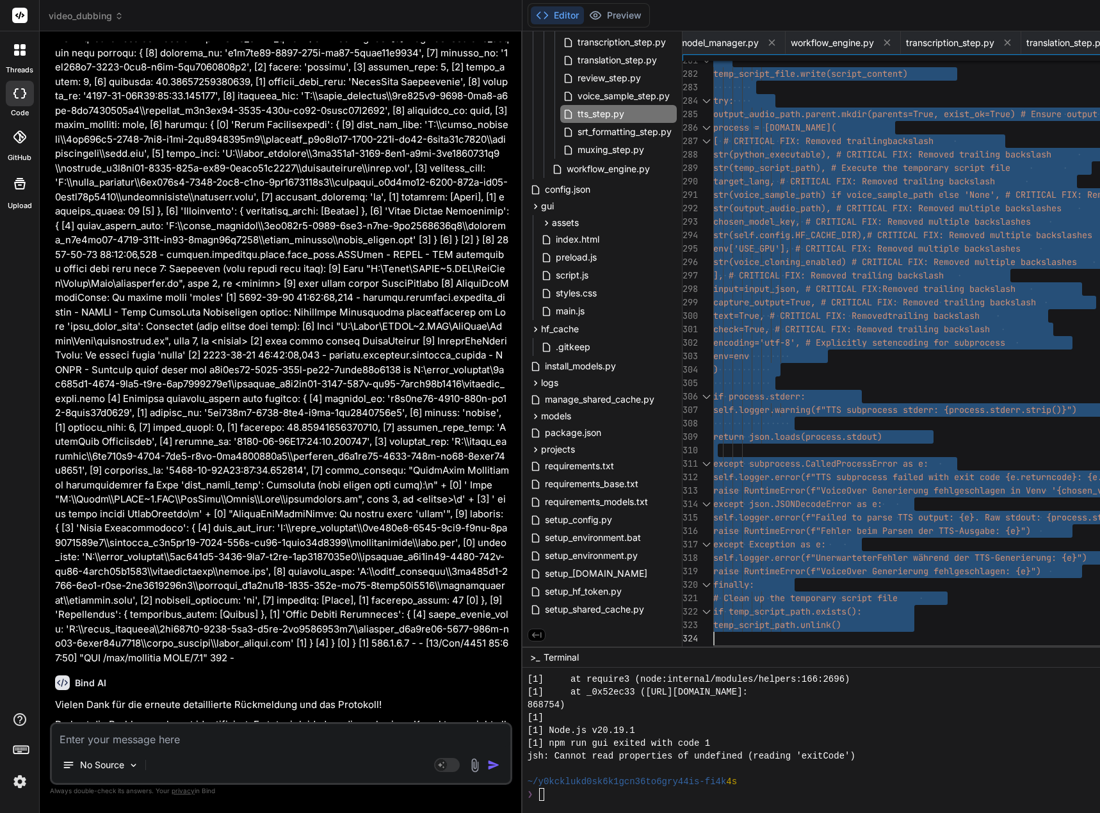
drag, startPoint x: 725, startPoint y: 86, endPoint x: 744, endPoint y: 713, distance: 627.4
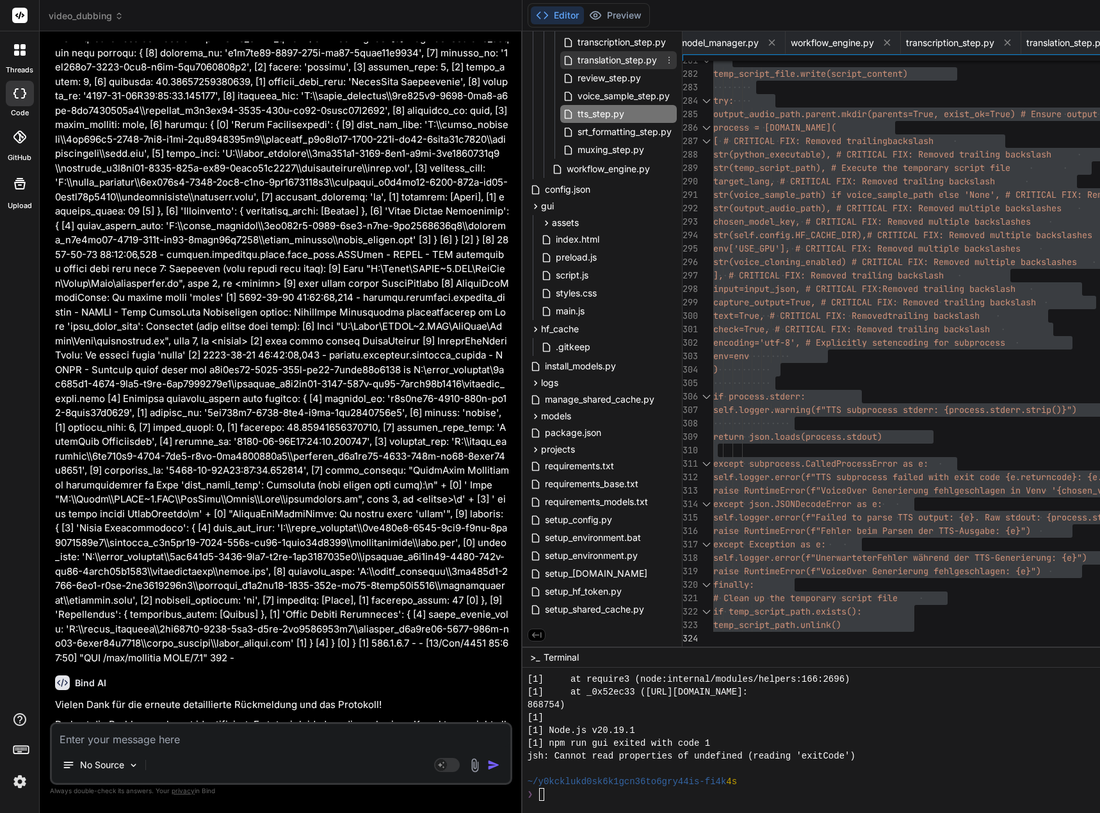
click at [616, 54] on span "translation_step.py" at bounding box center [617, 60] width 82 height 15
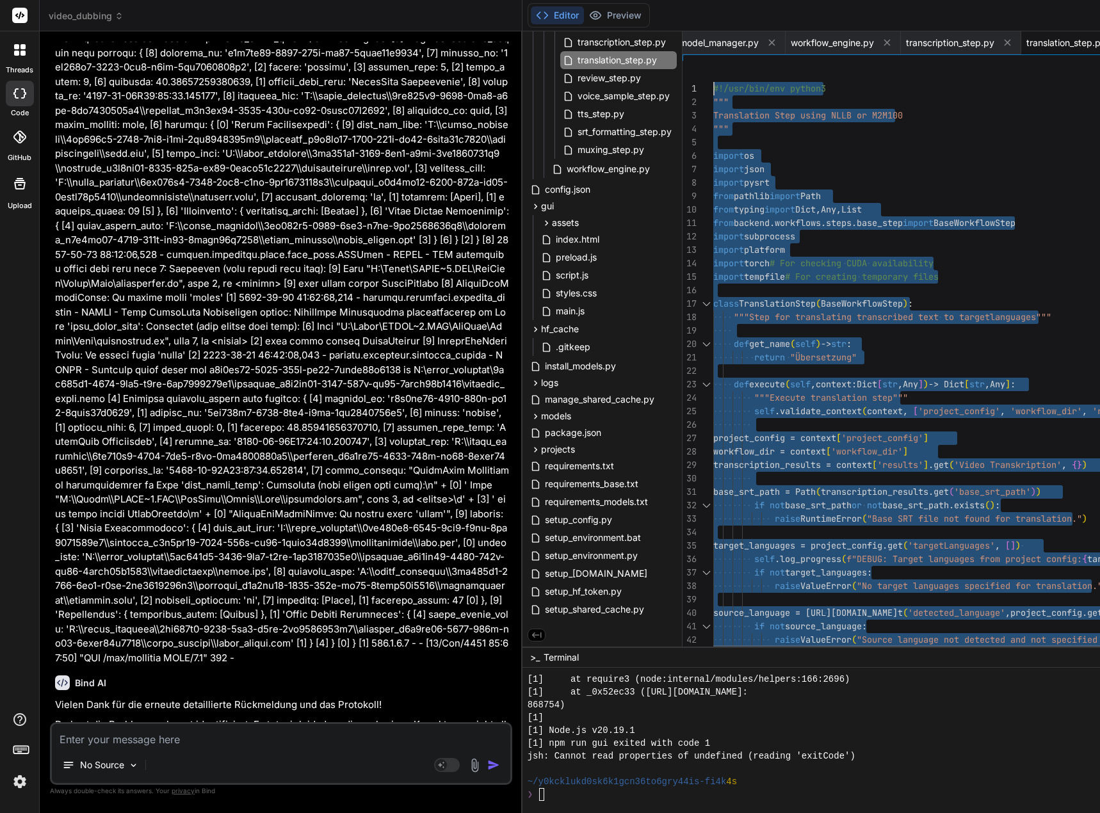
drag, startPoint x: 726, startPoint y: 641, endPoint x: 651, endPoint y: -78, distance: 722.0
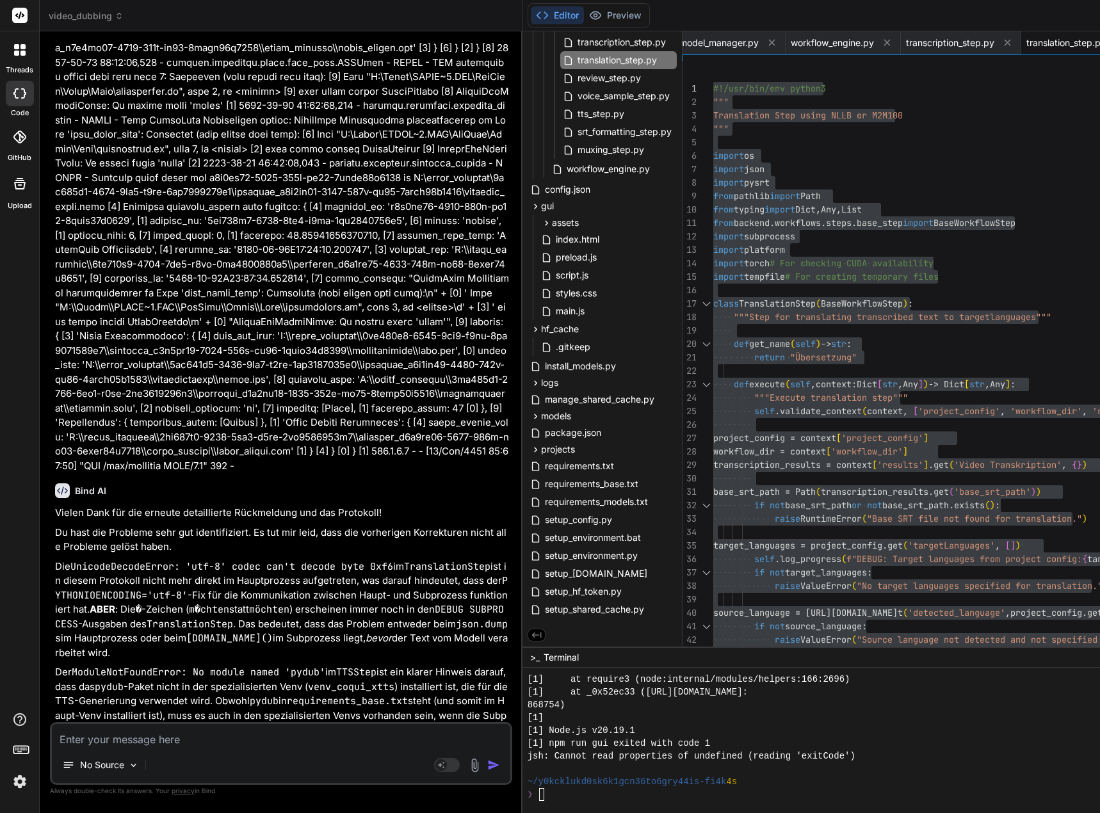
scroll to position [152948, 0]
